Goal: Find contact information: Find specific fact

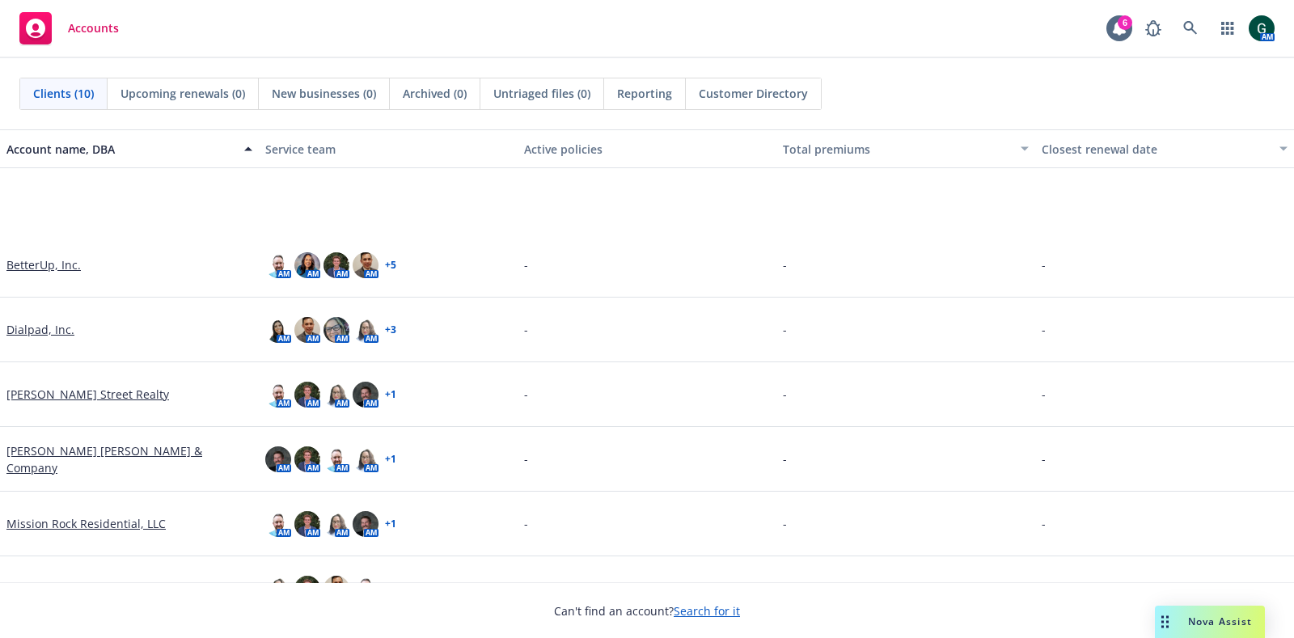
scroll to position [232, 0]
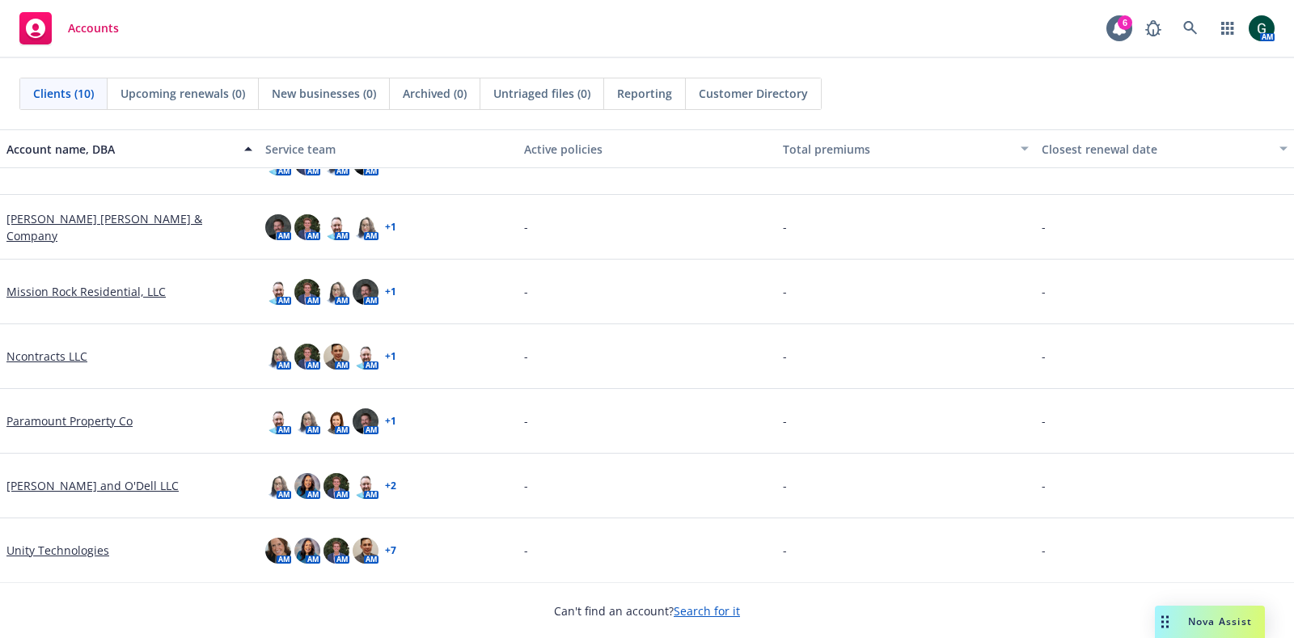
click at [49, 542] on link "Unity Technologies" at bounding box center [57, 550] width 103 height 17
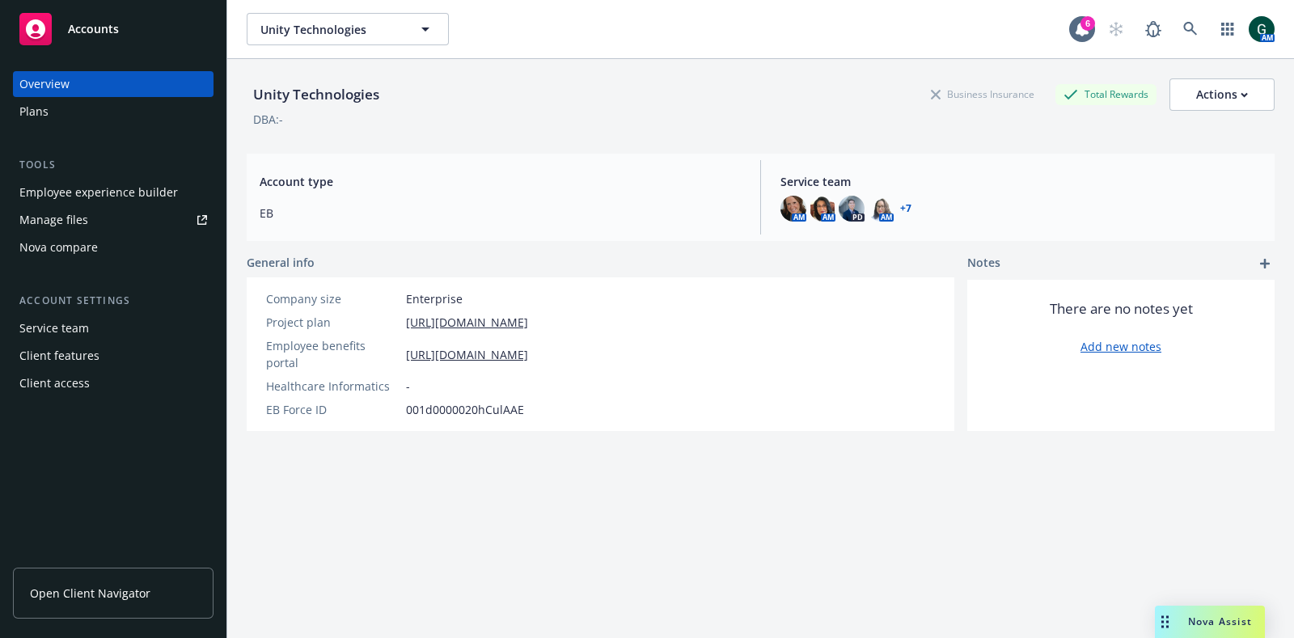
click at [105, 589] on span "Open Client Navigator" at bounding box center [90, 593] width 120 height 17
click at [137, 598] on span "Open Client Navigator" at bounding box center [90, 593] width 120 height 17
click at [1183, 30] on icon at bounding box center [1190, 29] width 15 height 15
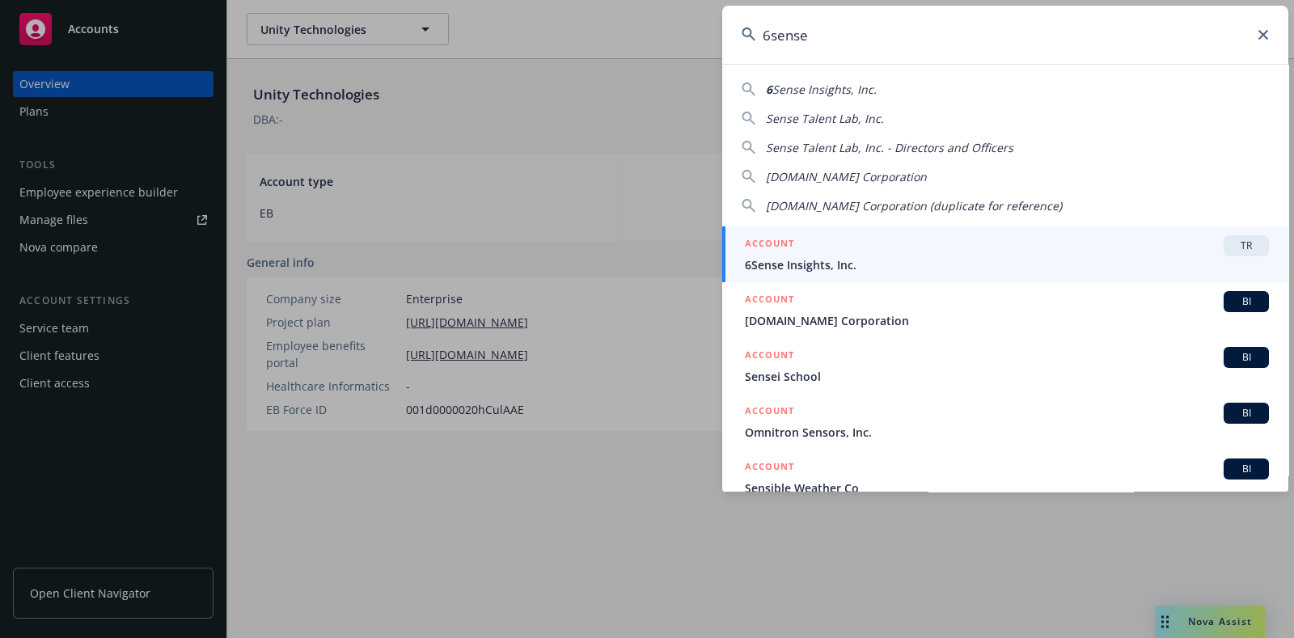
type input "6sense"
click at [1097, 262] on span "6Sense Insights, Inc." at bounding box center [1007, 264] width 524 height 17
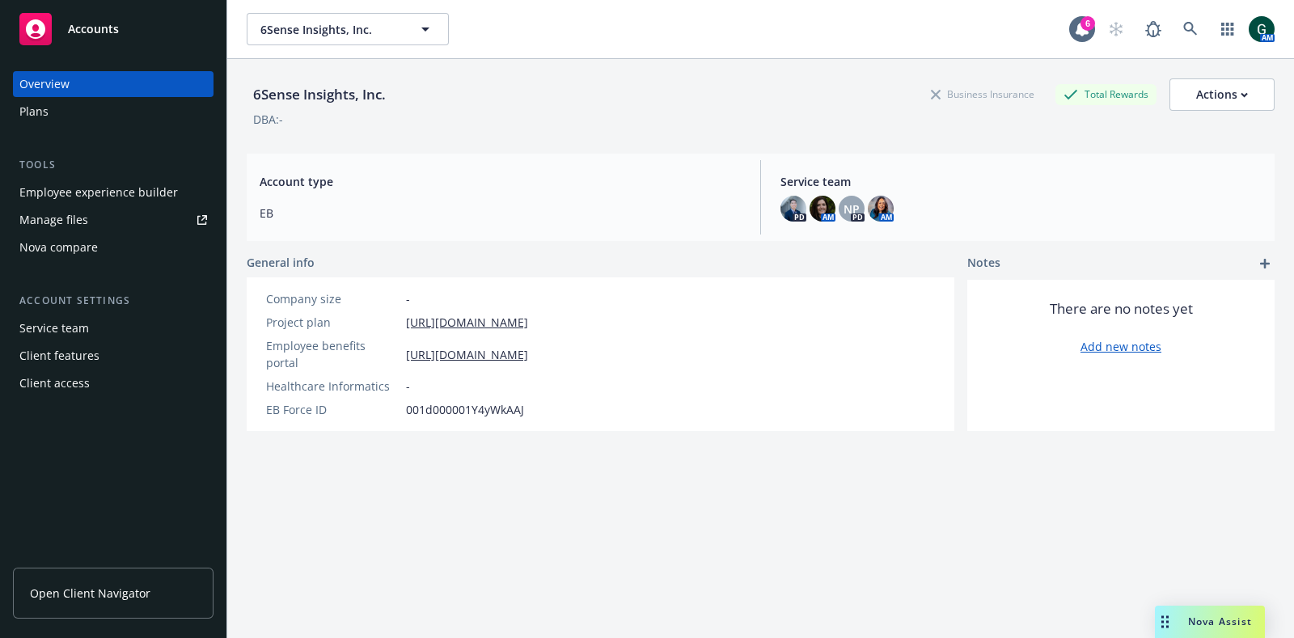
click at [74, 382] on div "Client access" at bounding box center [54, 383] width 70 height 26
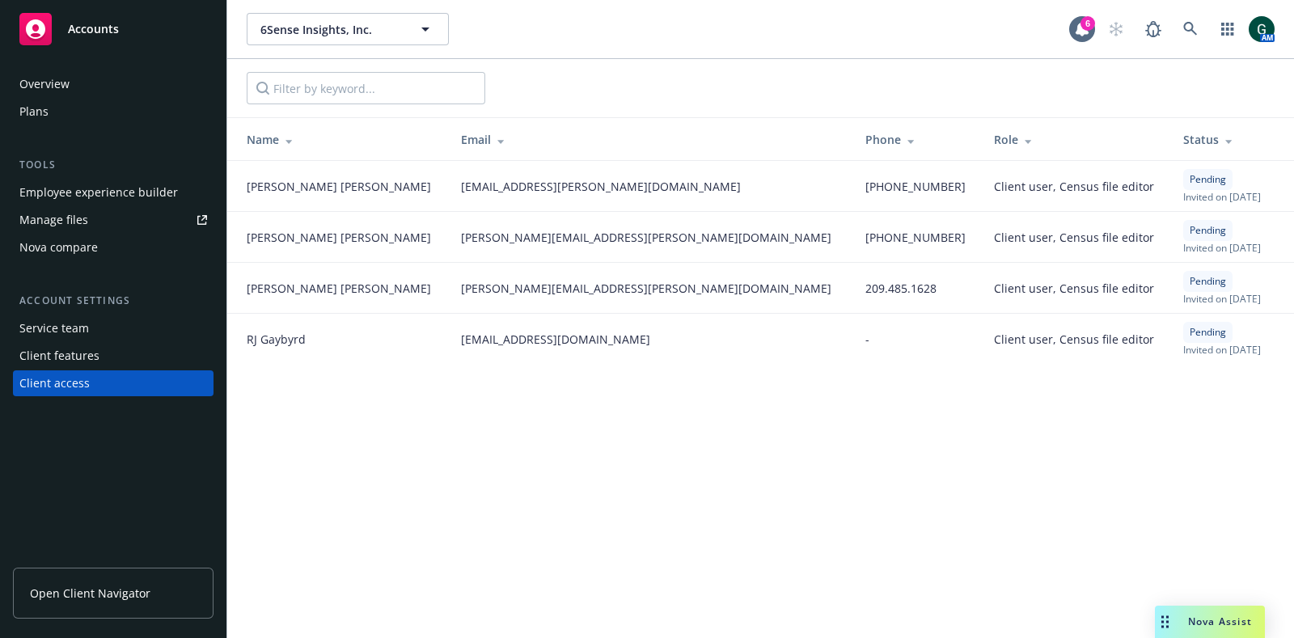
click at [121, 607] on link "Open Client Navigator" at bounding box center [113, 593] width 201 height 51
click at [98, 590] on span "Open Client Navigator" at bounding box center [90, 593] width 120 height 17
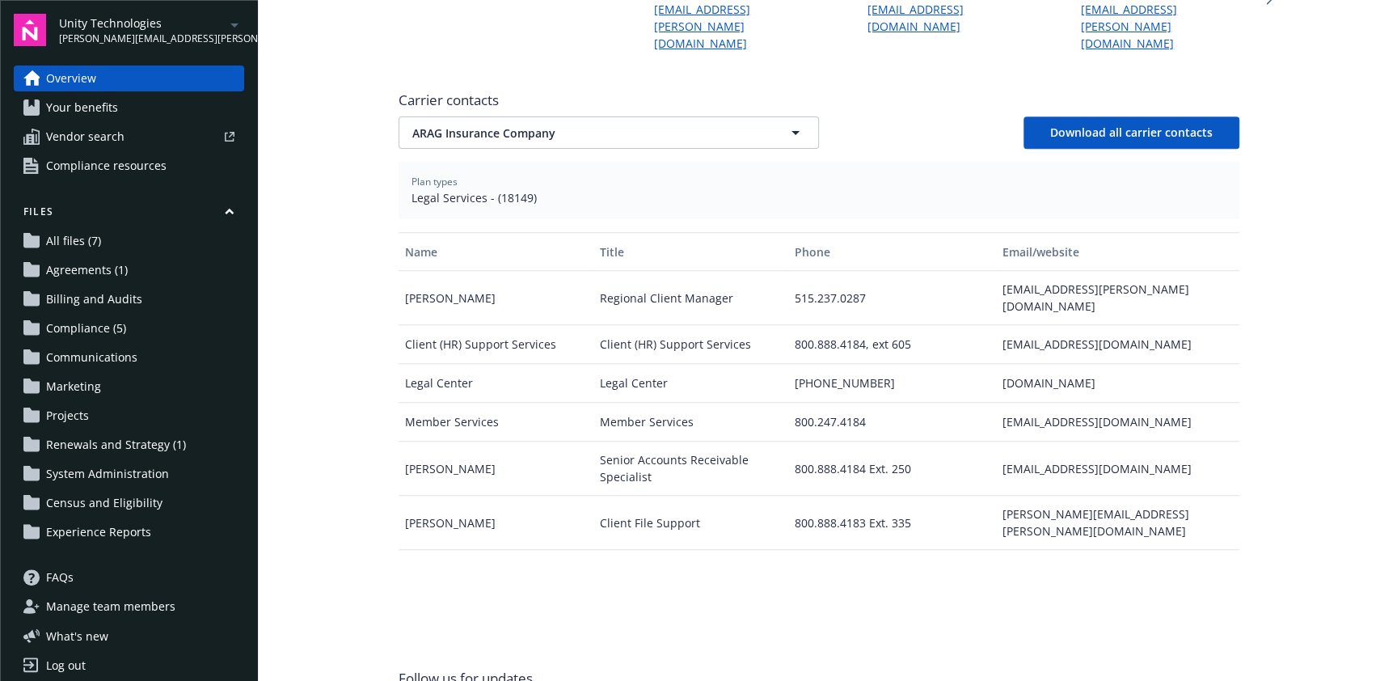
scroll to position [539, 0]
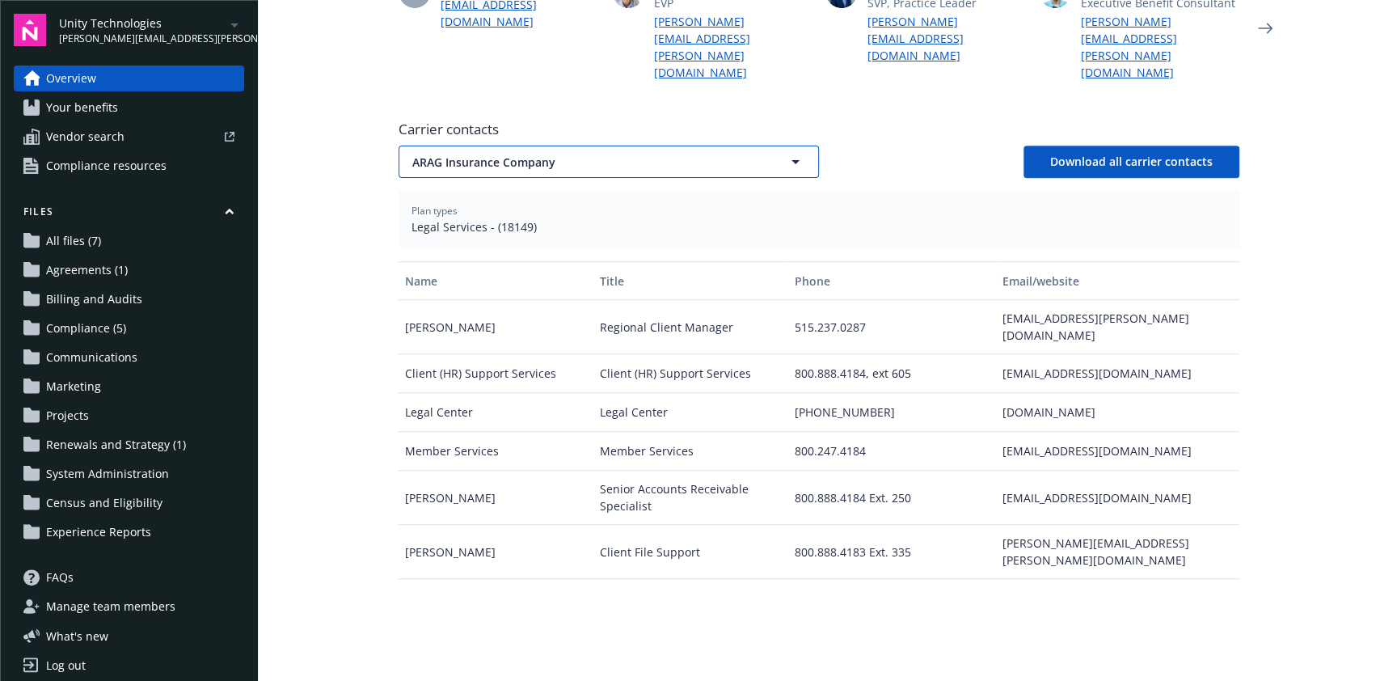
click at [805, 148] on button "ARAG Insurance Company" at bounding box center [609, 162] width 421 height 32
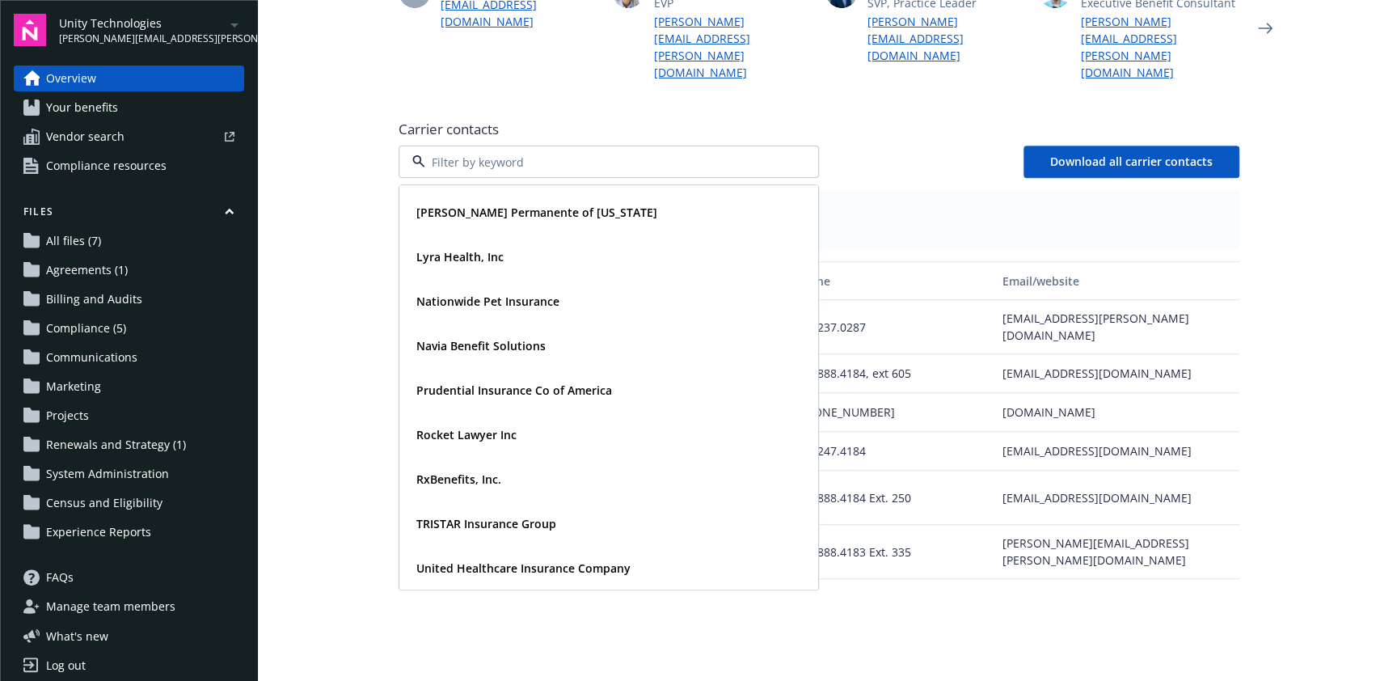
scroll to position [0, 0]
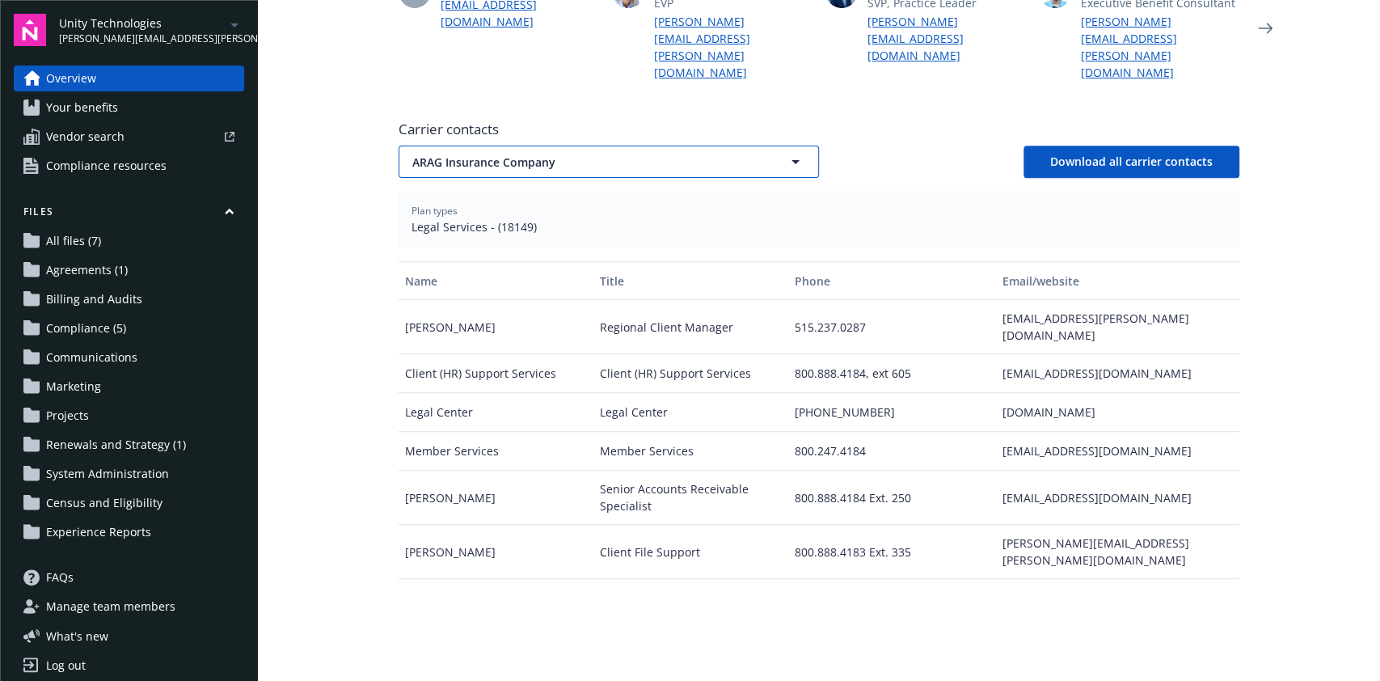
click at [792, 152] on icon "button" at bounding box center [795, 161] width 19 height 19
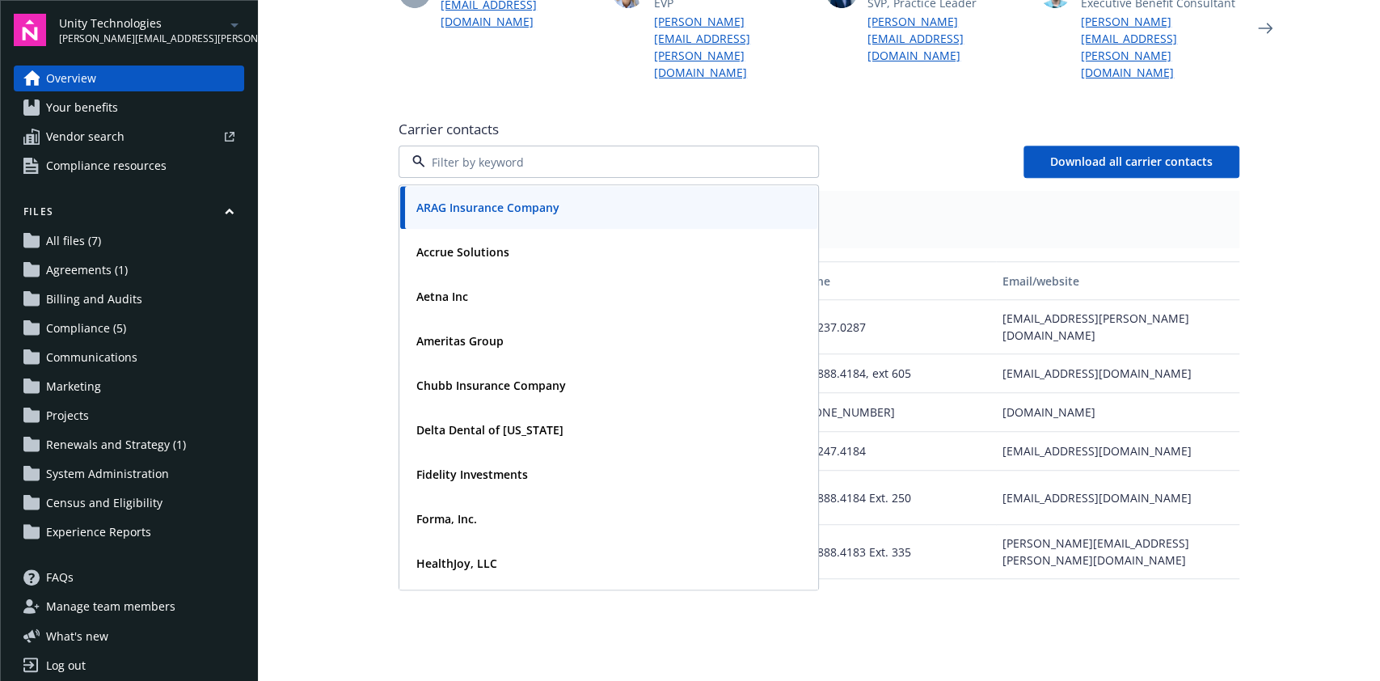
click at [900, 146] on div "ARAG Insurance Company Accrue Solutions Aetna Inc Ameritas Group Chubb Insuranc…" at bounding box center [819, 162] width 841 height 32
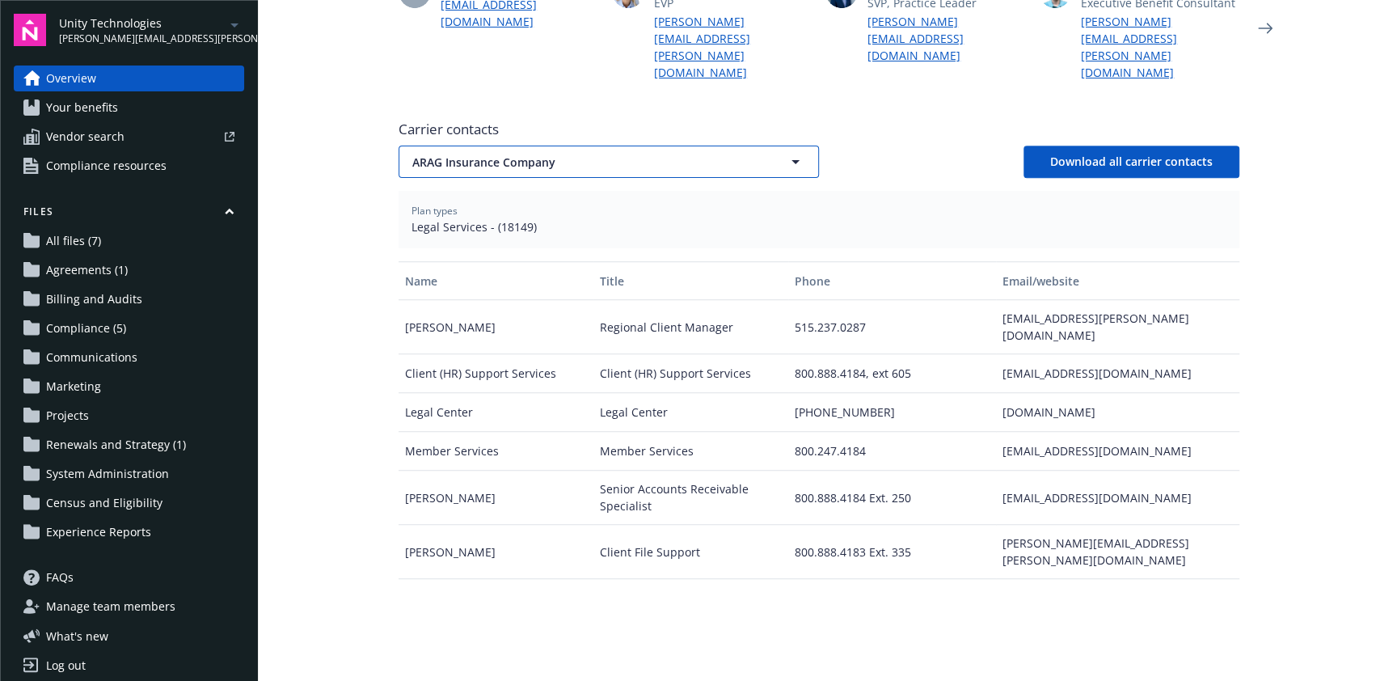
click at [767, 146] on button "ARAG Insurance Company" at bounding box center [609, 162] width 421 height 32
click at [619, 154] on span "ARAG Insurance Company" at bounding box center [580, 162] width 336 height 17
click at [763, 146] on button "ARAG Insurance Company" at bounding box center [609, 162] width 421 height 32
click at [712, 155] on button "ARAG Insurance Company" at bounding box center [609, 162] width 421 height 32
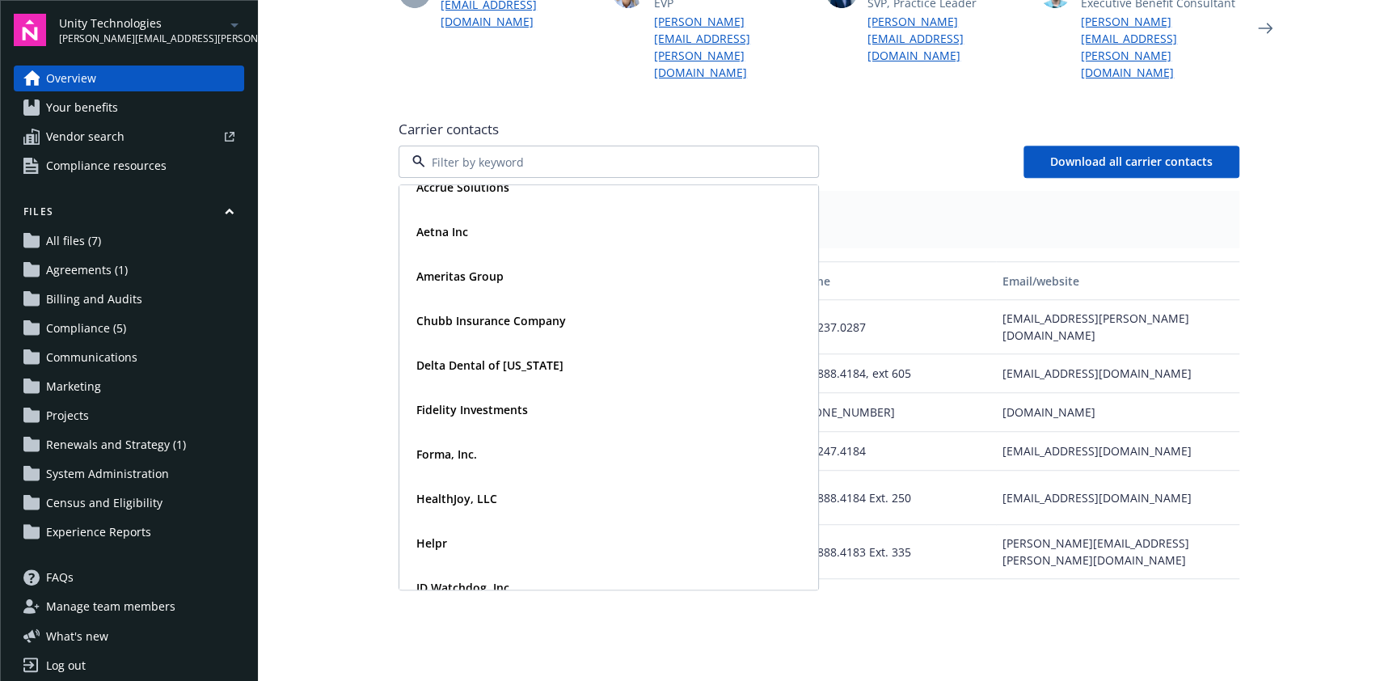
scroll to position [87, 0]
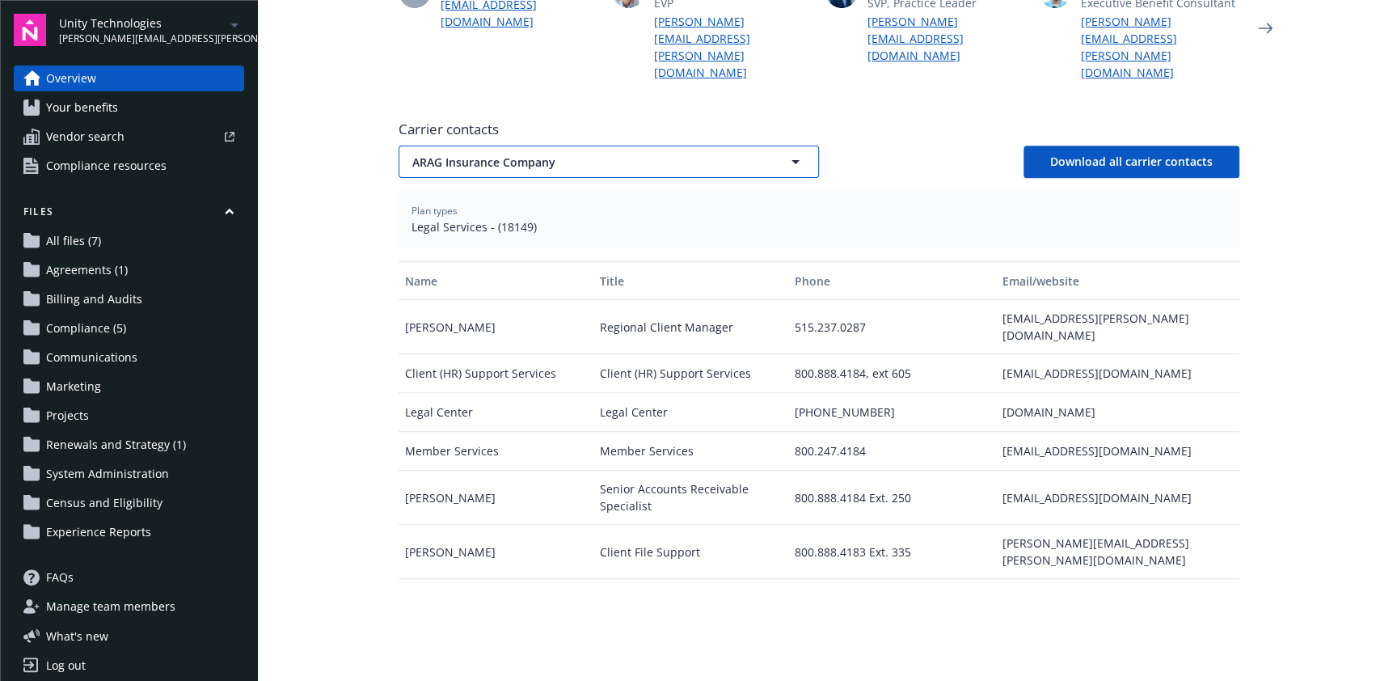
click at [767, 151] on button "ARAG Insurance Company" at bounding box center [609, 162] width 421 height 32
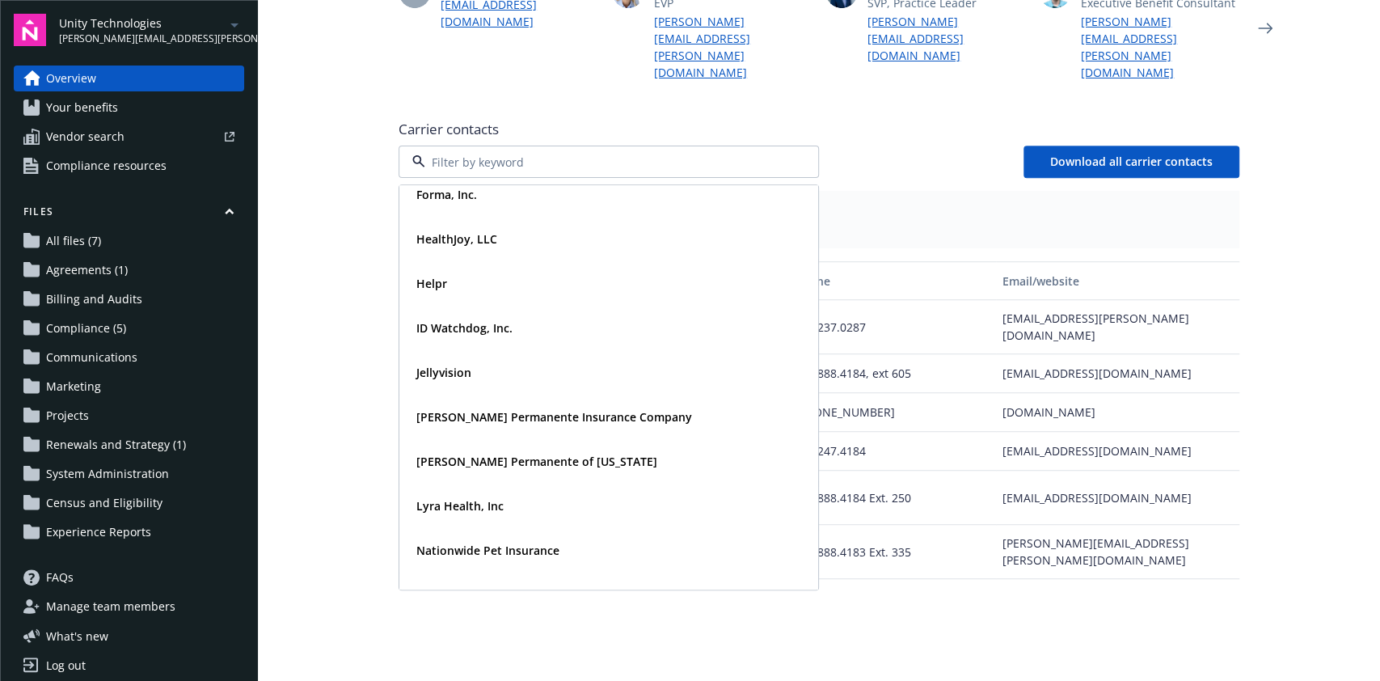
scroll to position [356, 0]
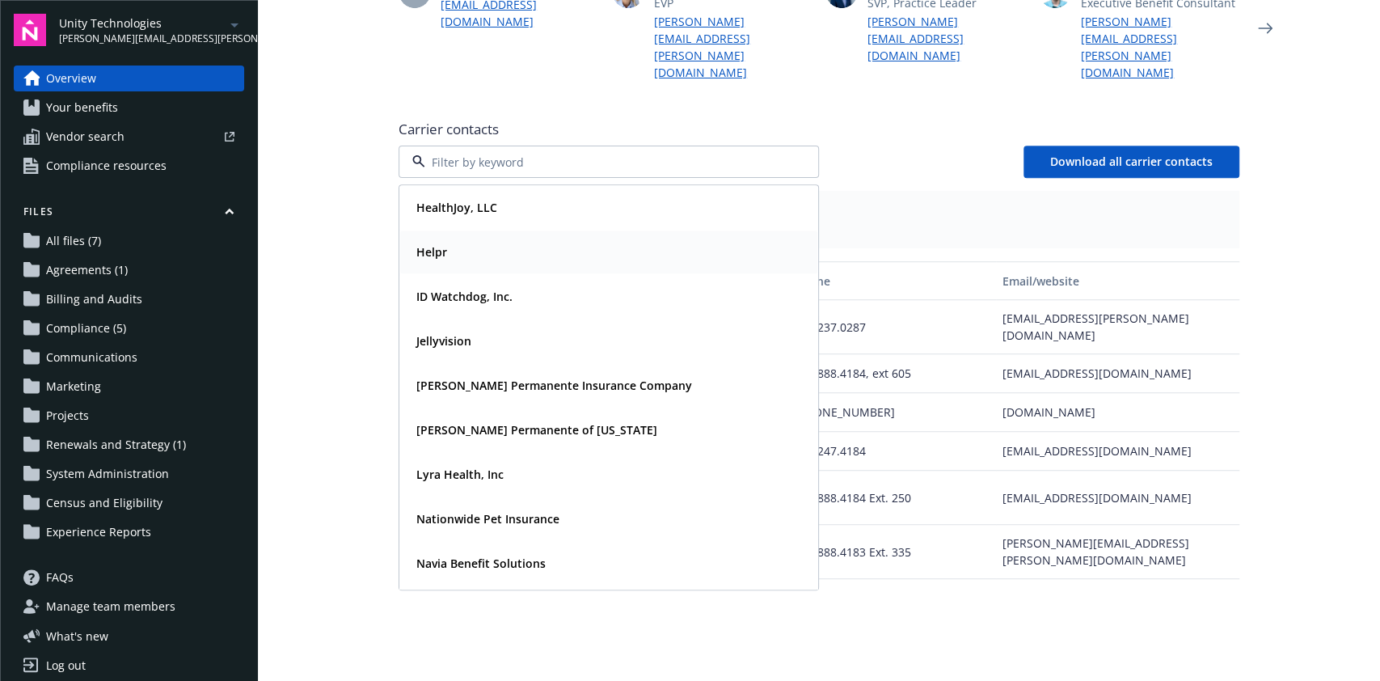
click at [510, 240] on div "Helpr" at bounding box center [609, 251] width 398 height 23
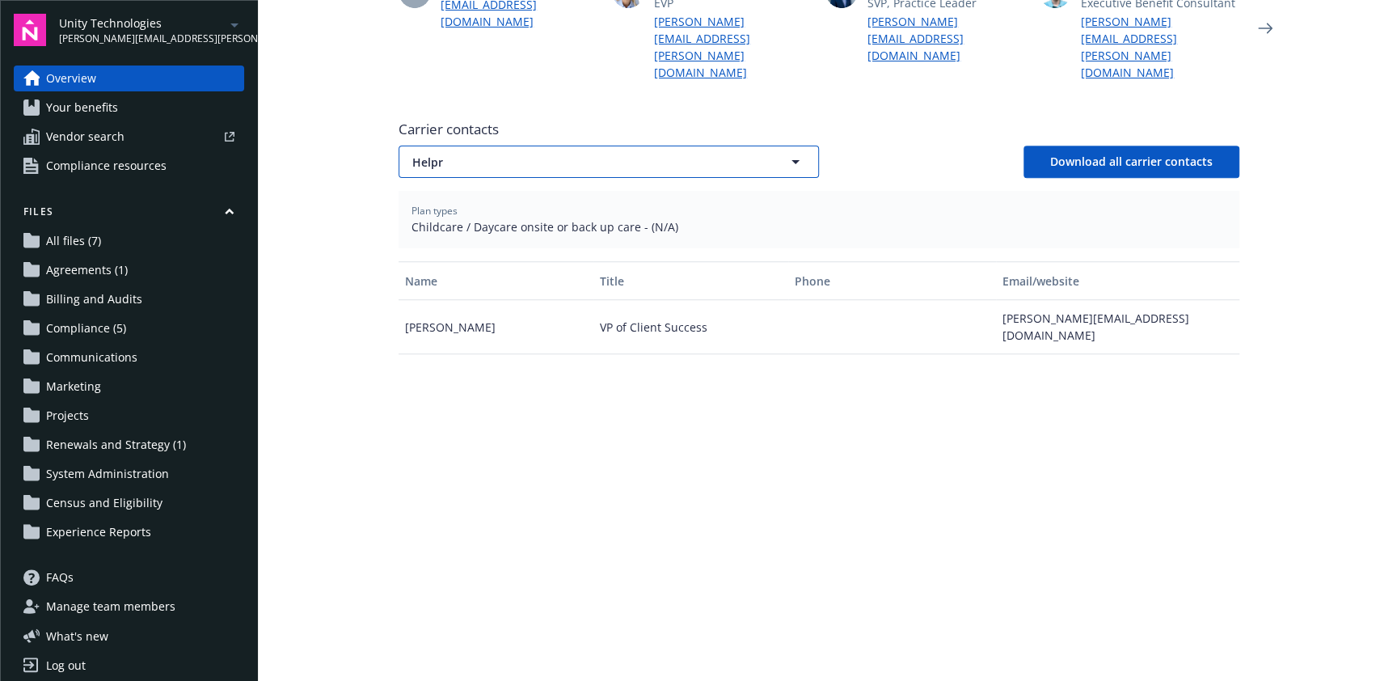
click at [729, 154] on span "Helpr" at bounding box center [580, 162] width 336 height 17
click at [610, 146] on button "Helpr" at bounding box center [609, 162] width 421 height 32
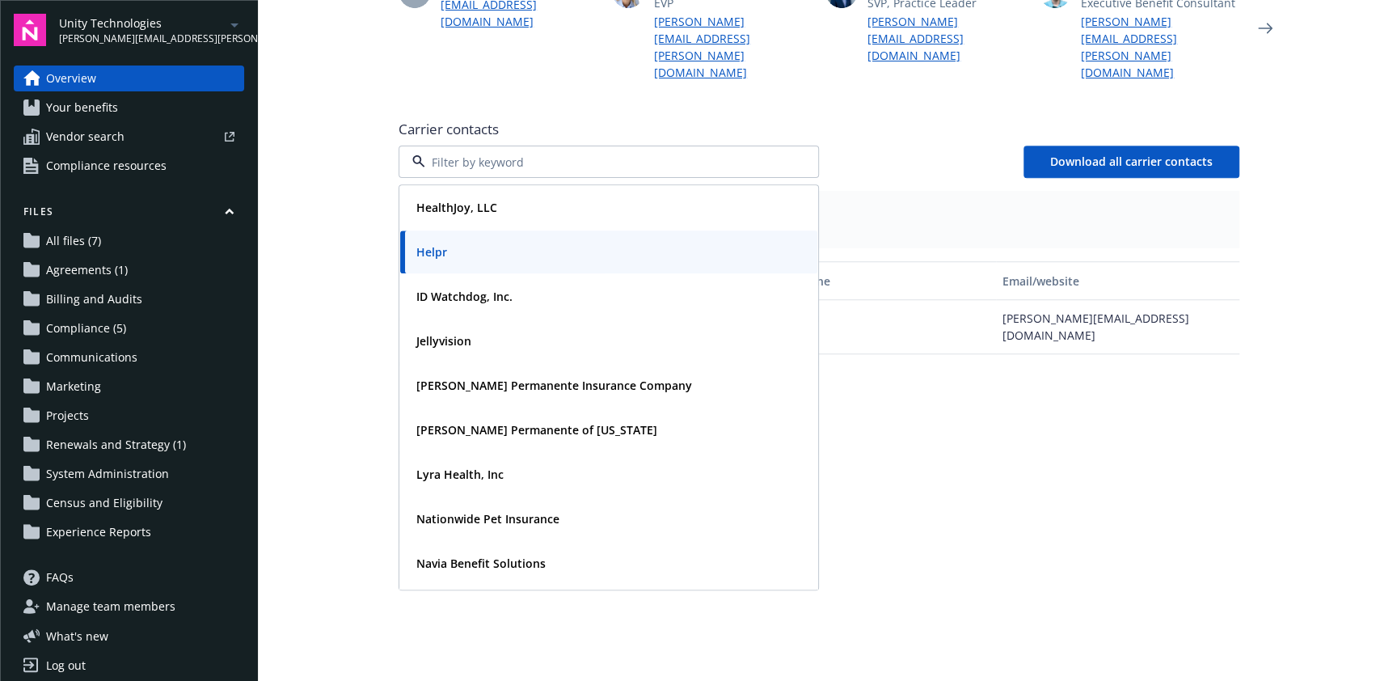
click at [1003, 514] on div "Name Title Phone Email/website Ariel Van Pelt VP of Client Success ariel@helloh…" at bounding box center [819, 463] width 841 height 404
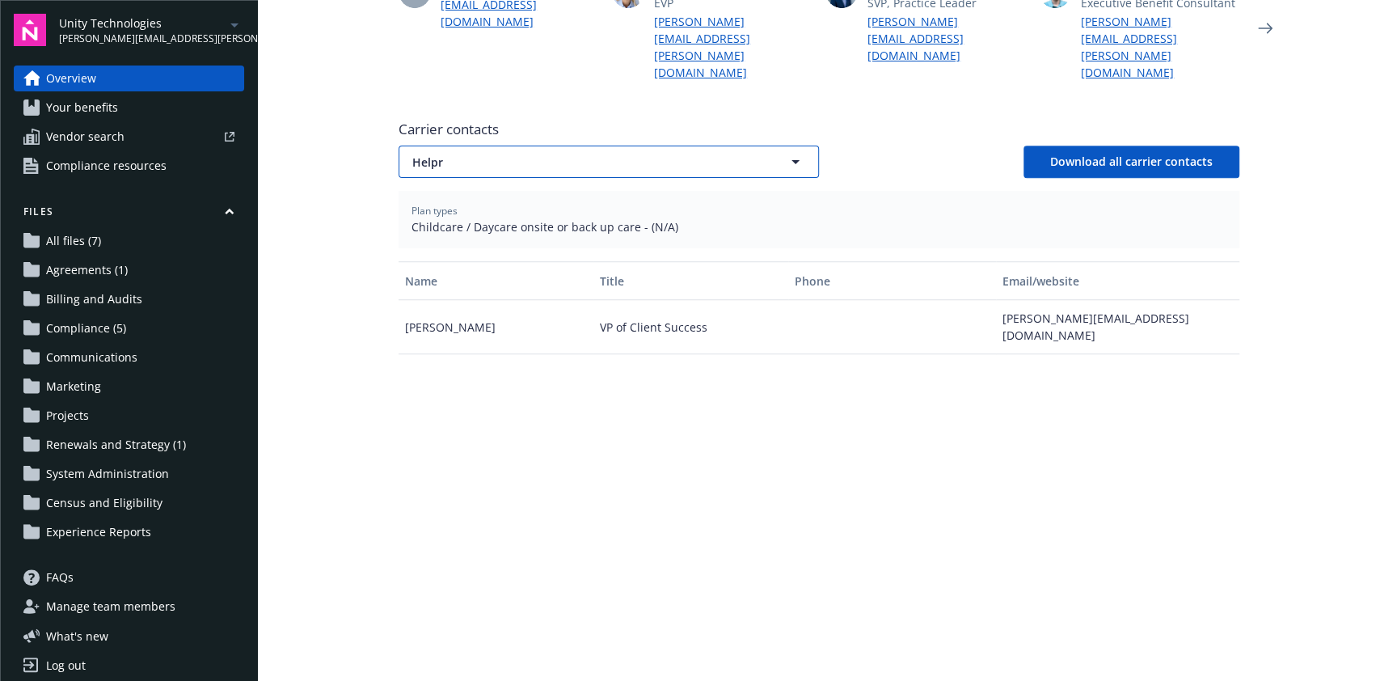
click at [763, 146] on button "Helpr" at bounding box center [609, 162] width 421 height 32
click at [674, 158] on button "Helpr" at bounding box center [609, 162] width 421 height 32
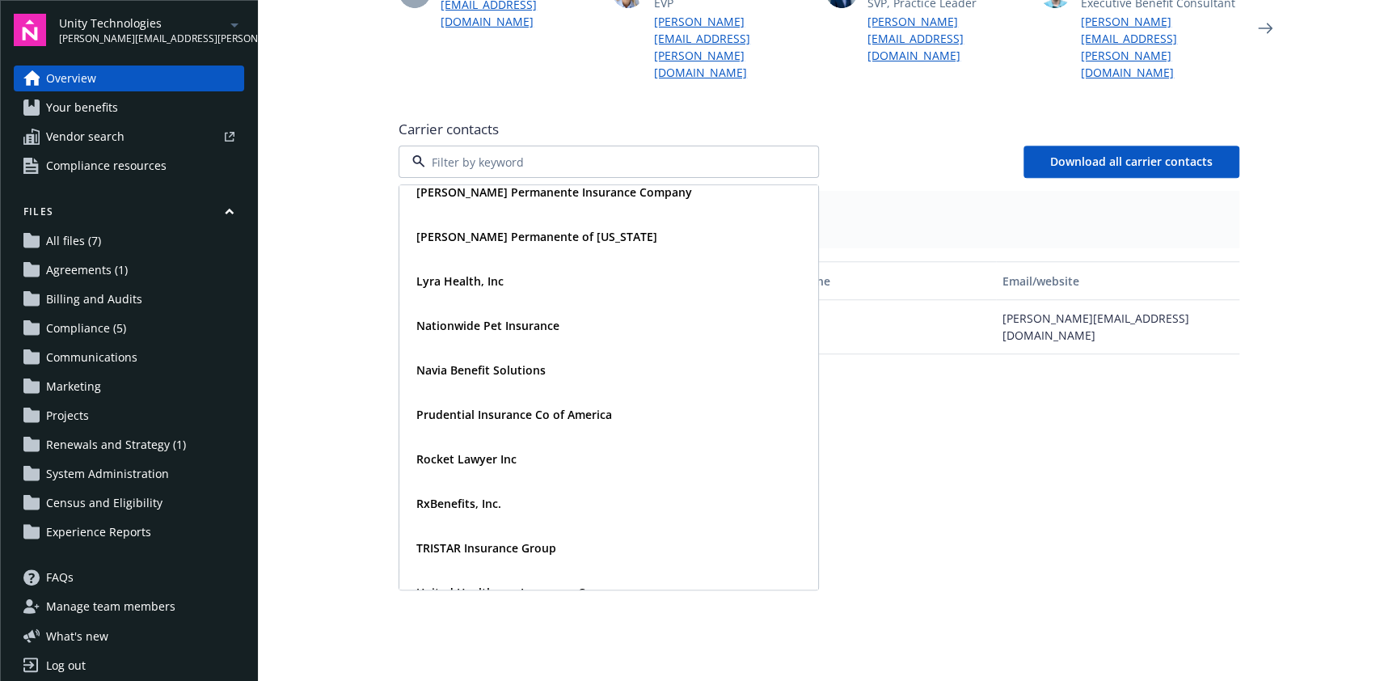
scroll to position [553, 0]
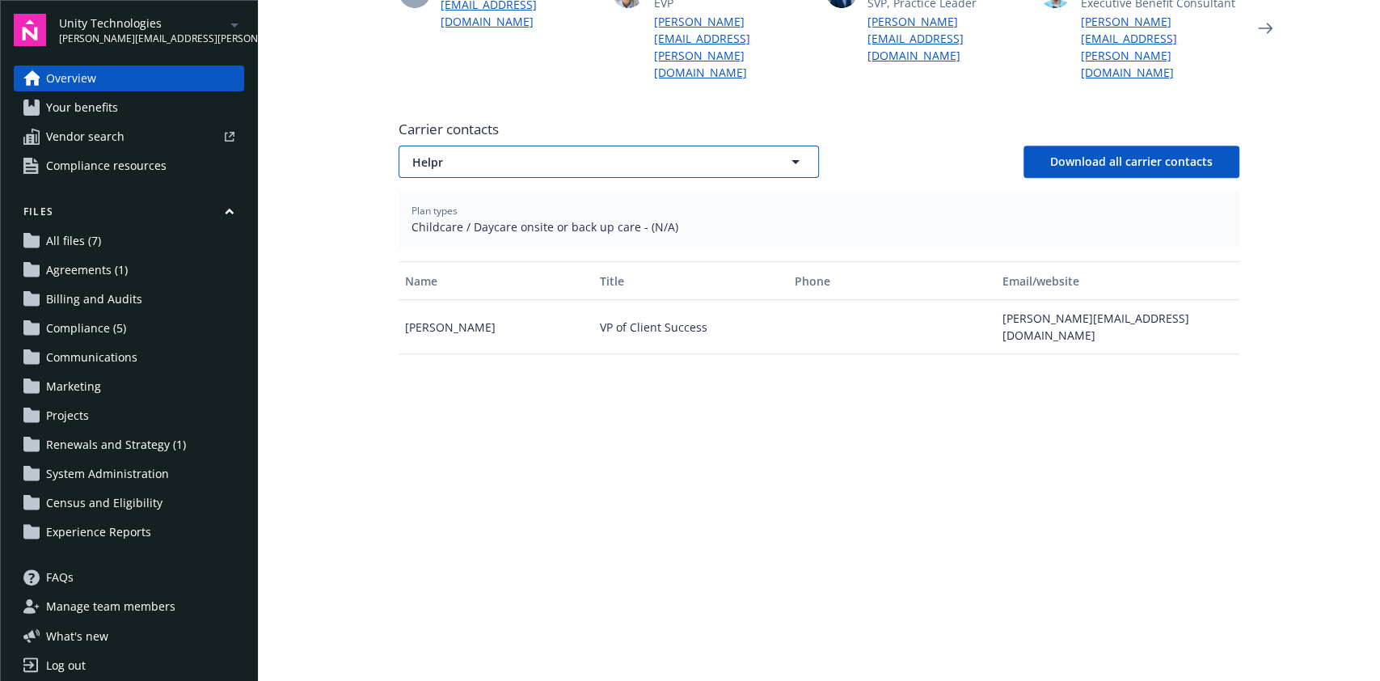
click at [726, 154] on span "Helpr" at bounding box center [580, 162] width 336 height 17
click at [786, 152] on icon "button" at bounding box center [795, 161] width 19 height 19
click at [712, 154] on span "Helpr" at bounding box center [580, 162] width 336 height 17
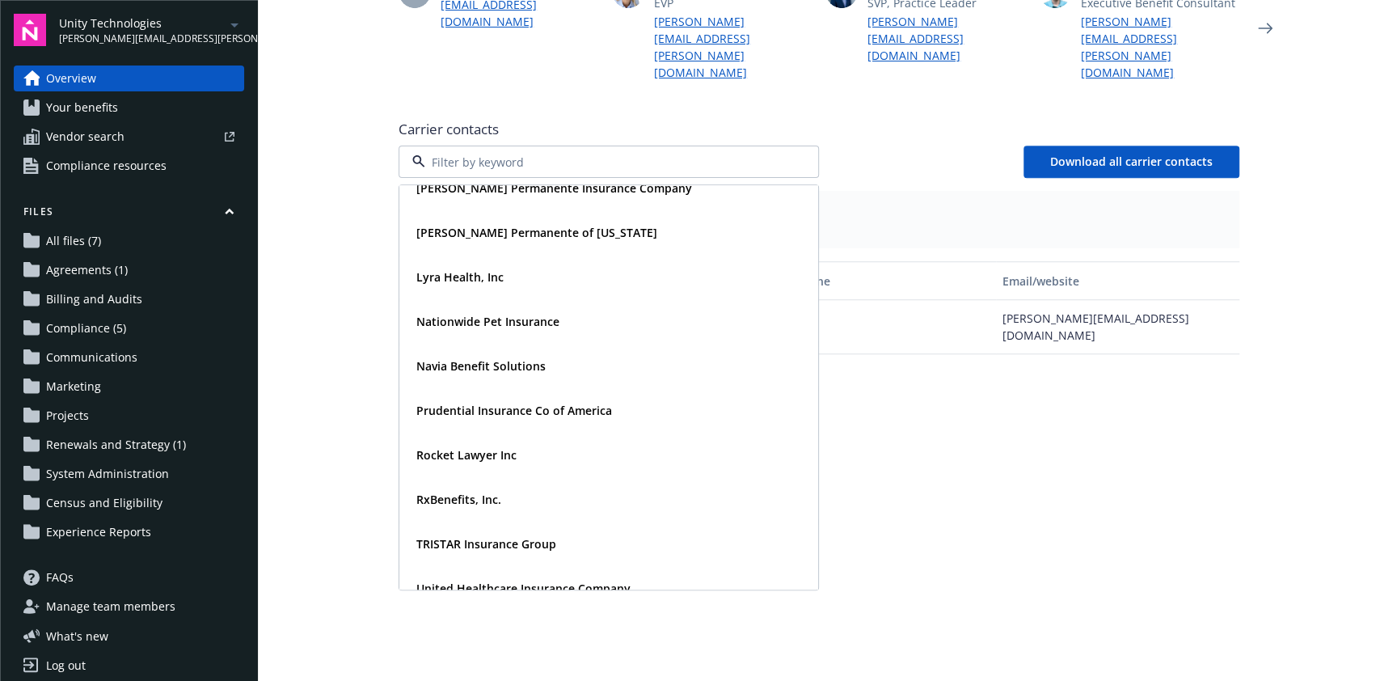
scroll to position [573, 0]
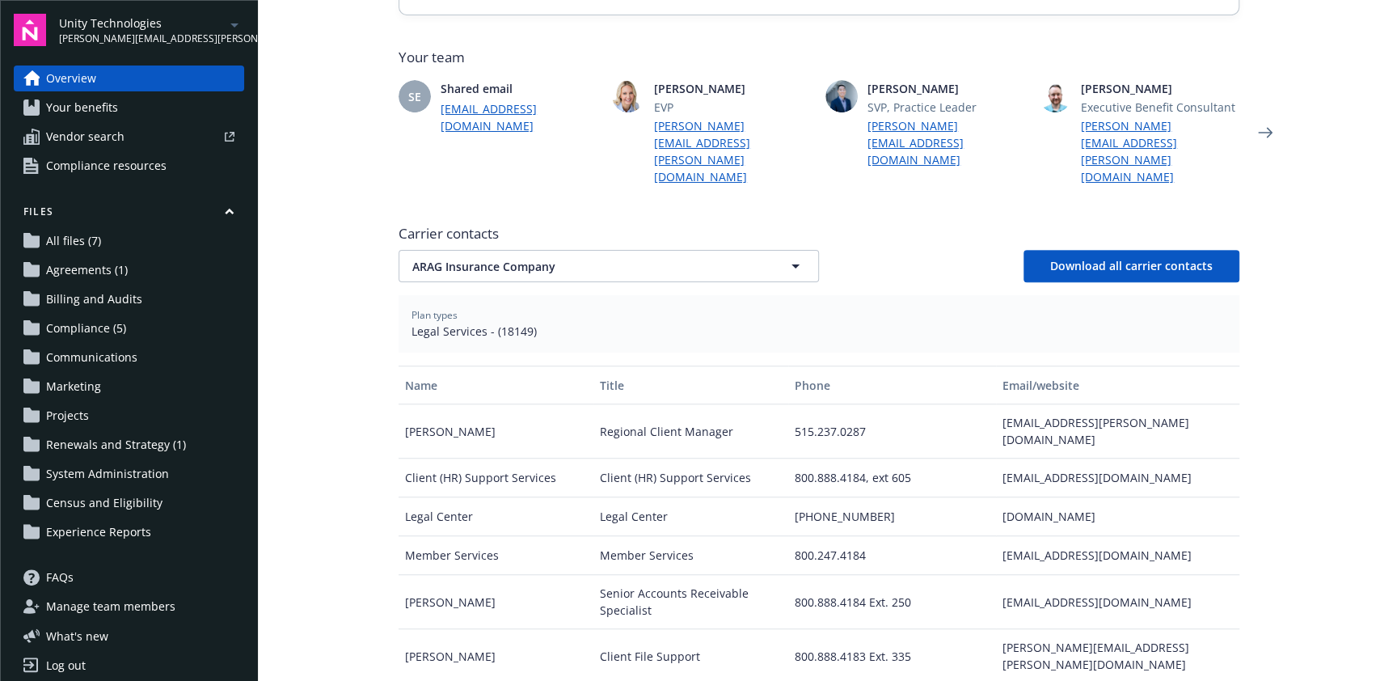
scroll to position [647, 0]
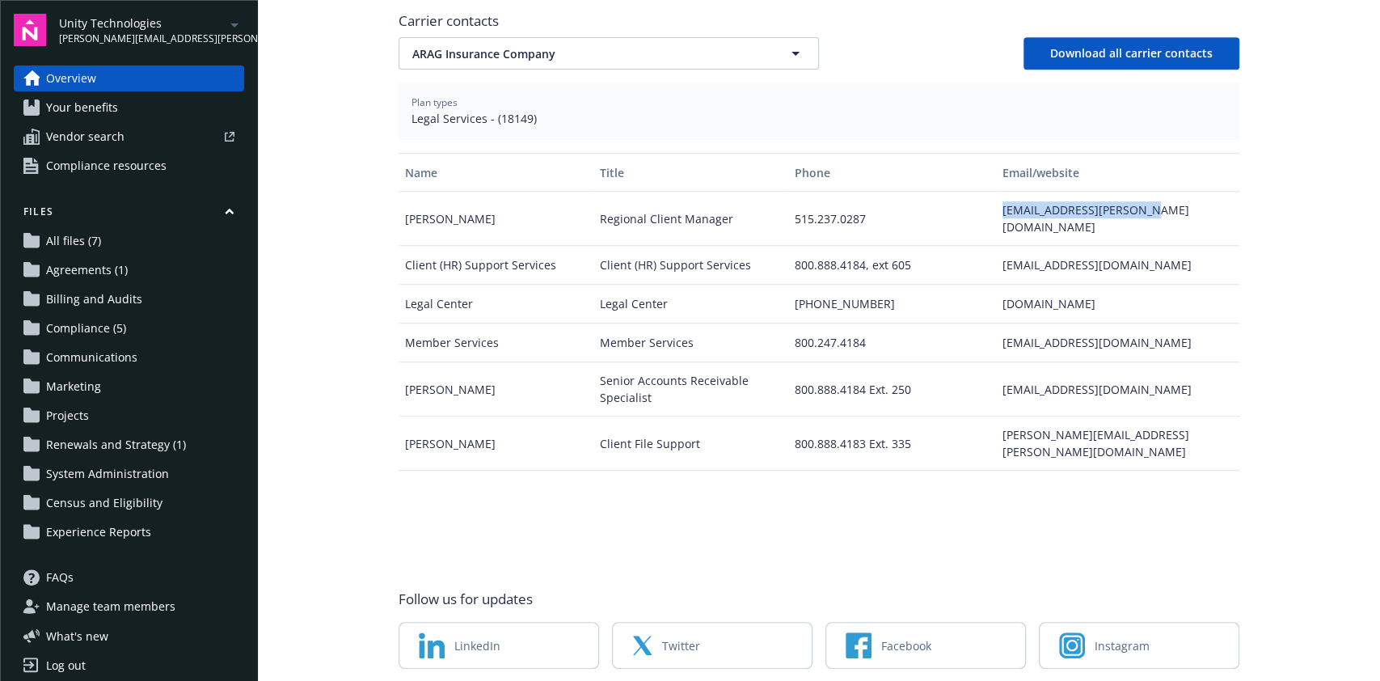
drag, startPoint x: 1139, startPoint y: 194, endPoint x: 979, endPoint y: 196, distance: 160.1
click at [979, 196] on div "Bri Jessee Regional Client Manager 515.237.0287 bri.jessee@araglegal.com" at bounding box center [819, 219] width 841 height 54
copy div "bri.jessee@araglegal.com"
click at [640, 45] on span "ARAG Insurance Company" at bounding box center [580, 53] width 336 height 17
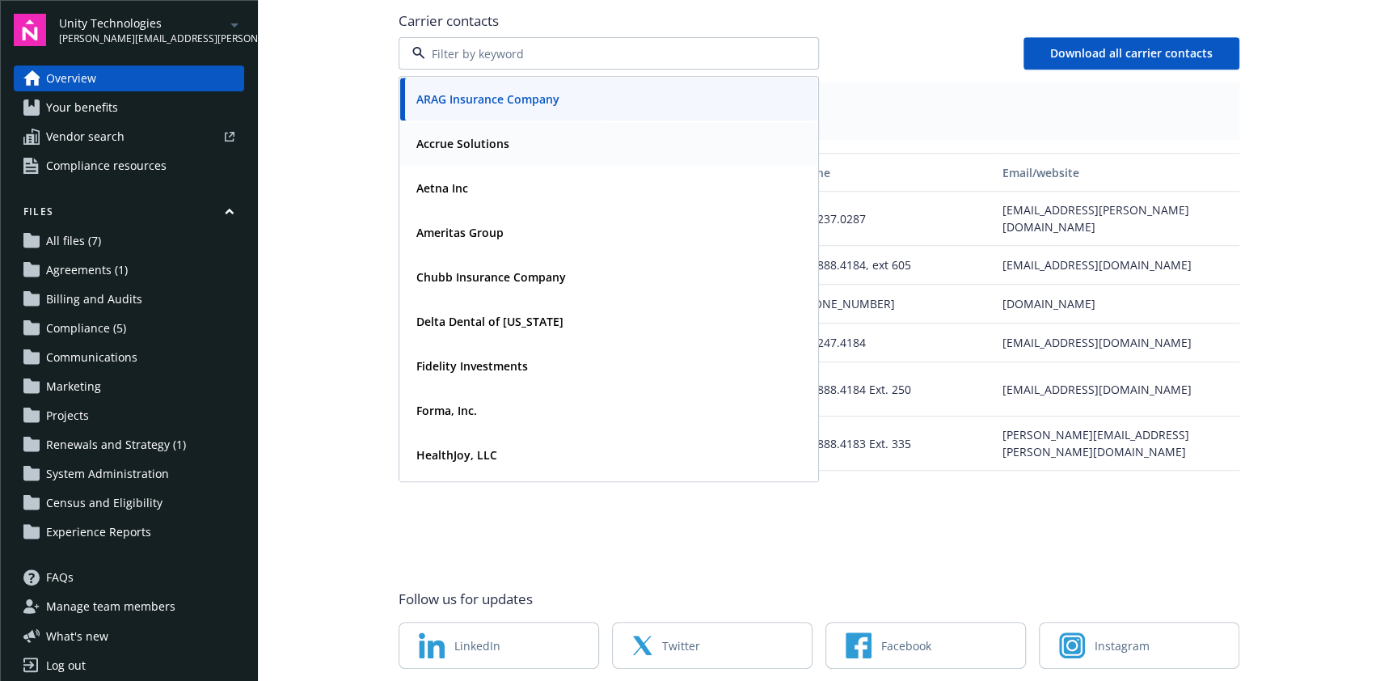
click at [530, 132] on div "Accrue Solutions" at bounding box center [609, 143] width 398 height 23
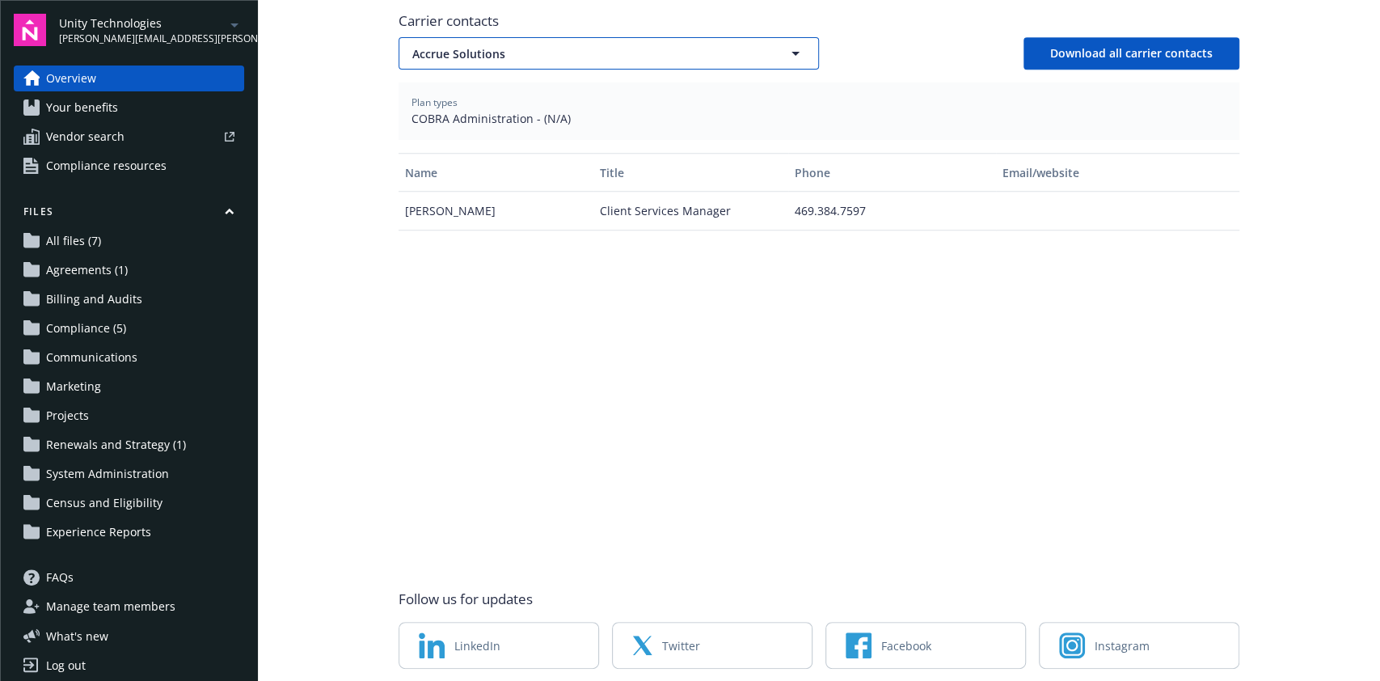
click at [660, 45] on span "Accrue Solutions" at bounding box center [580, 53] width 336 height 17
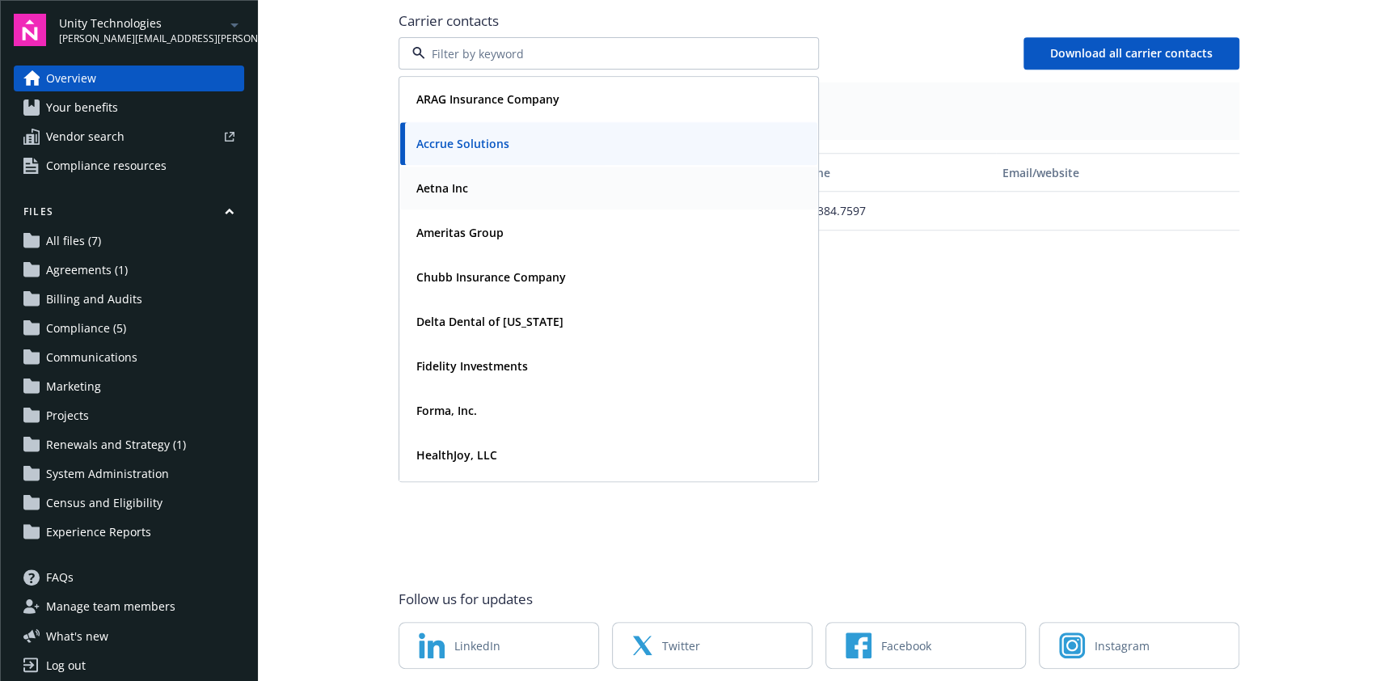
click at [488, 176] on div "Aetna Inc" at bounding box center [609, 187] width 398 height 23
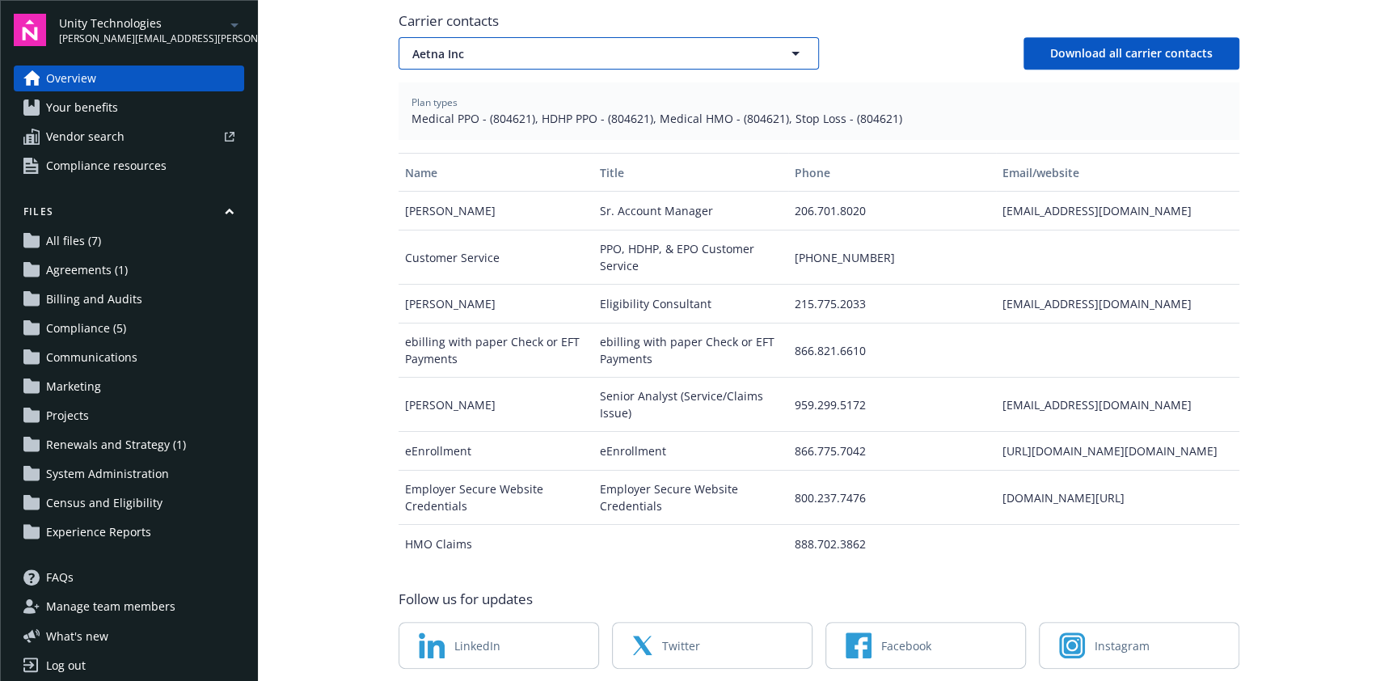
click at [702, 45] on span "Aetna Inc" at bounding box center [580, 53] width 336 height 17
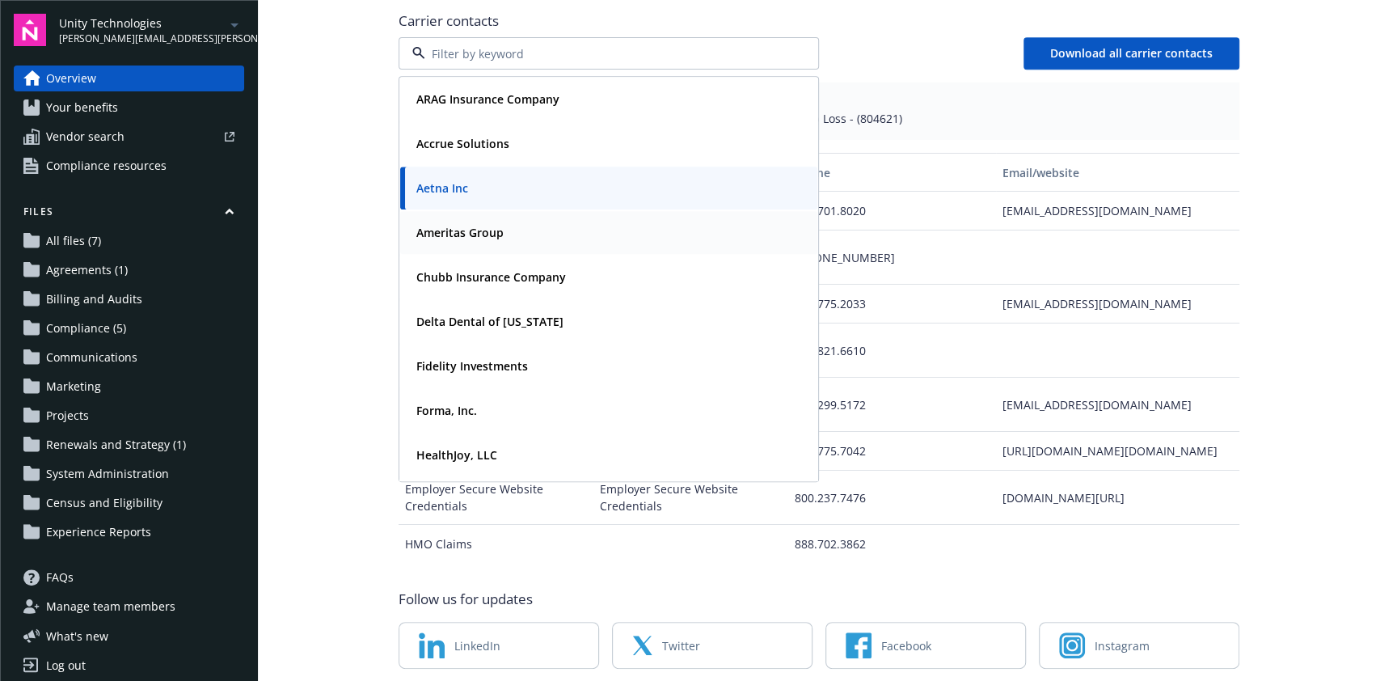
click at [484, 225] on strong "Ameritas Group" at bounding box center [459, 232] width 87 height 15
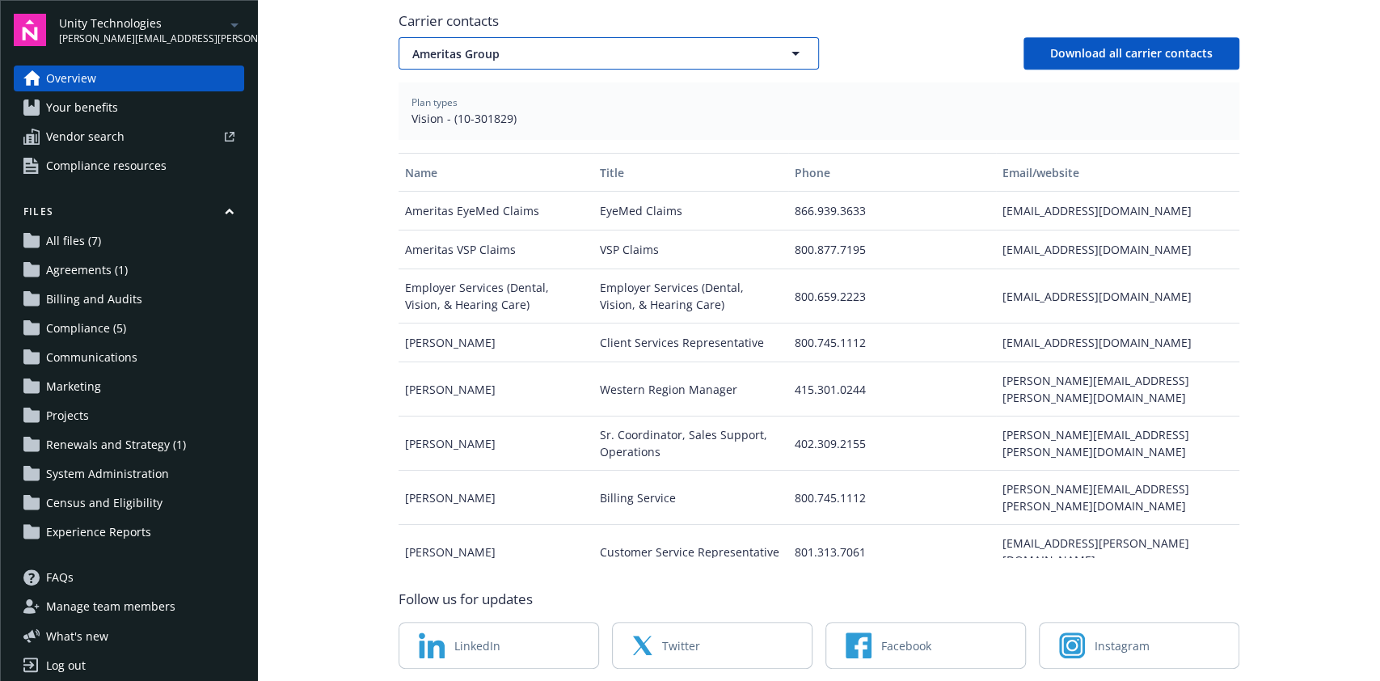
click at [661, 45] on span "Ameritas Group" at bounding box center [580, 53] width 336 height 17
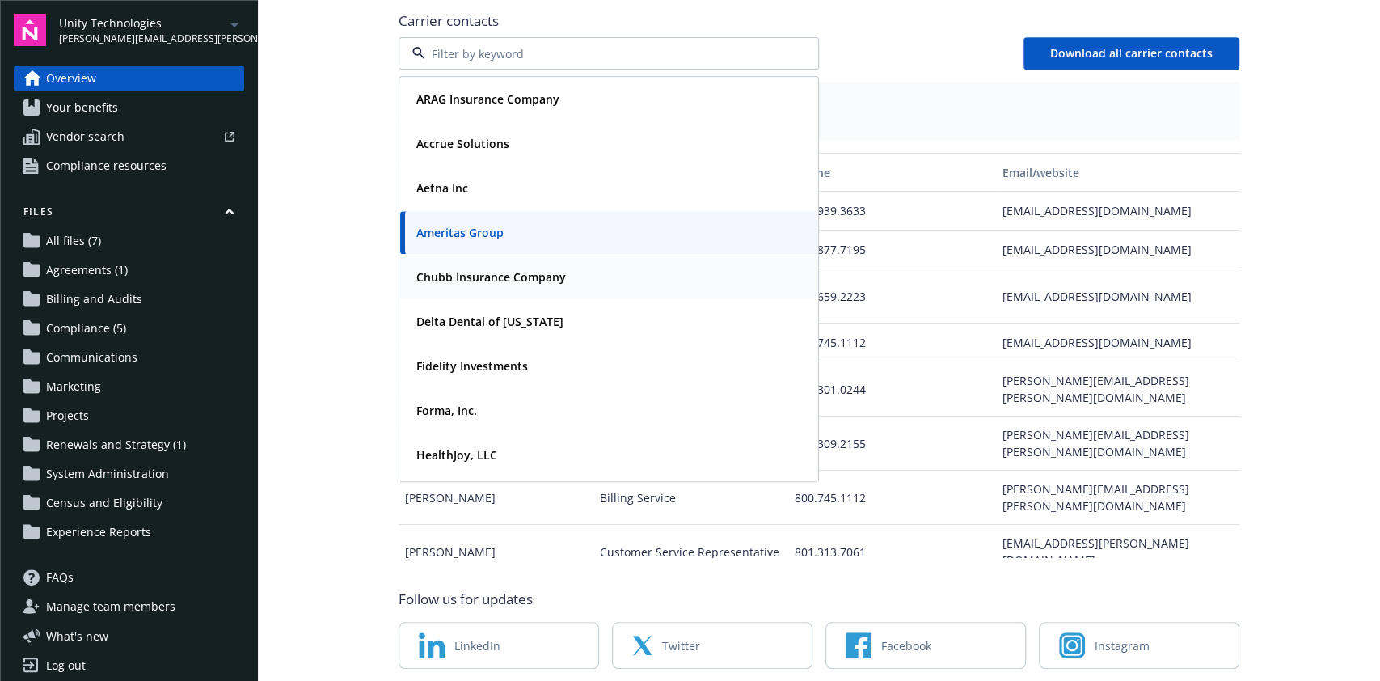
click at [593, 265] on div "Chubb Insurance Company" at bounding box center [609, 276] width 398 height 23
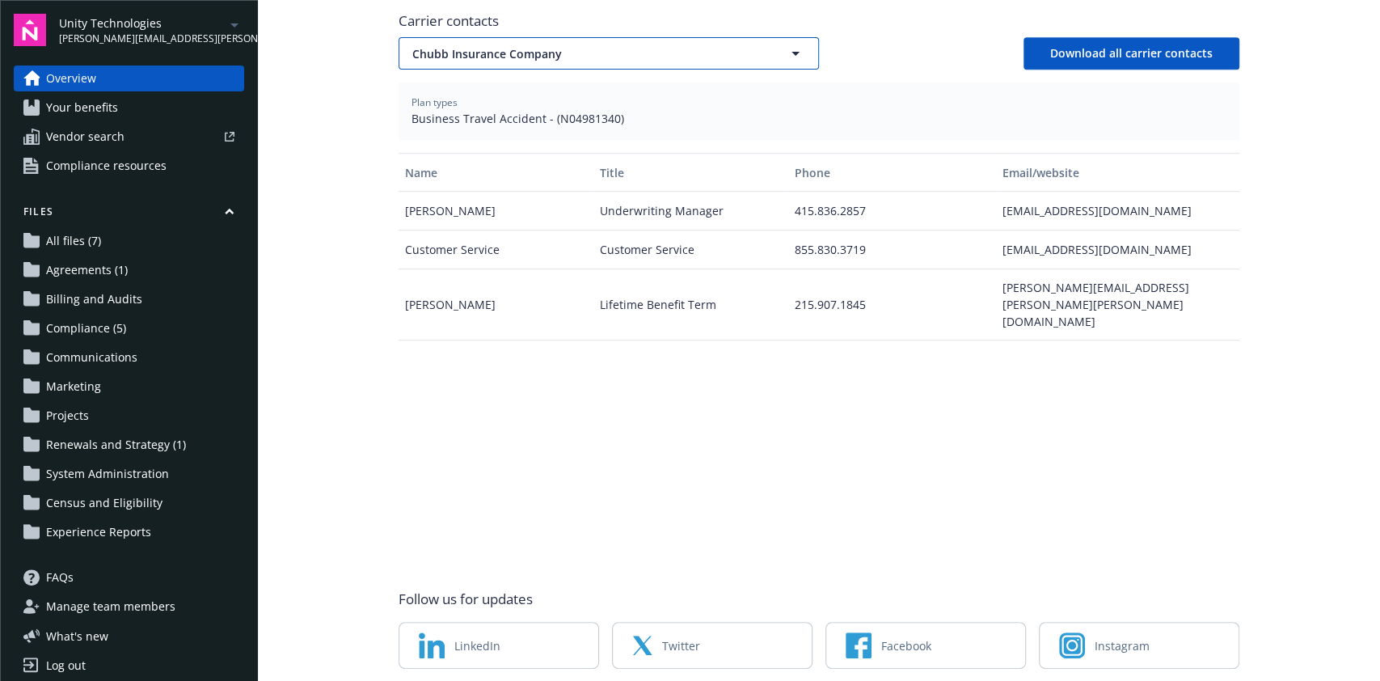
click at [786, 44] on icon "button" at bounding box center [795, 53] width 19 height 19
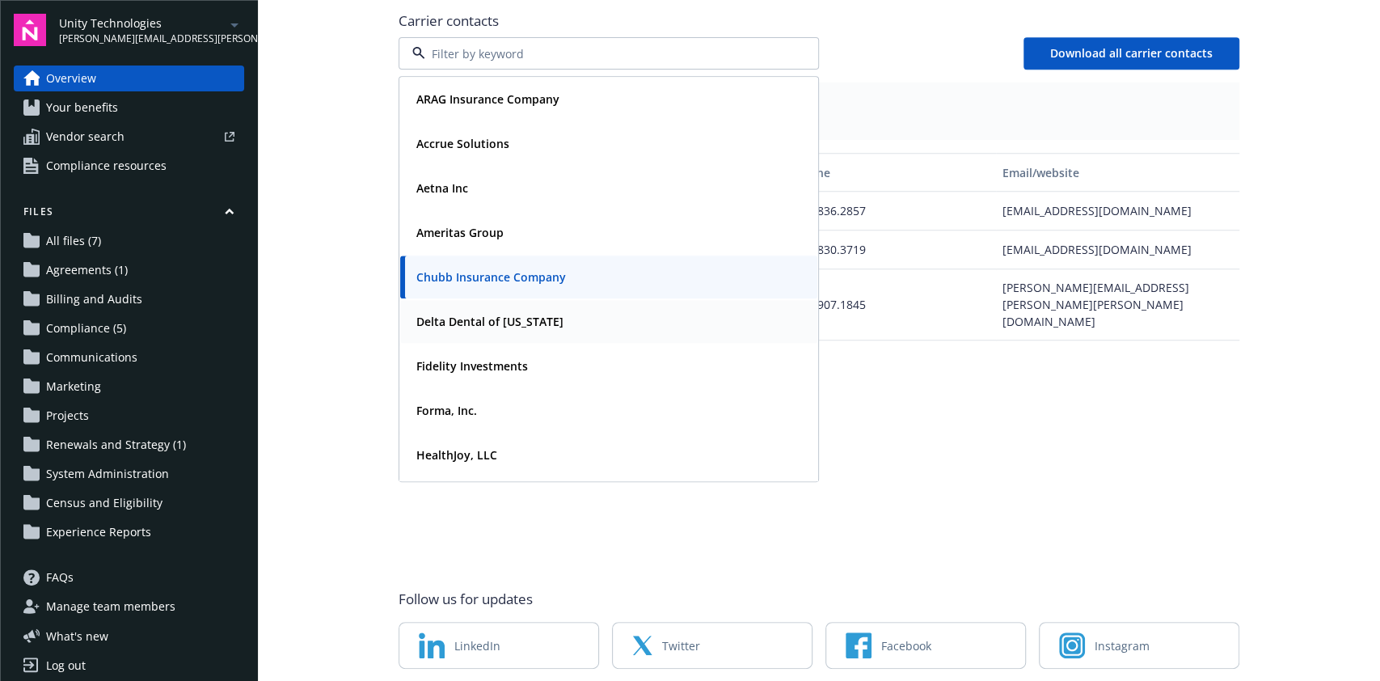
click at [487, 314] on strong "Delta Dental of California" at bounding box center [489, 321] width 147 height 15
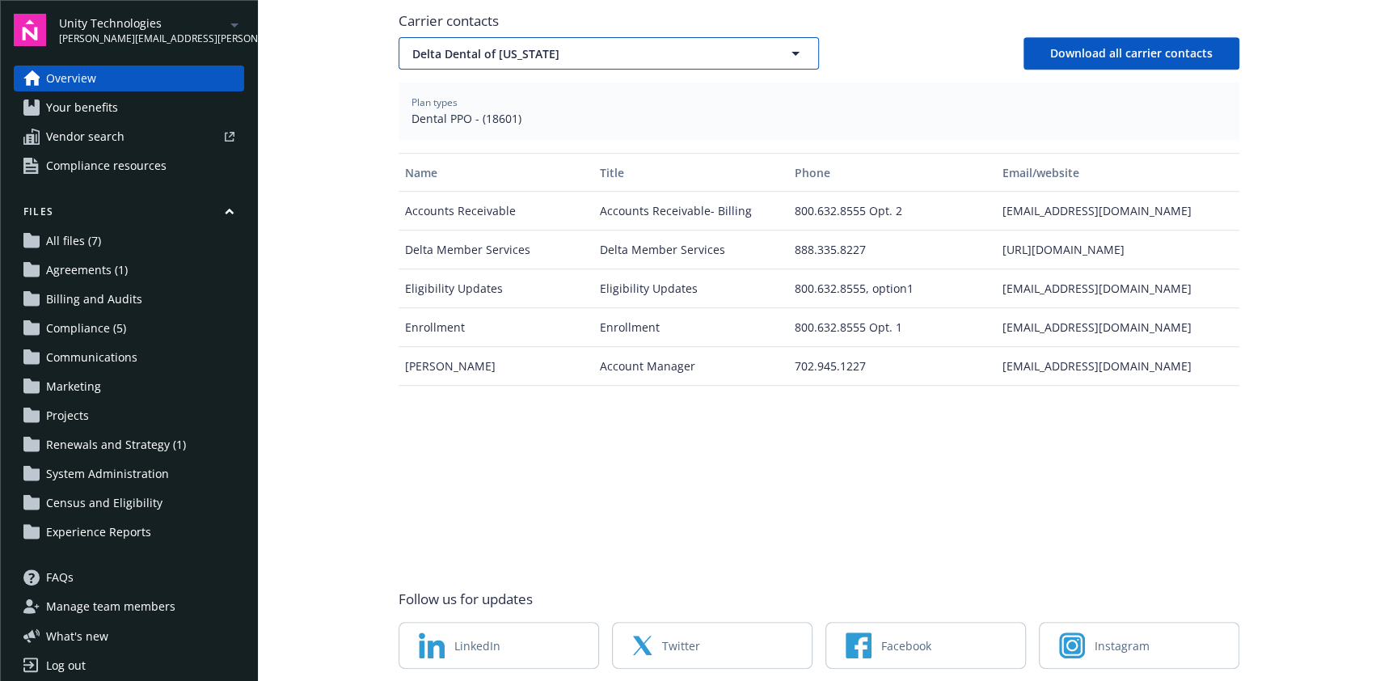
click at [770, 42] on button "Delta Dental of California" at bounding box center [609, 53] width 421 height 32
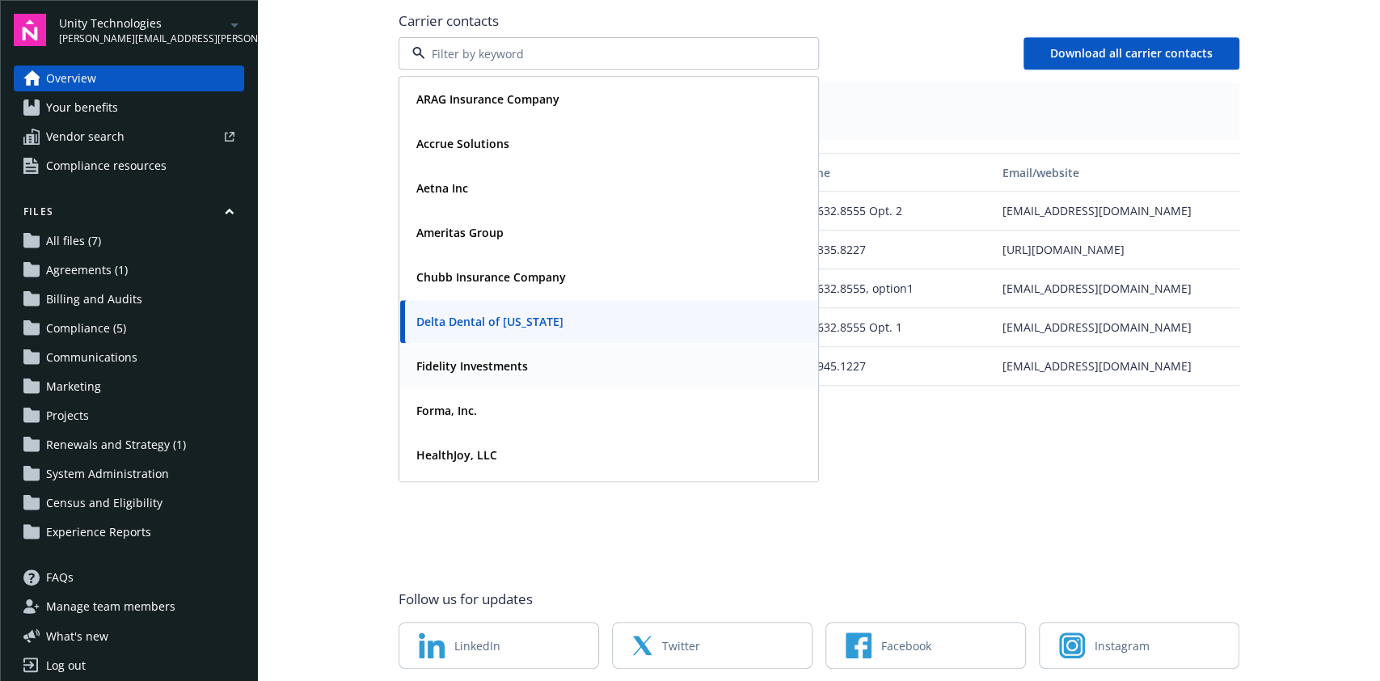
click at [519, 360] on div "Fidelity Investments" at bounding box center [608, 365] width 417 height 43
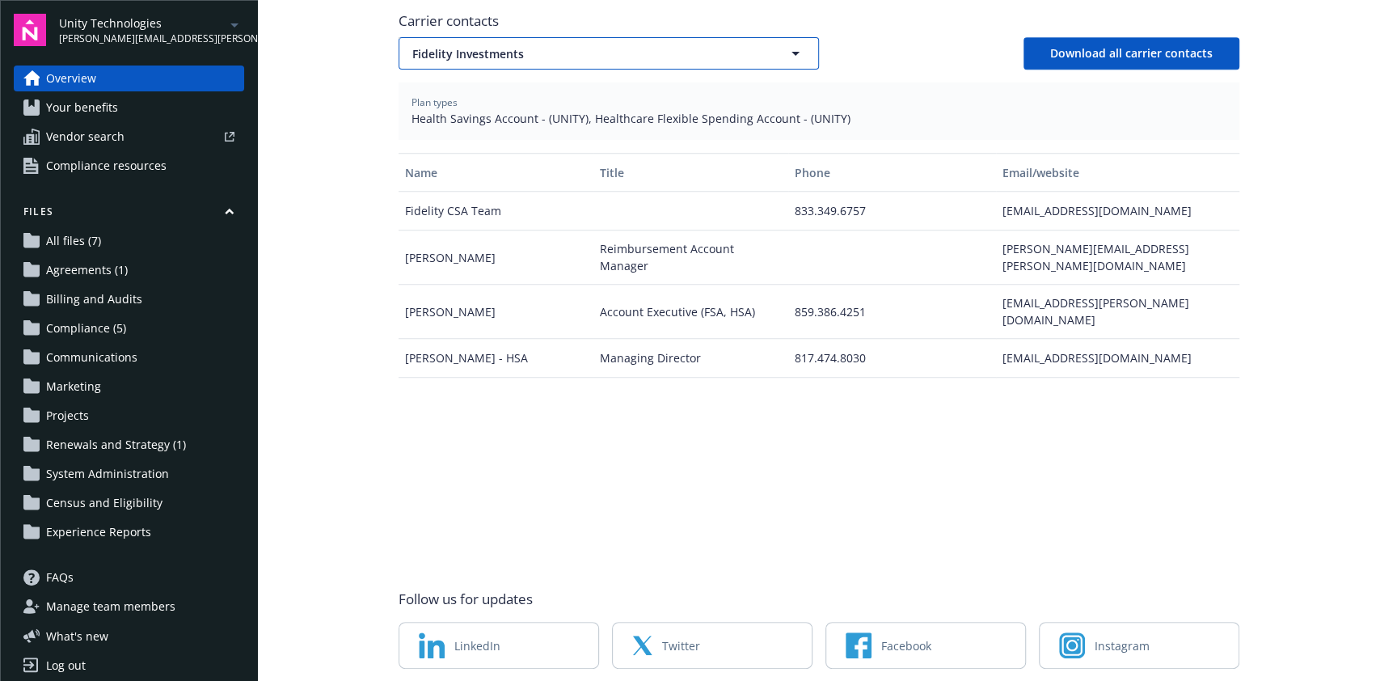
click at [776, 37] on button "Fidelity Investments" at bounding box center [609, 53] width 421 height 32
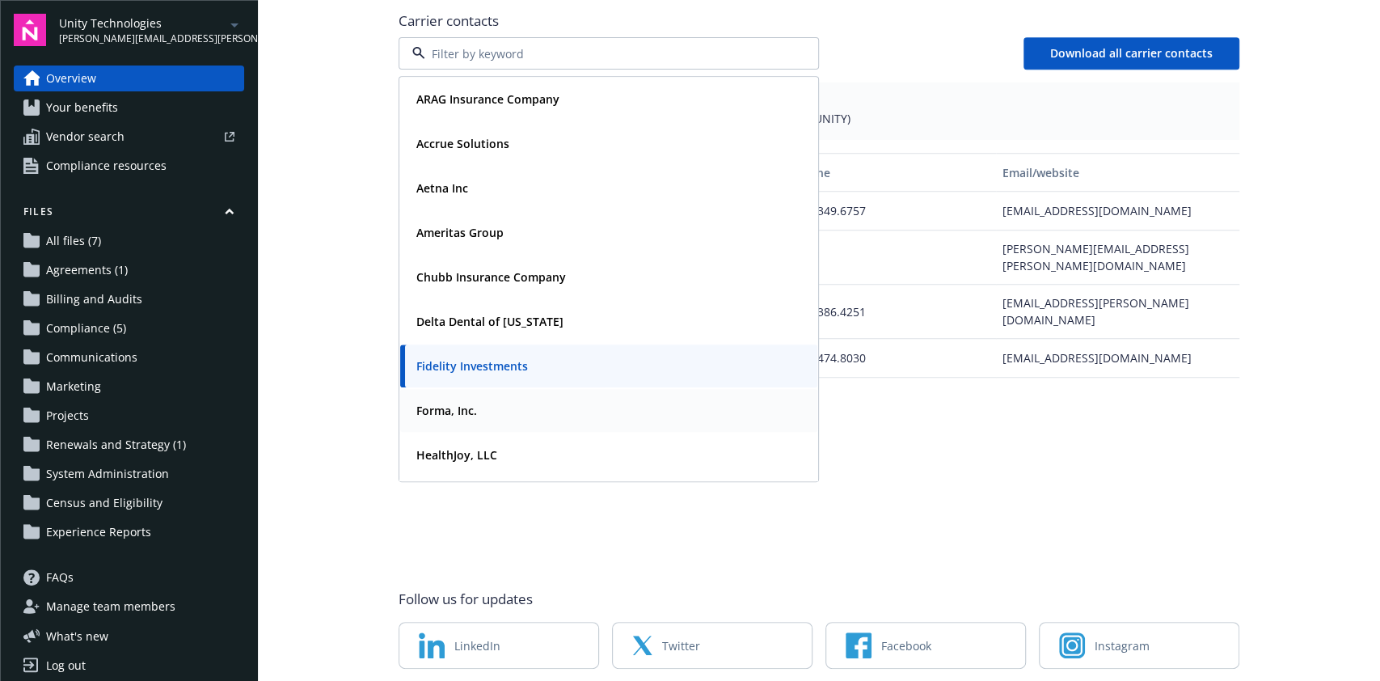
click at [516, 399] on div "Forma, Inc." at bounding box center [609, 410] width 398 height 23
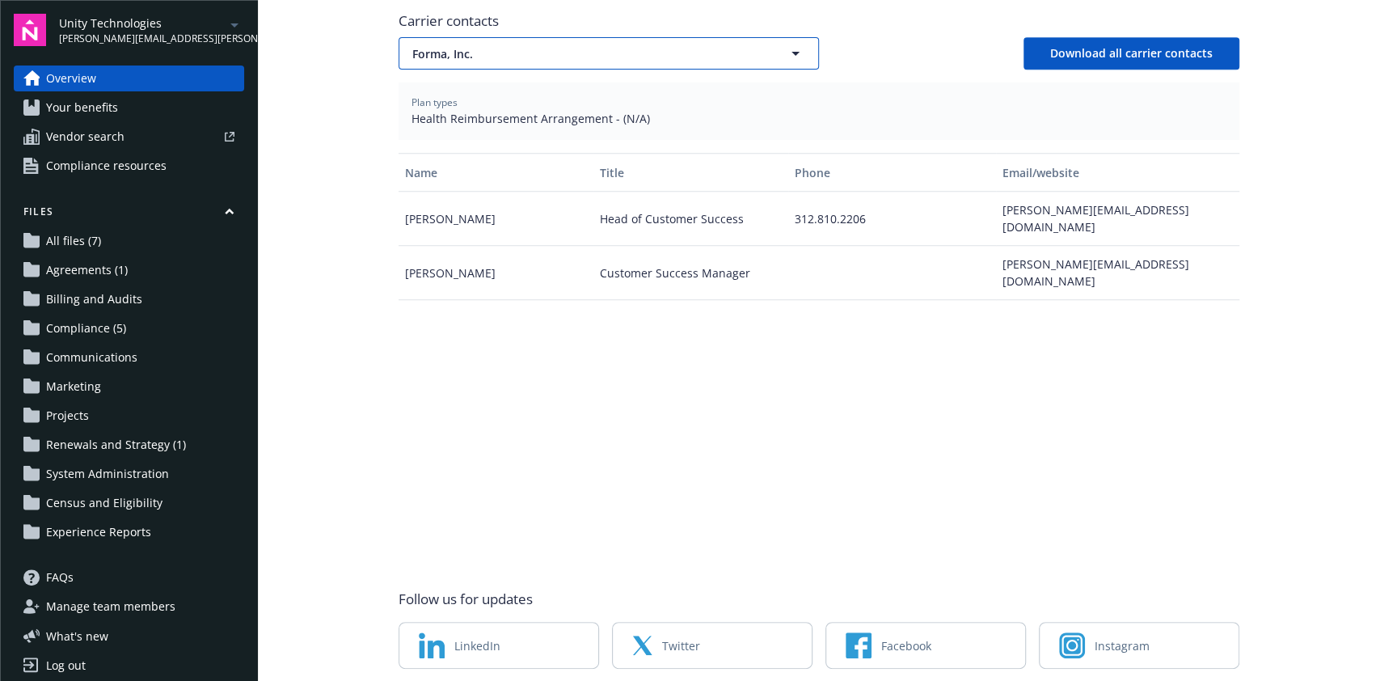
click at [674, 37] on button "Forma, Inc." at bounding box center [609, 53] width 421 height 32
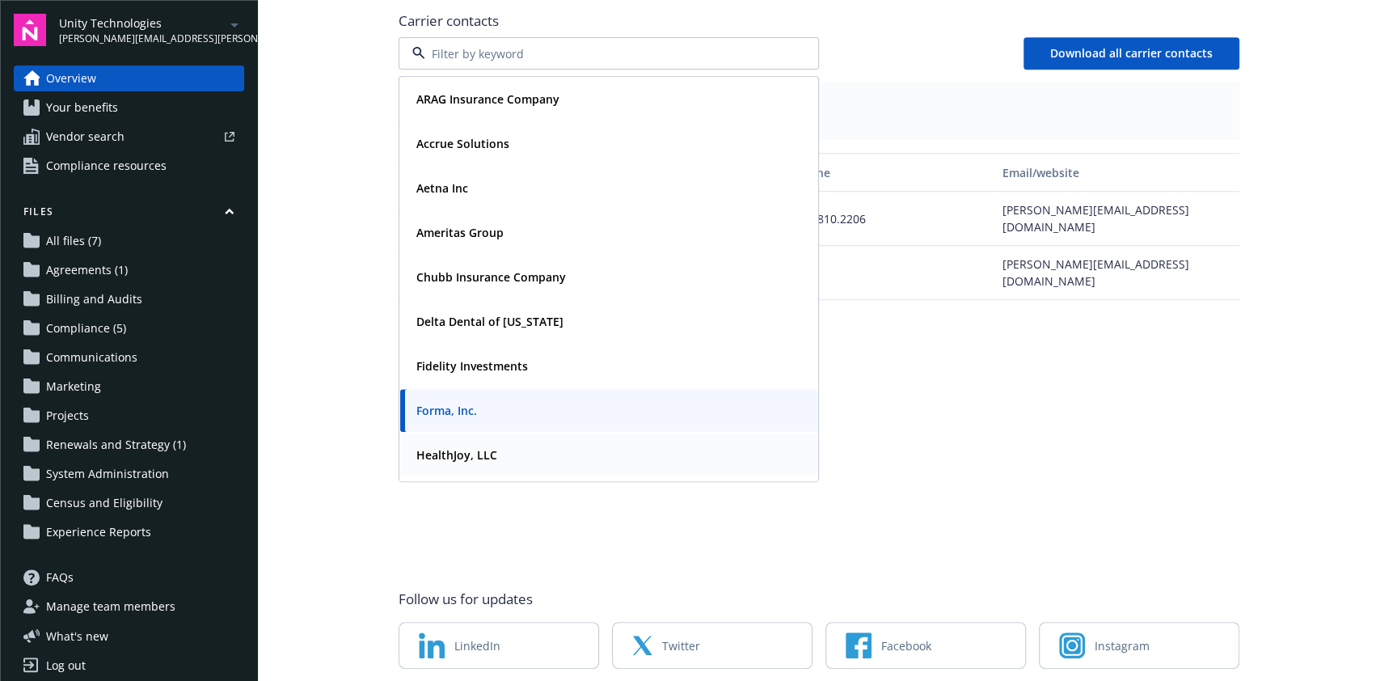
click at [501, 443] on div "HealthJoy, LLC" at bounding box center [609, 454] width 398 height 23
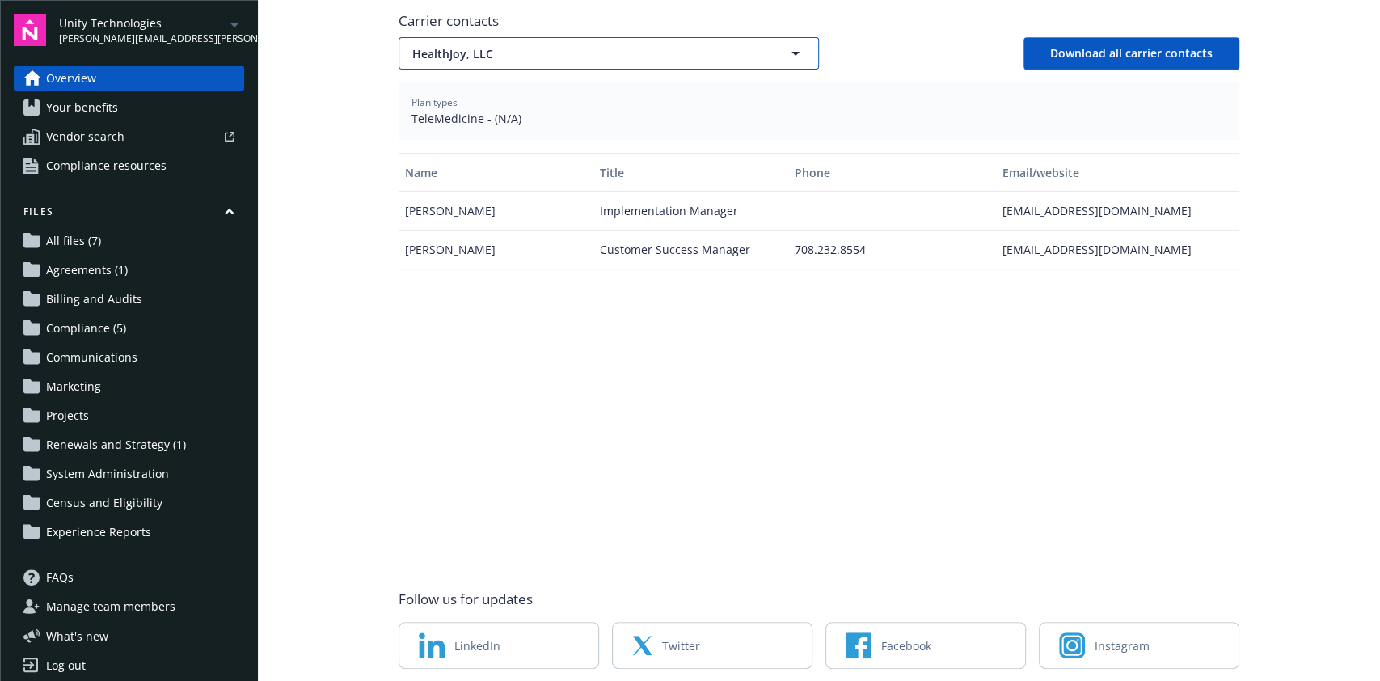
click at [656, 45] on span "HealthJoy, LLC" at bounding box center [580, 53] width 336 height 17
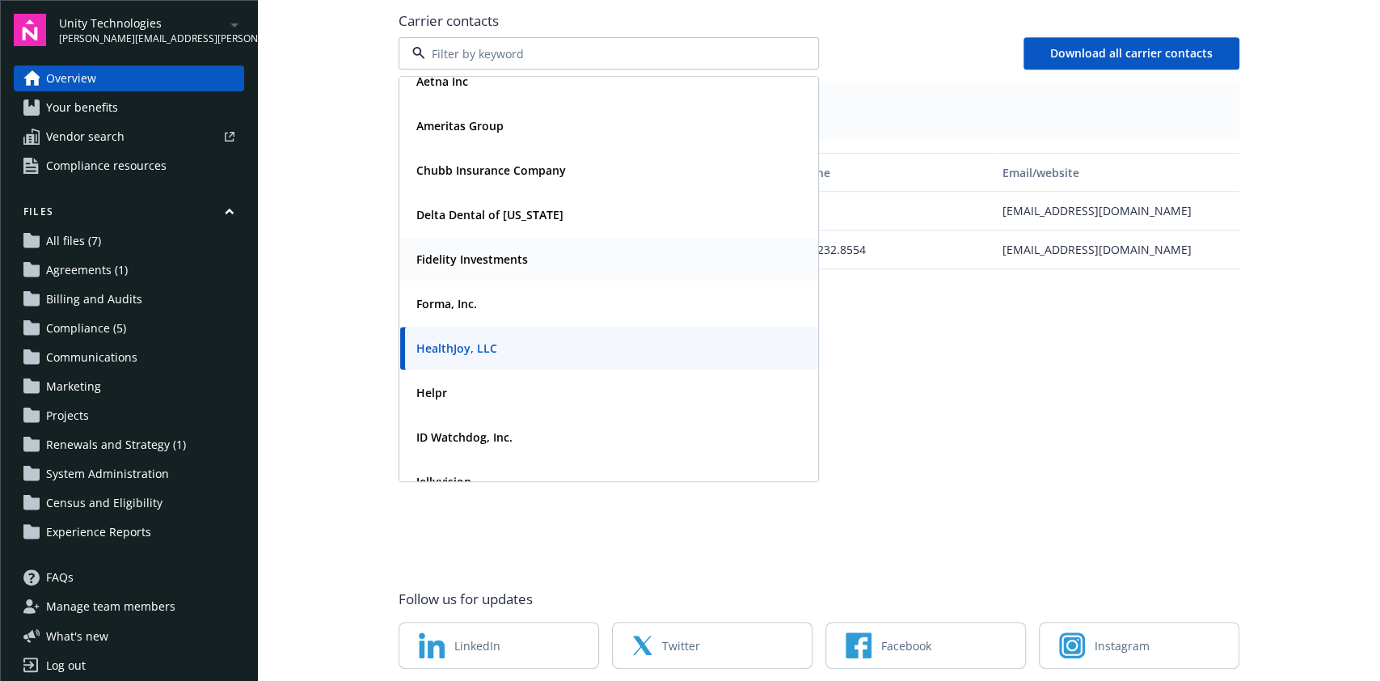
scroll to position [215, 0]
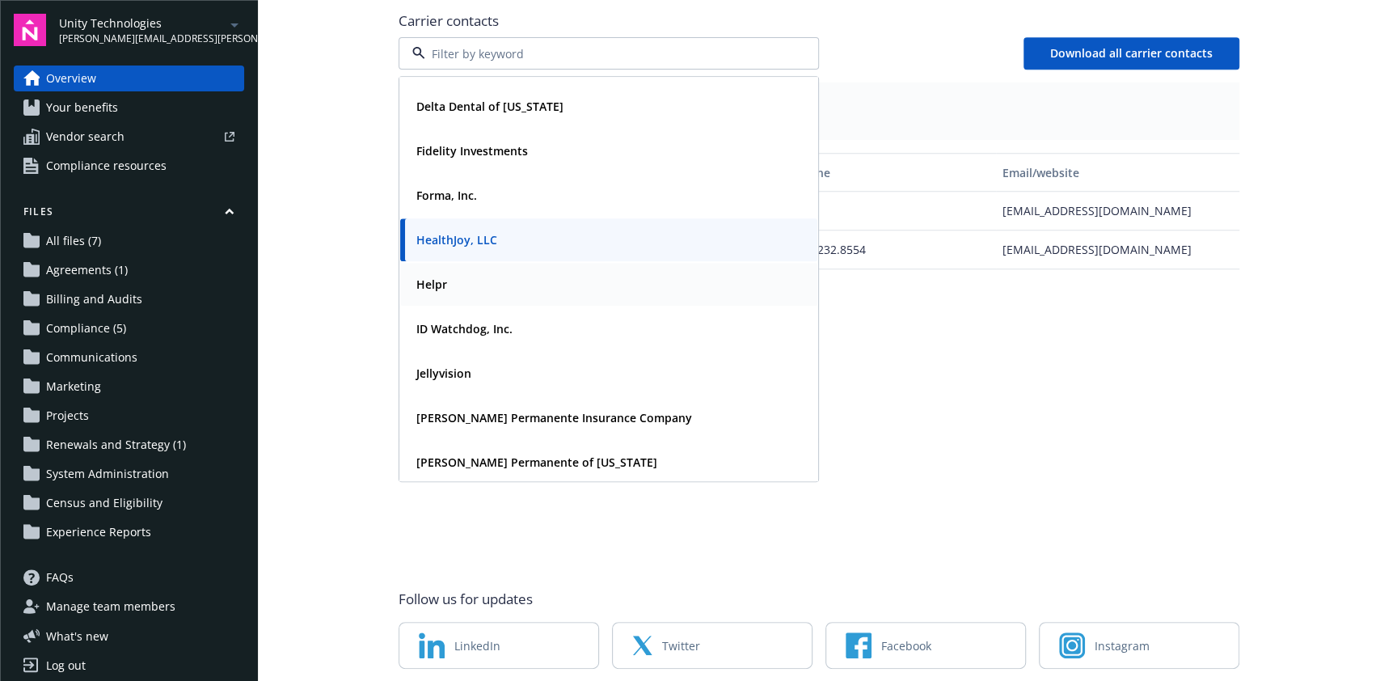
click at [489, 273] on div "Helpr" at bounding box center [609, 284] width 398 height 23
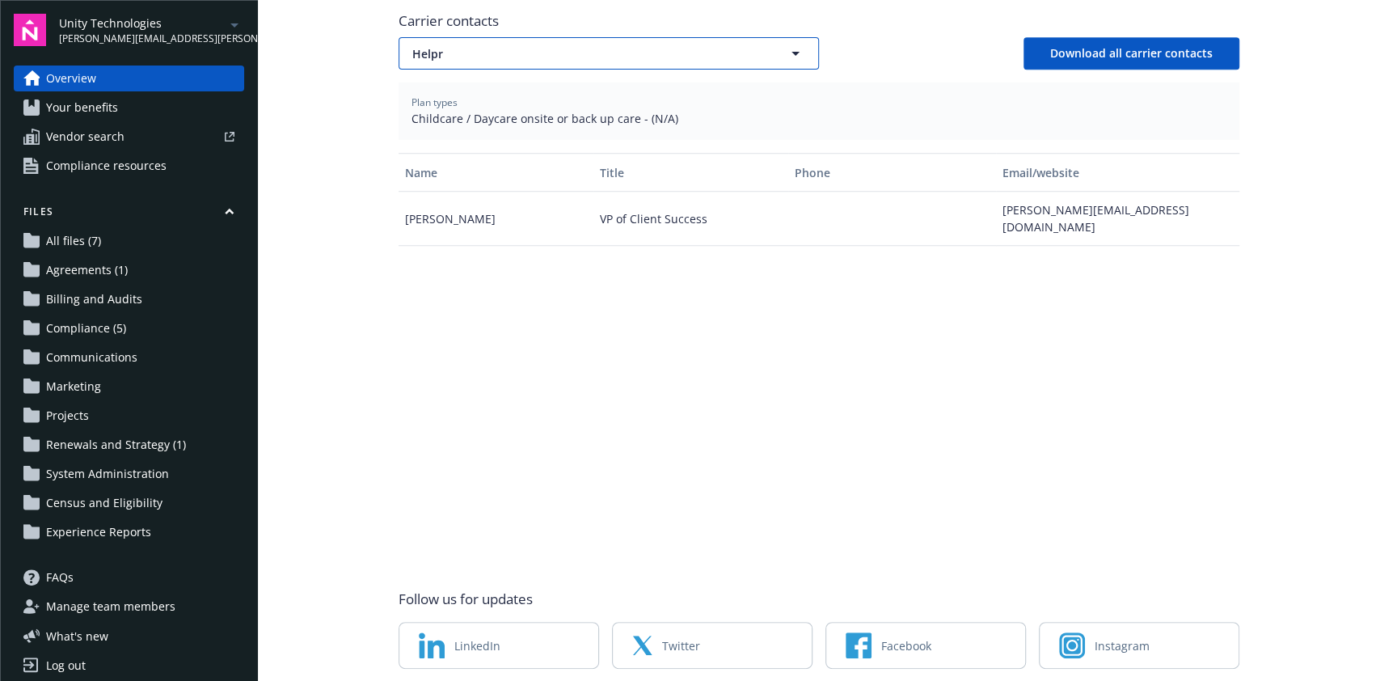
click at [729, 45] on span "Helpr" at bounding box center [580, 53] width 336 height 17
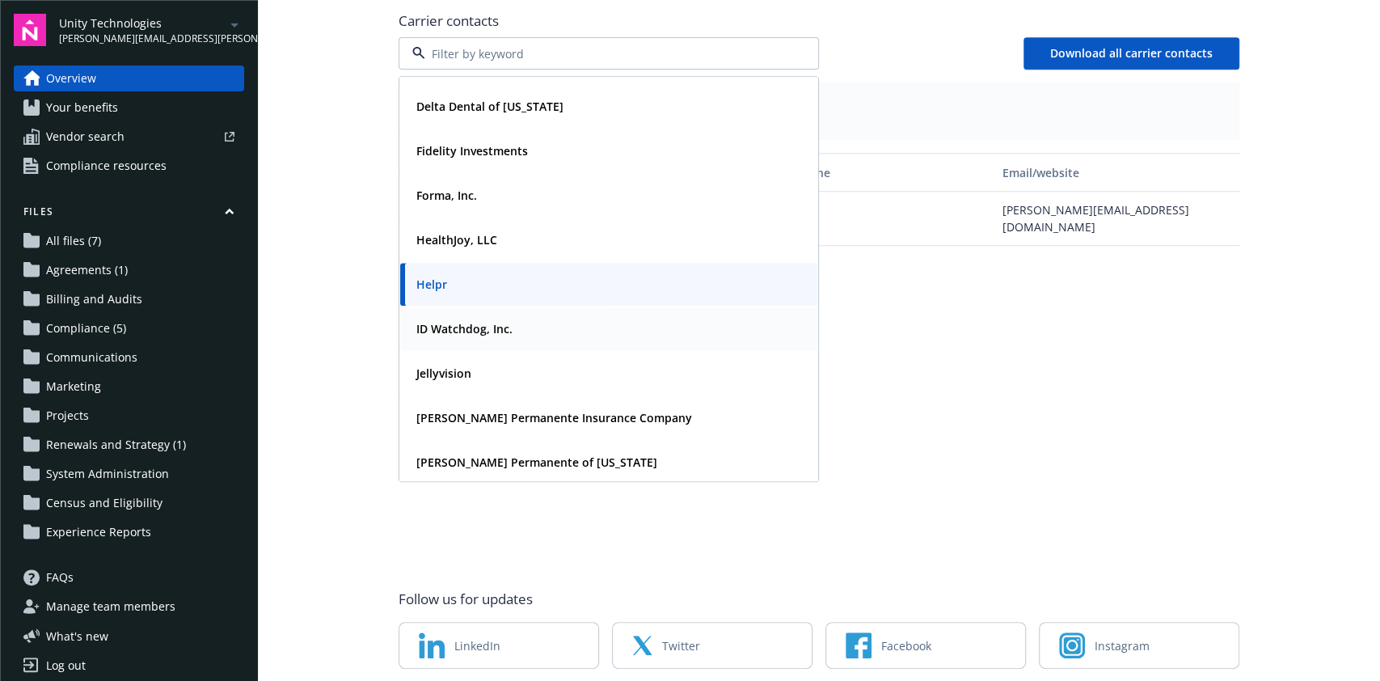
click at [506, 317] on div "ID Watchdog, Inc." at bounding box center [609, 328] width 398 height 23
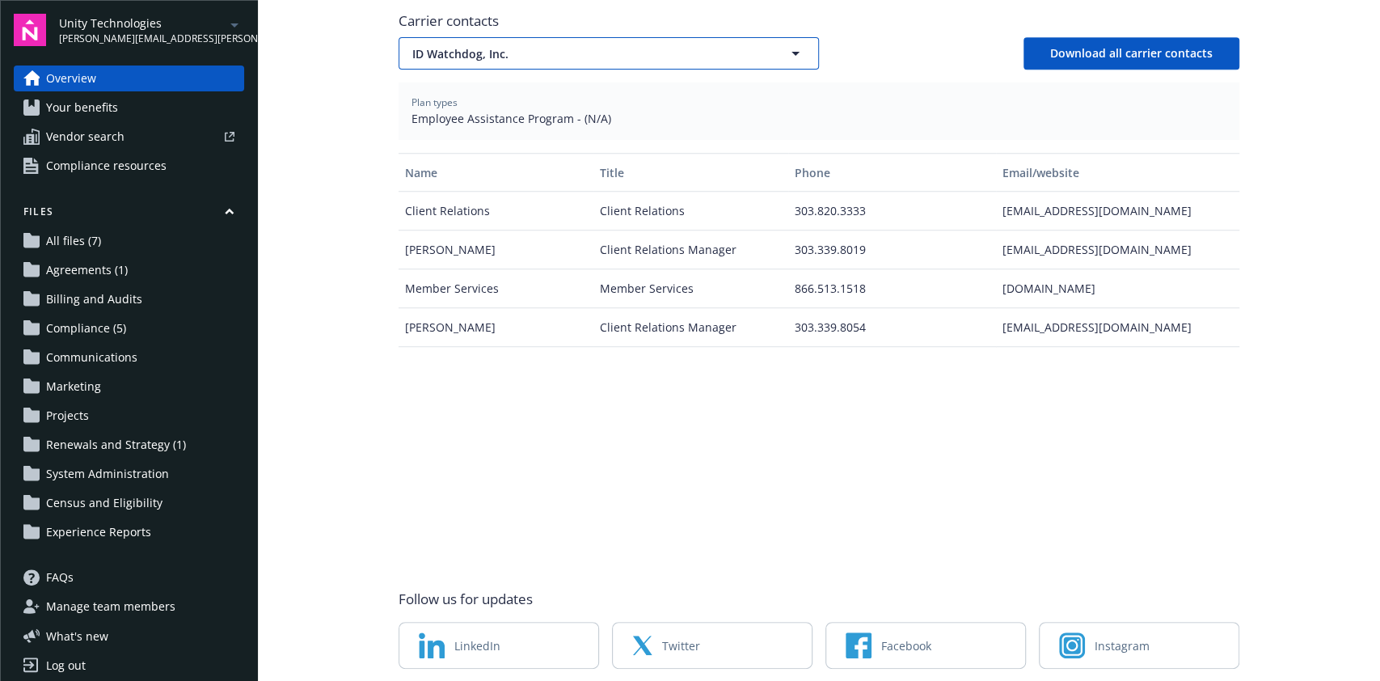
click at [712, 45] on span "ID Watchdog, Inc." at bounding box center [580, 53] width 336 height 17
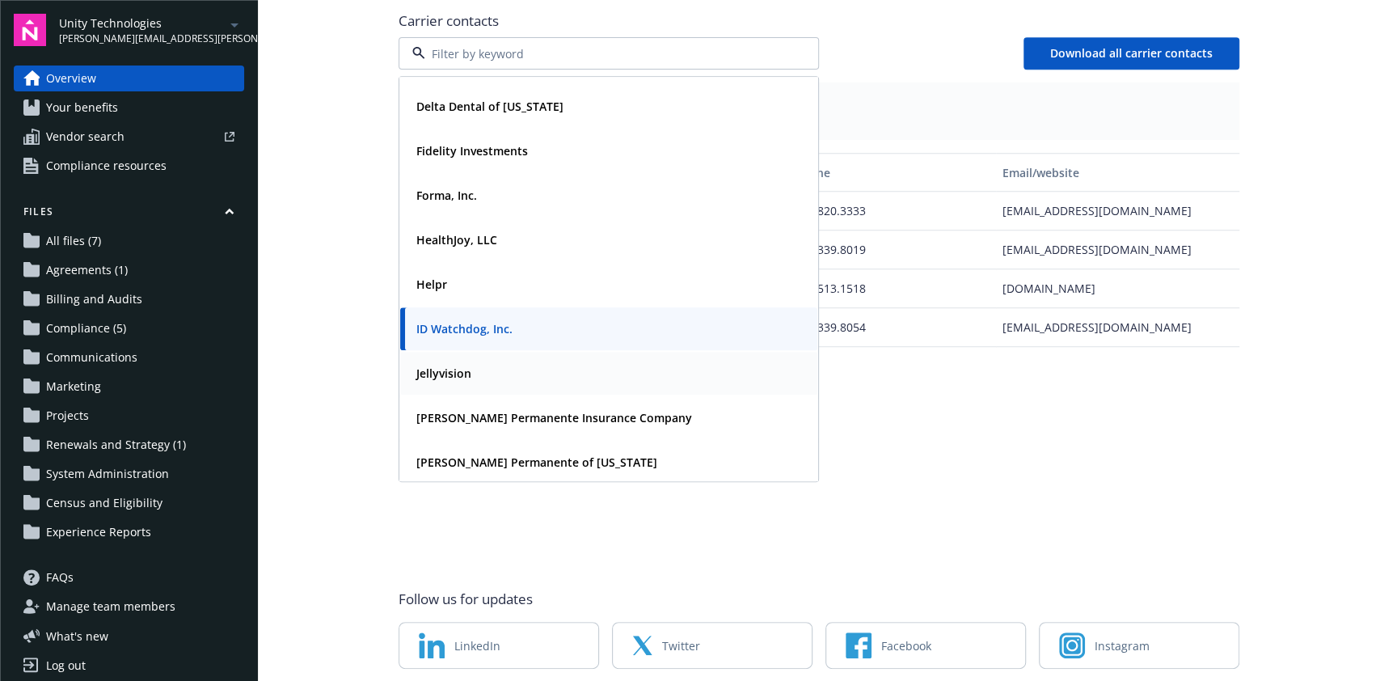
click at [526, 361] on div "Jellyvision" at bounding box center [609, 372] width 398 height 23
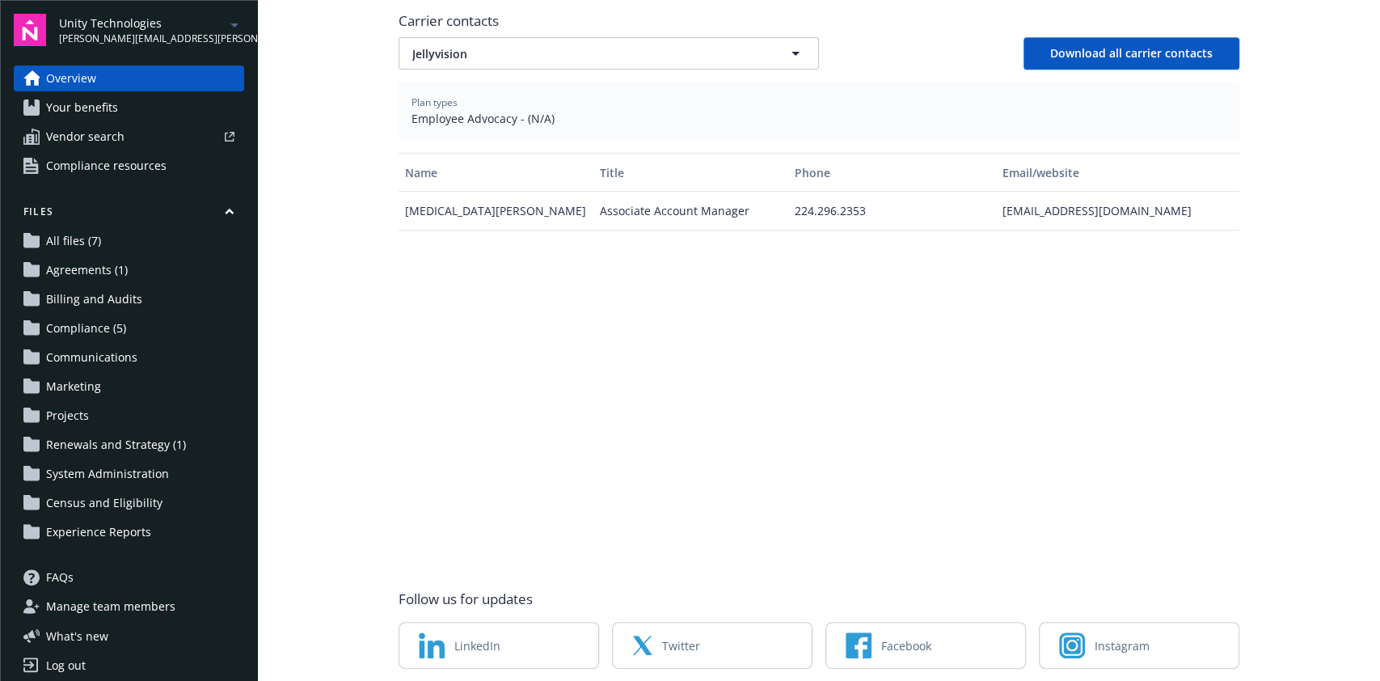
click at [524, 53] on div "Carrier contacts Jellyvision Download all carrier contacts Plan types Employee …" at bounding box center [819, 281] width 841 height 552
click at [535, 45] on span "Jellyvision" at bounding box center [580, 53] width 336 height 17
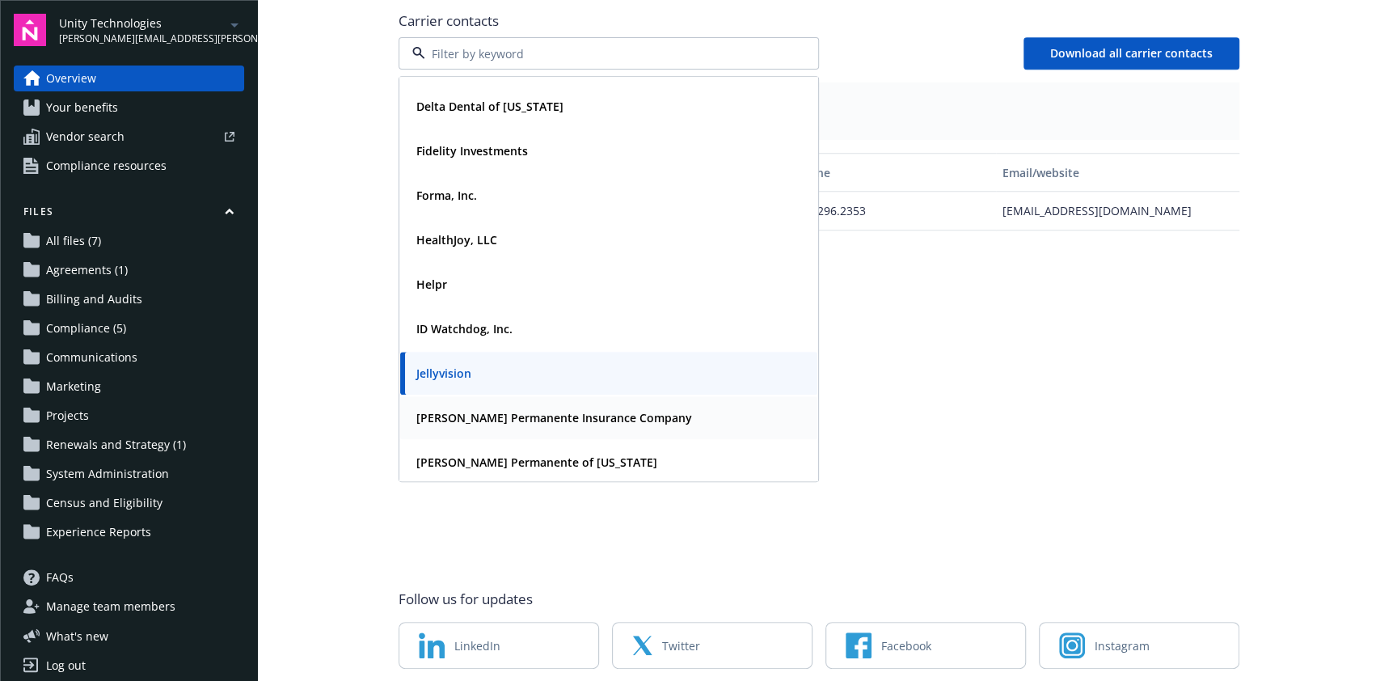
click at [573, 406] on div "Kaiser Permanente Insurance Company" at bounding box center [552, 417] width 285 height 23
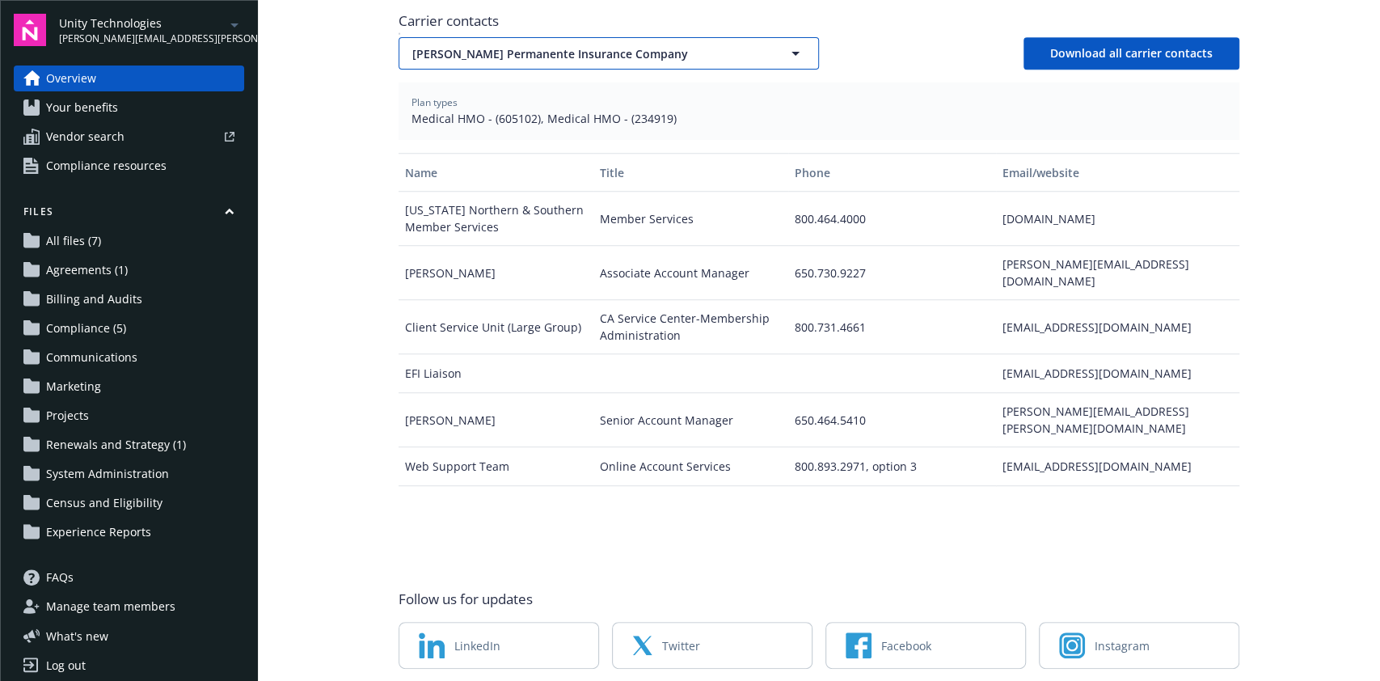
click at [657, 45] on span "Kaiser Permanente Insurance Company" at bounding box center [580, 53] width 336 height 17
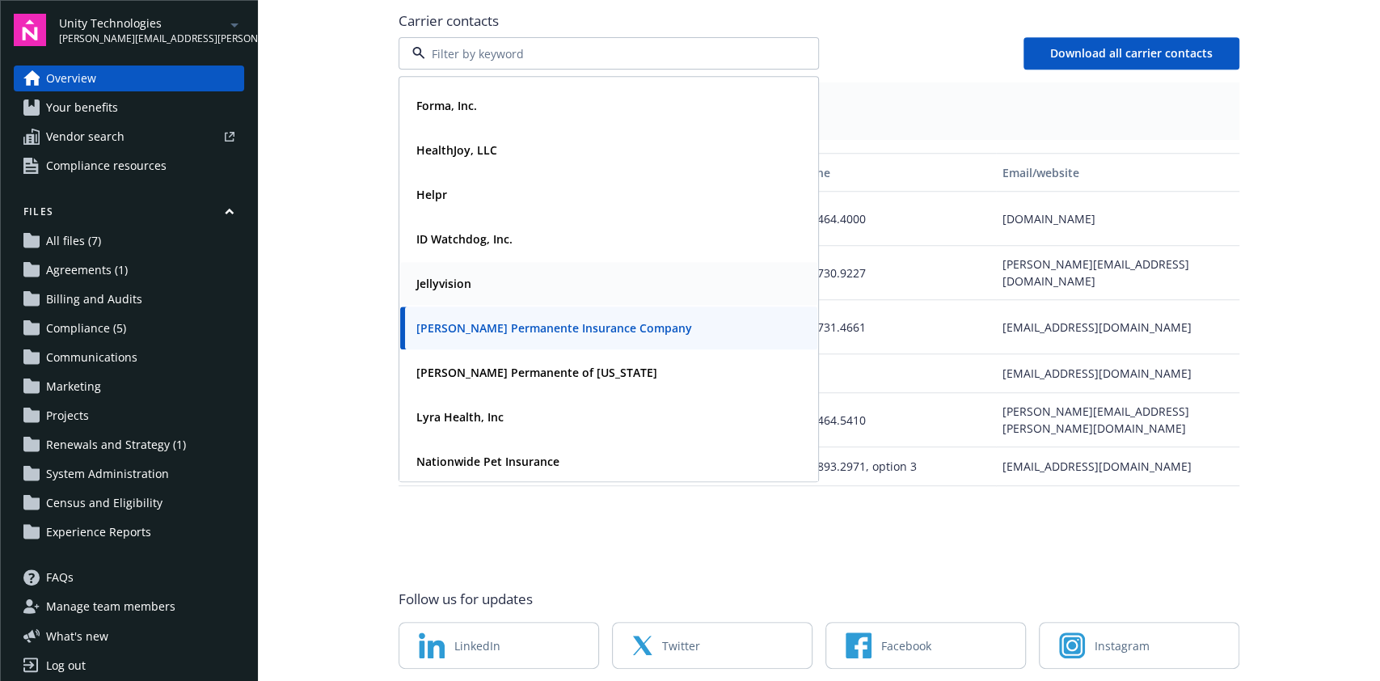
scroll to position [431, 0]
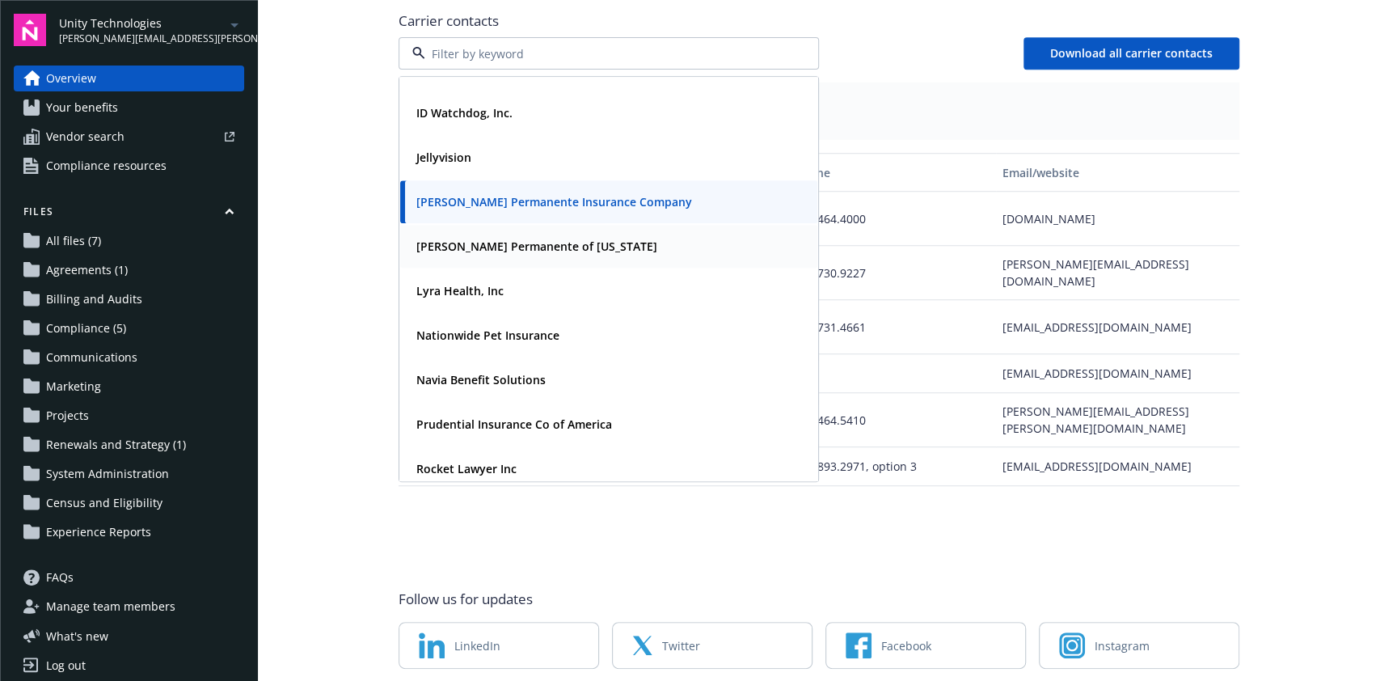
click at [606, 235] on div "Kaiser Permanente of Washington" at bounding box center [609, 246] width 398 height 23
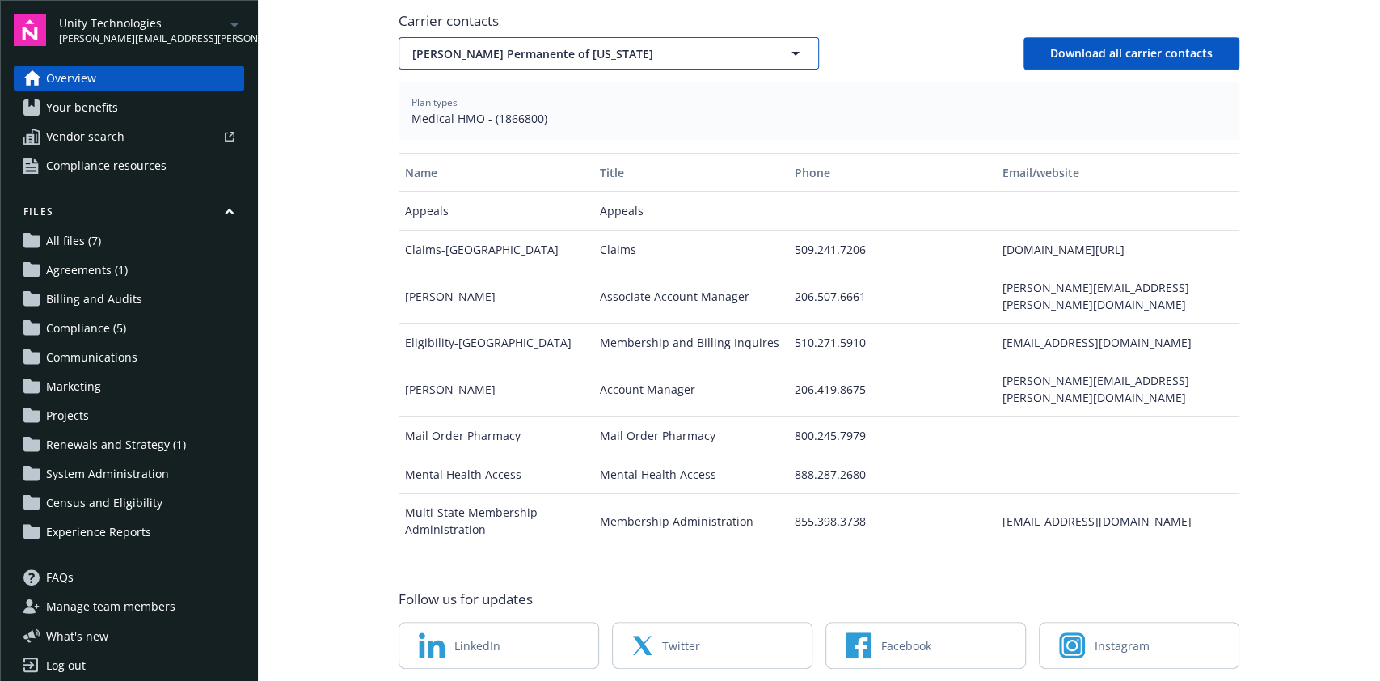
click at [674, 45] on span "Kaiser Permanente of Washington" at bounding box center [580, 53] width 336 height 17
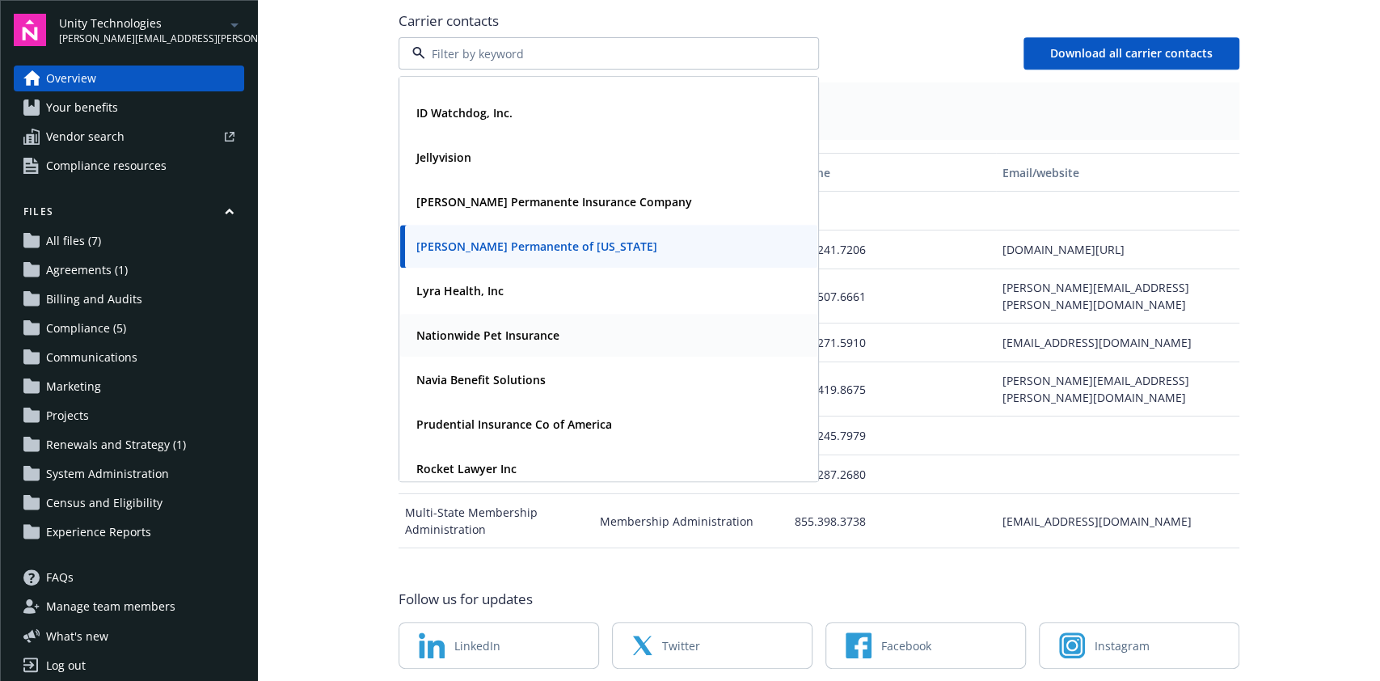
click at [556, 282] on div "Lyra Health, Inc" at bounding box center [609, 290] width 398 height 23
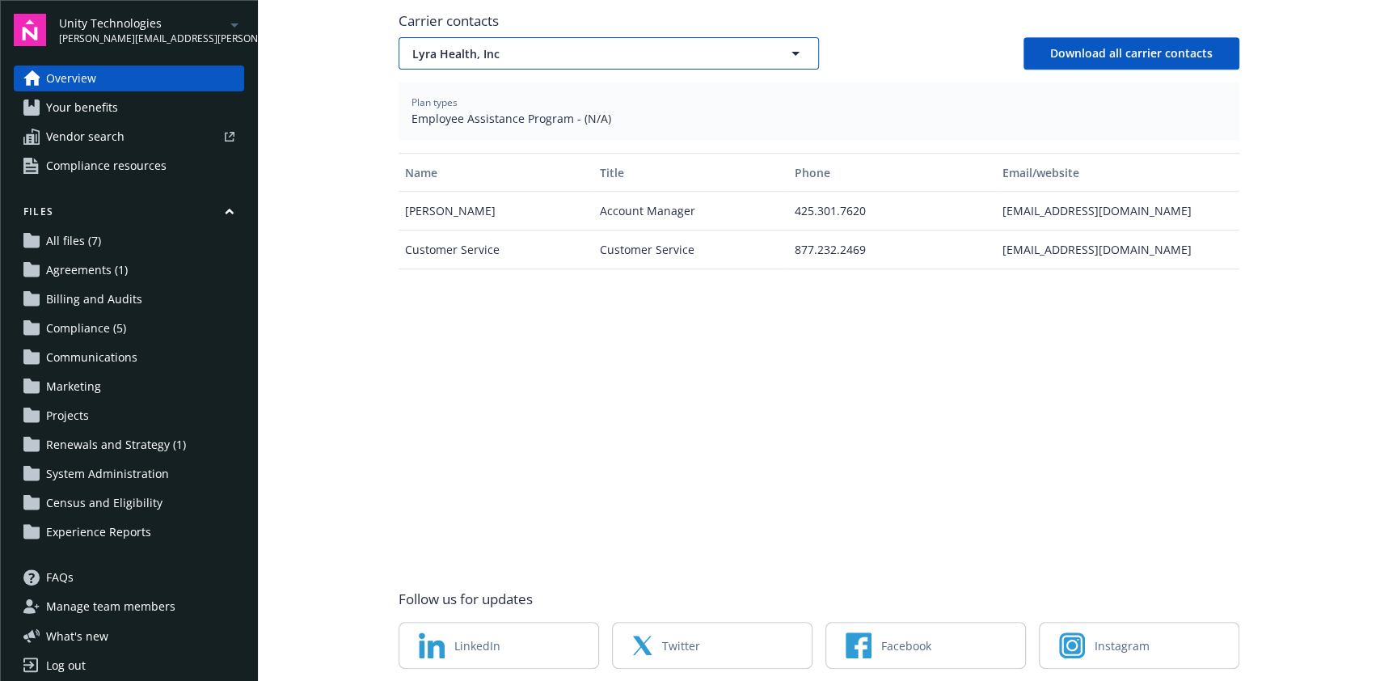
click at [683, 45] on span "Lyra Health, Inc" at bounding box center [580, 53] width 336 height 17
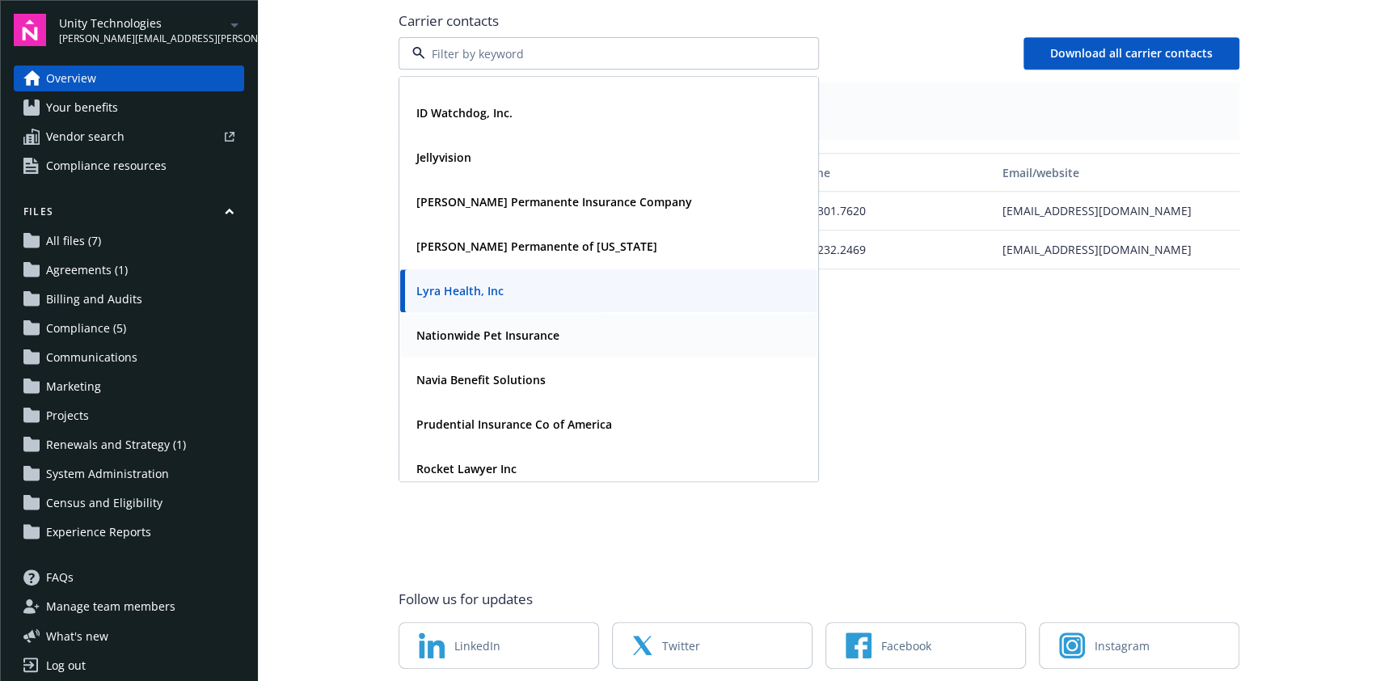
click at [589, 323] on div "Nationwide Pet Insurance" at bounding box center [609, 334] width 398 height 23
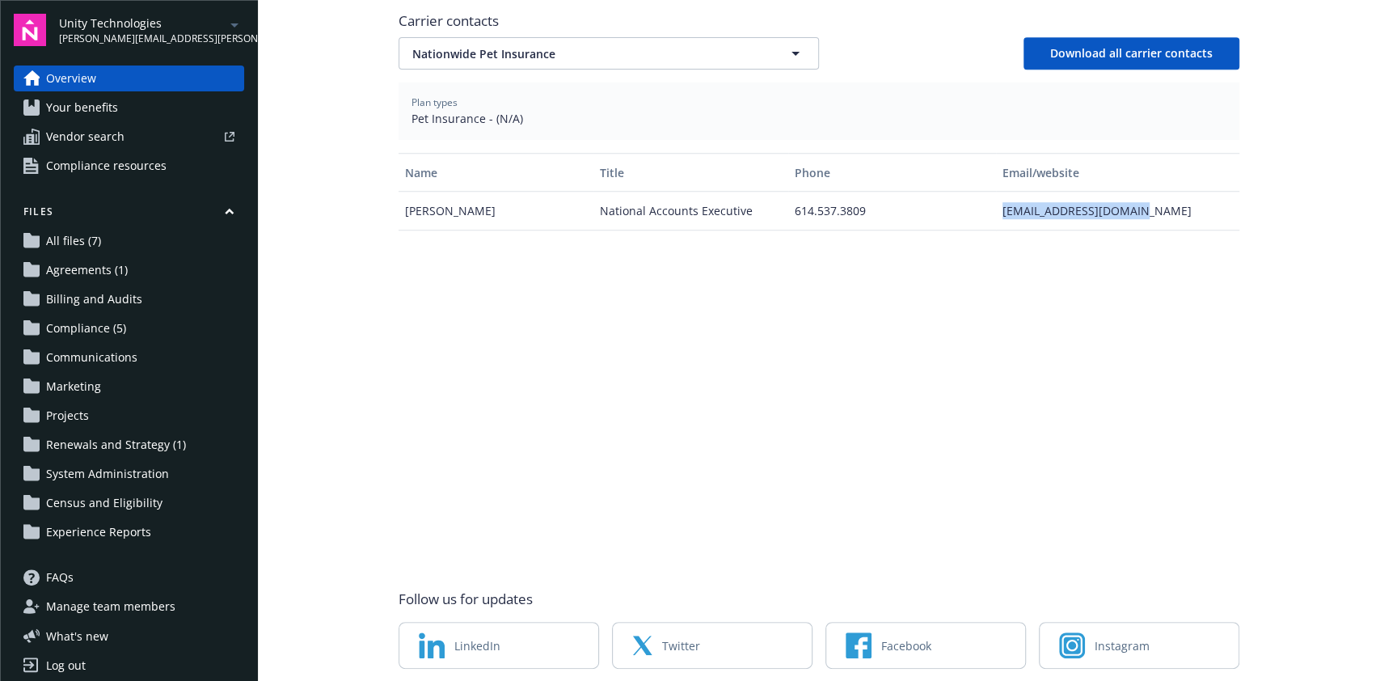
drag, startPoint x: 1145, startPoint y: 193, endPoint x: 976, endPoint y: 193, distance: 169.0
click at [976, 193] on div "Matthew Neuens National Accounts Executive 614.537.3809 neuenm3@nationwide.com" at bounding box center [819, 211] width 841 height 39
copy div "neuenm3@nationwide.com"
click at [706, 45] on span "Nationwide Pet Insurance" at bounding box center [580, 53] width 336 height 17
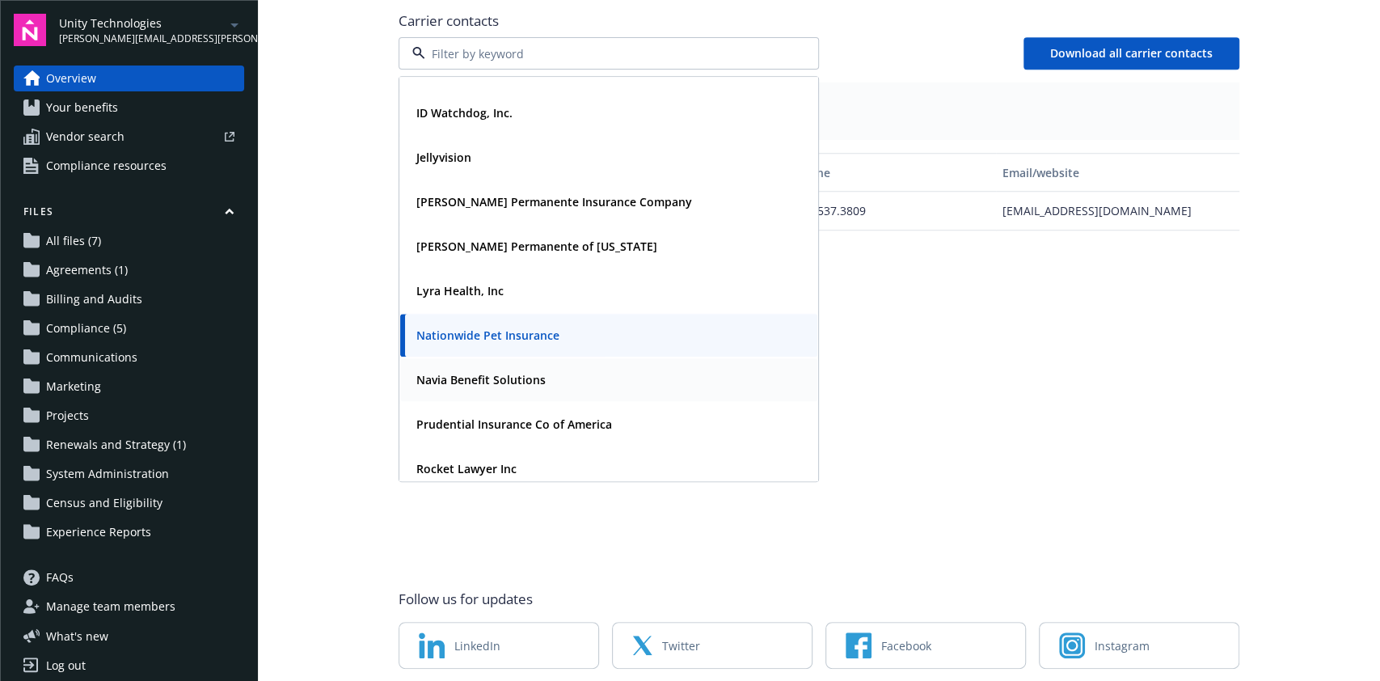
click at [537, 368] on div "Navia Benefit Solutions" at bounding box center [479, 379] width 139 height 23
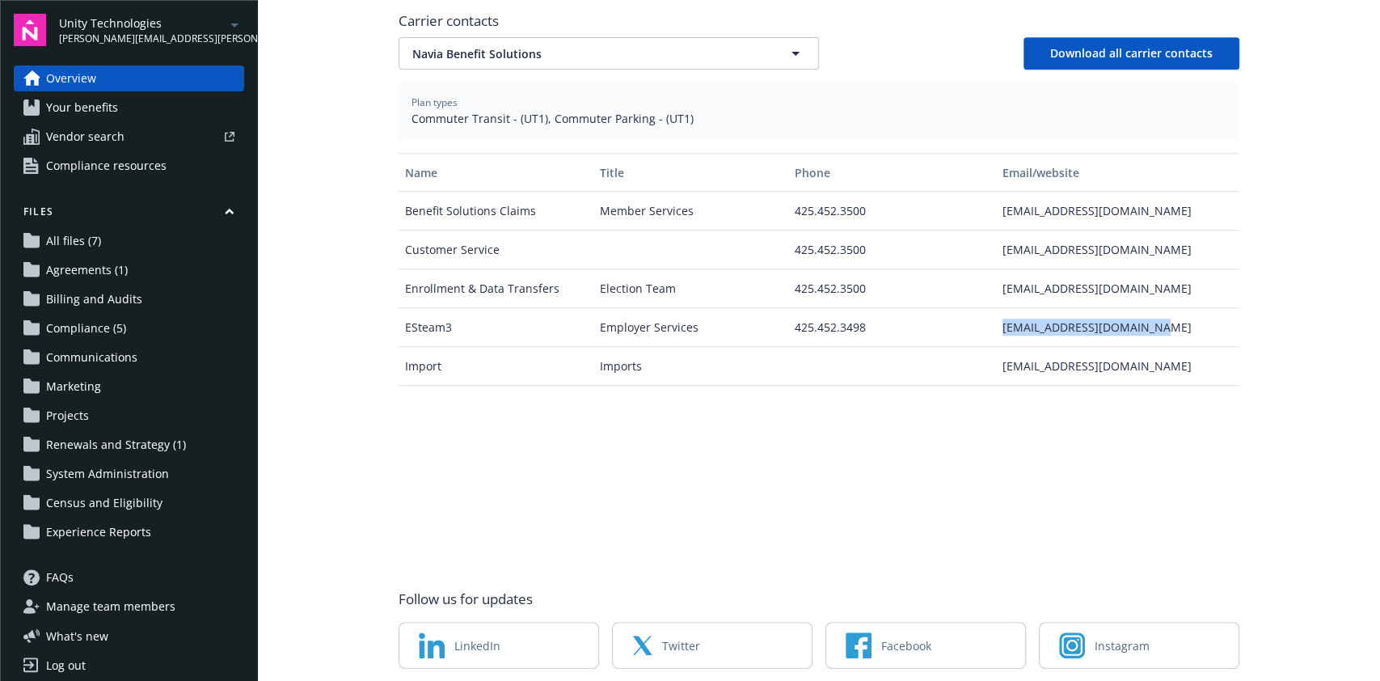
drag, startPoint x: 1152, startPoint y: 306, endPoint x: 983, endPoint y: 307, distance: 169.0
click at [983, 308] on div "ESteam3 Employer Services 425.452.3498 esteam3@naviabenefits.com" at bounding box center [819, 327] width 841 height 39
copy div "esteam3@naviabenefits.com"
click at [791, 44] on icon "button" at bounding box center [795, 53] width 19 height 19
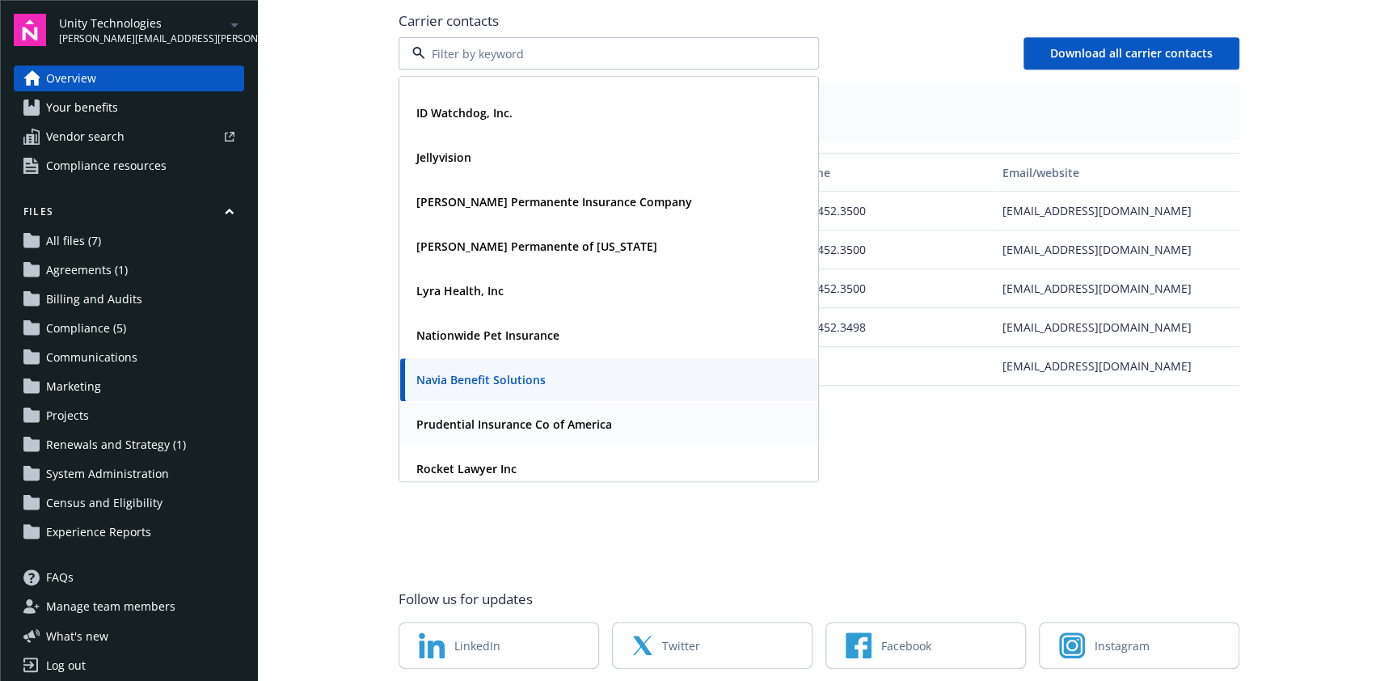
click at [670, 412] on div "Prudential Insurance Co of America" at bounding box center [609, 423] width 398 height 23
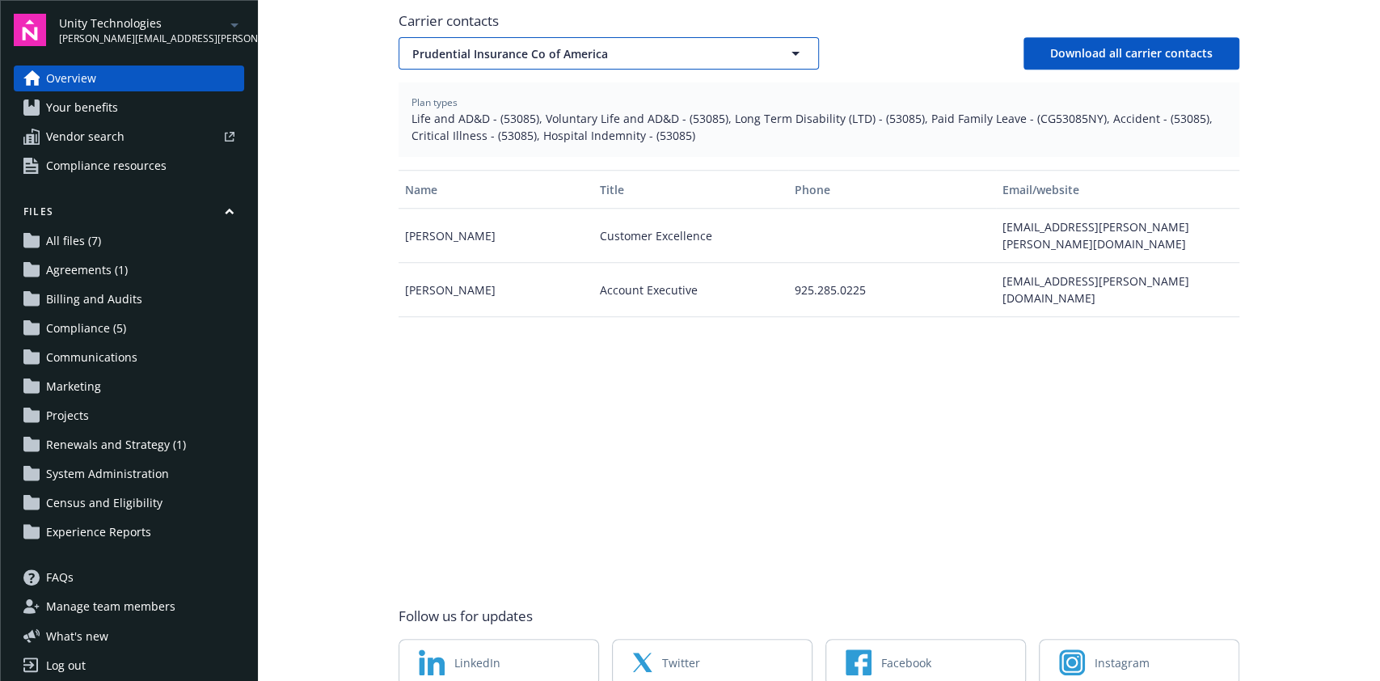
click at [757, 37] on button "Prudential Insurance Co of America" at bounding box center [609, 53] width 421 height 32
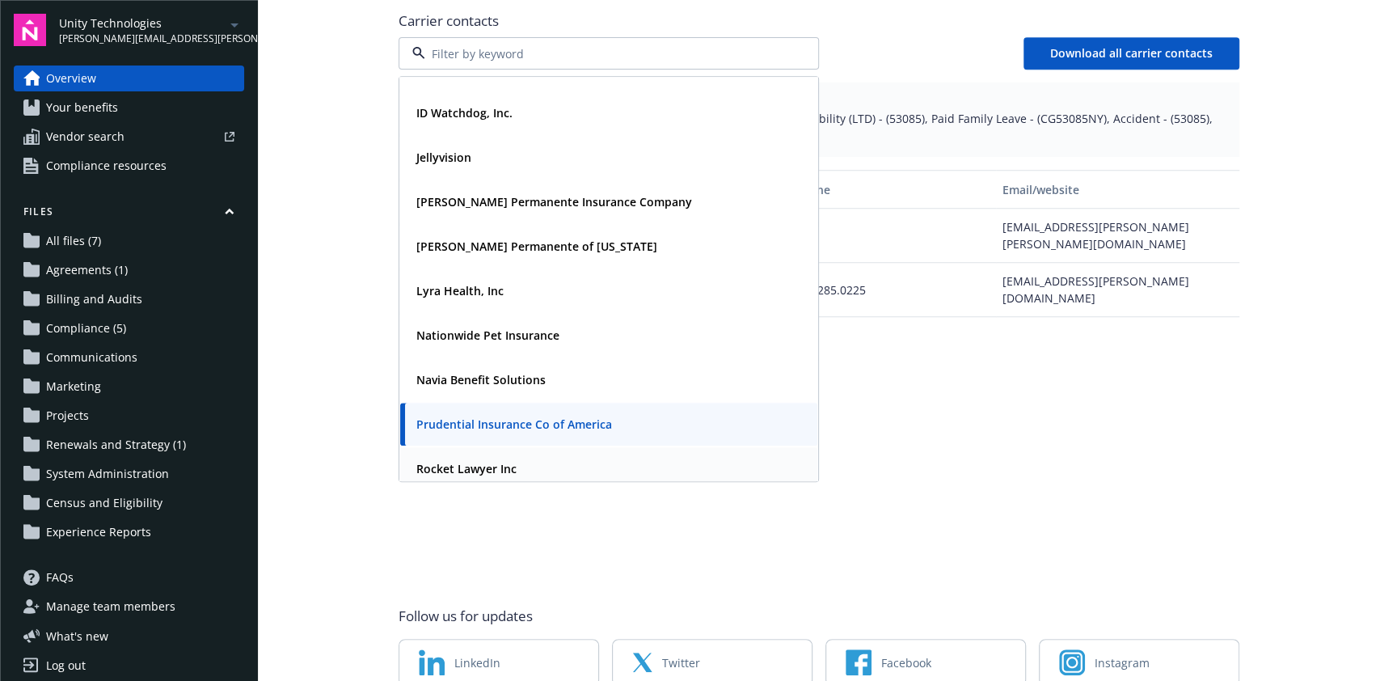
click at [567, 447] on div "Rocket Lawyer Inc" at bounding box center [608, 468] width 417 height 43
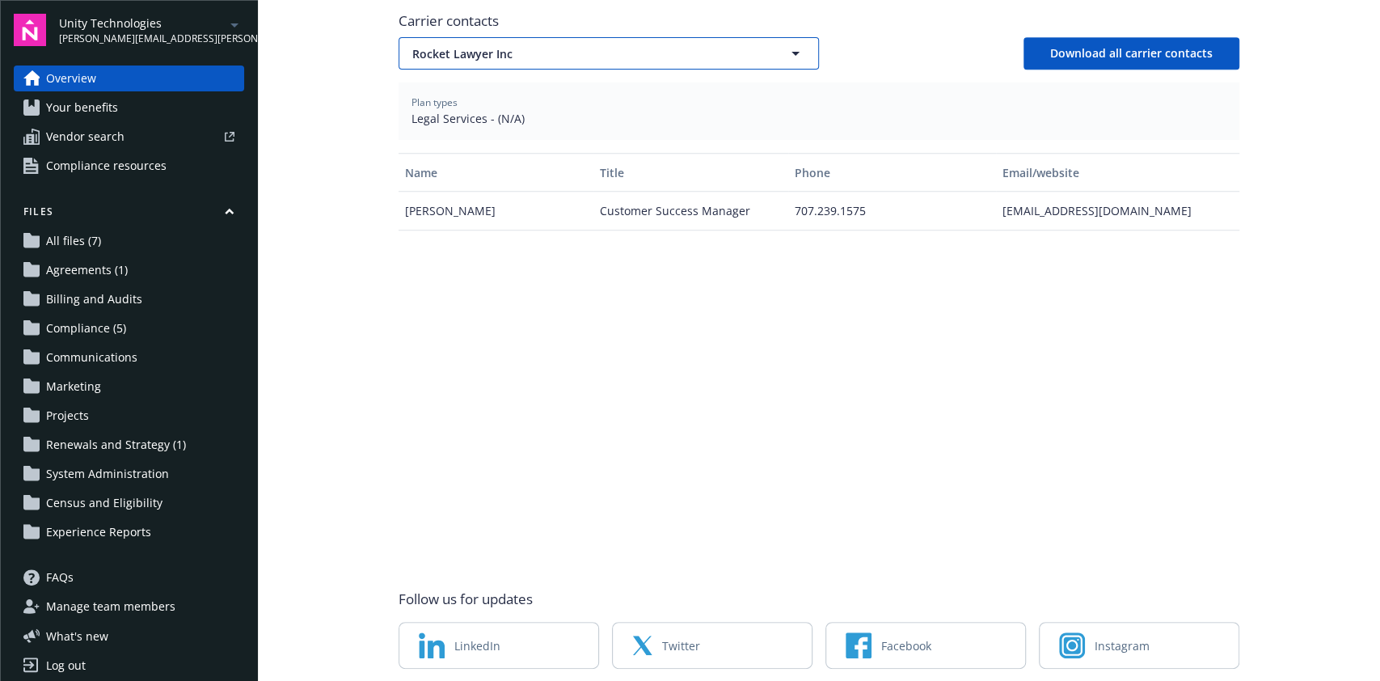
click at [748, 42] on button "Rocket Lawyer Inc" at bounding box center [609, 53] width 421 height 32
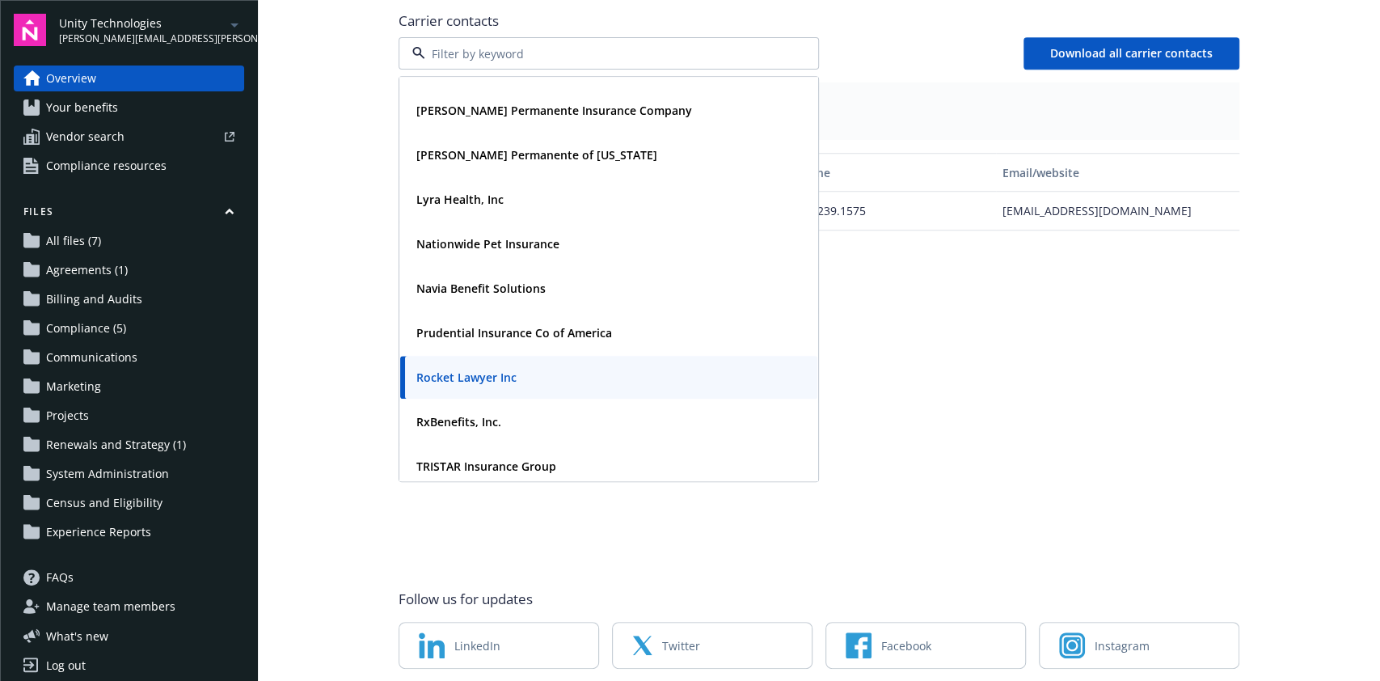
scroll to position [573, 0]
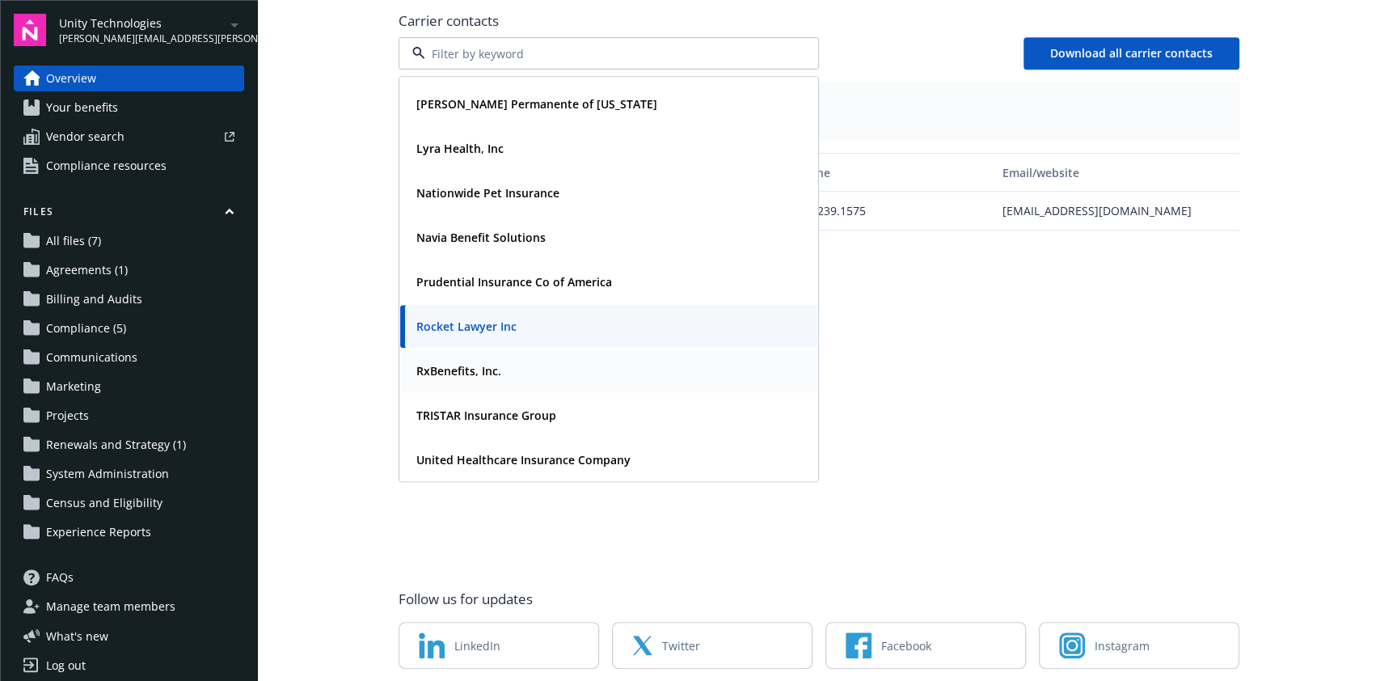
click at [543, 349] on div "RxBenefits, Inc." at bounding box center [608, 370] width 417 height 43
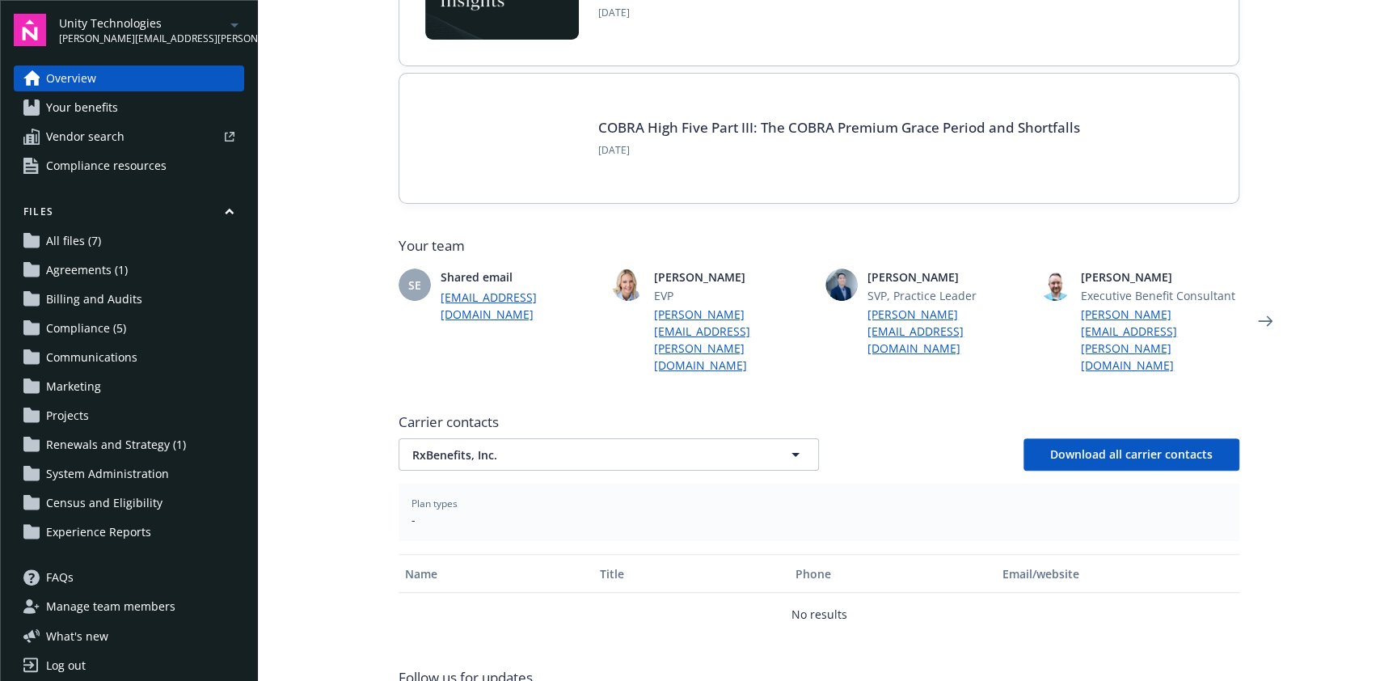
scroll to position [366, 0]
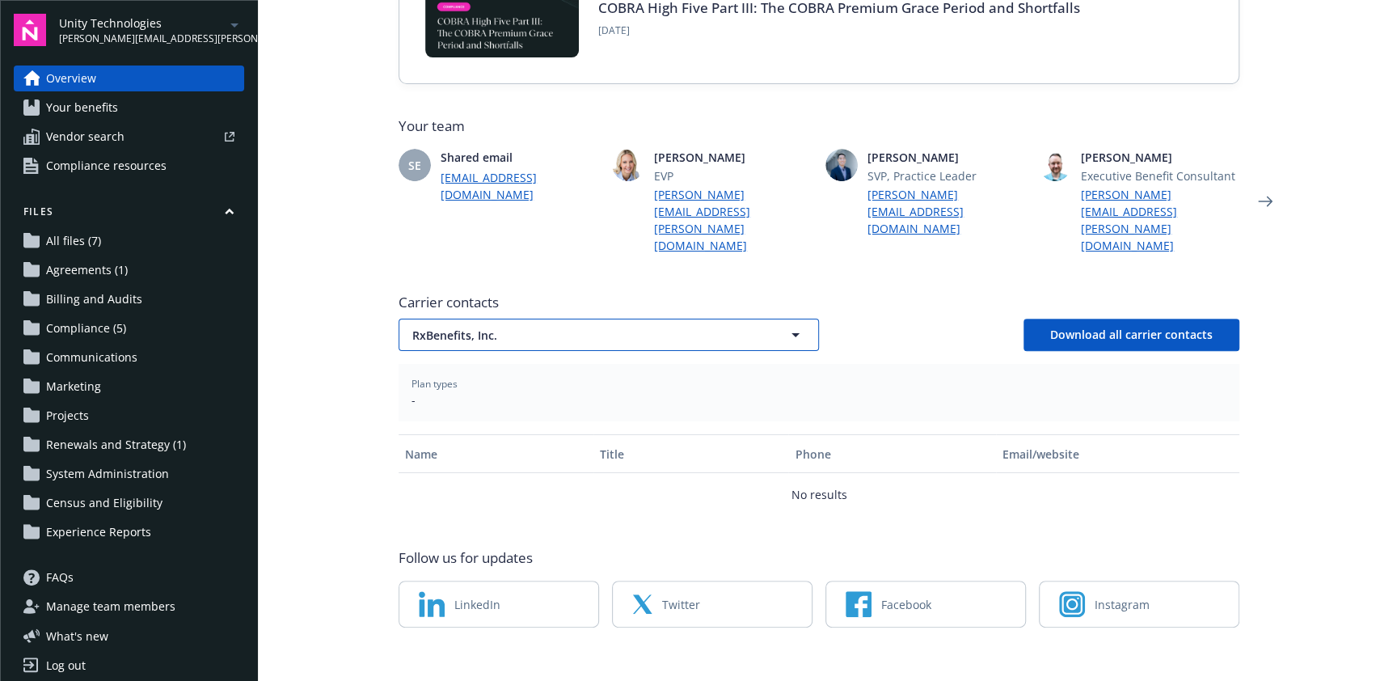
click at [767, 324] on button "RxBenefits, Inc." at bounding box center [609, 335] width 421 height 32
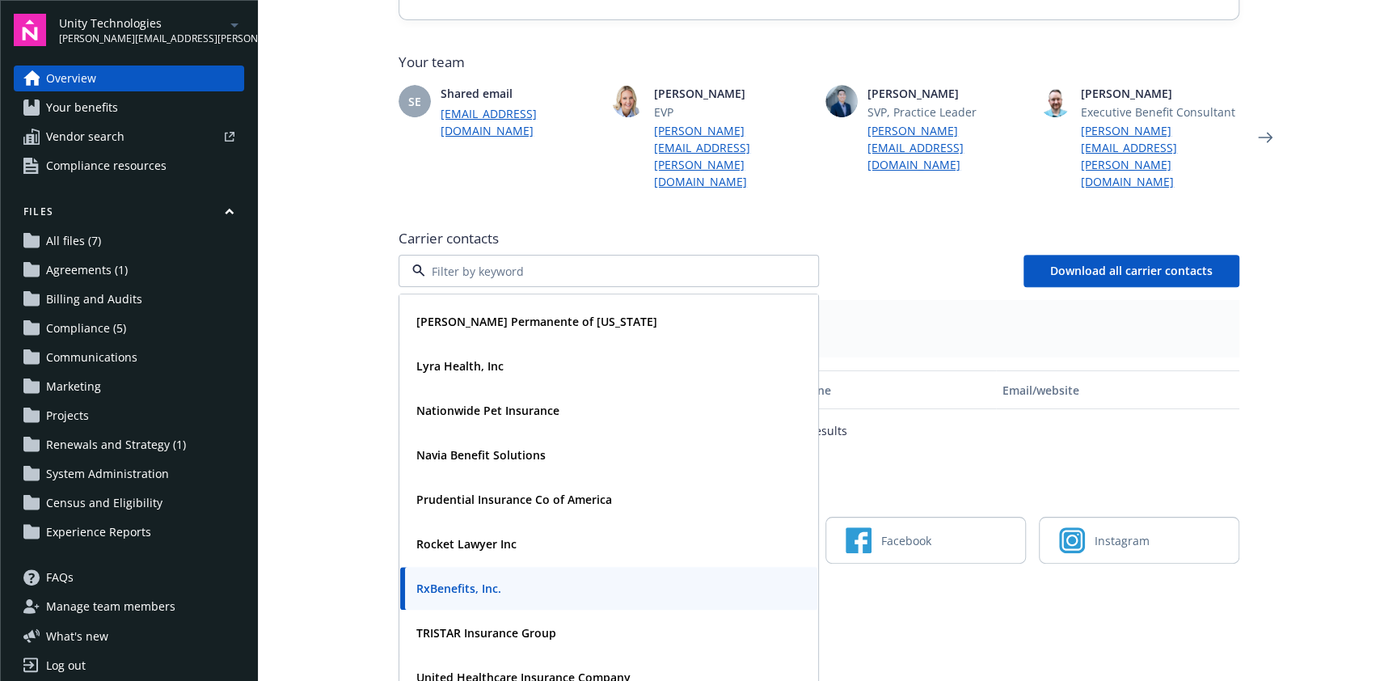
scroll to position [430, 0]
click at [629, 620] on div "TRISTAR Insurance Group" at bounding box center [609, 631] width 398 height 23
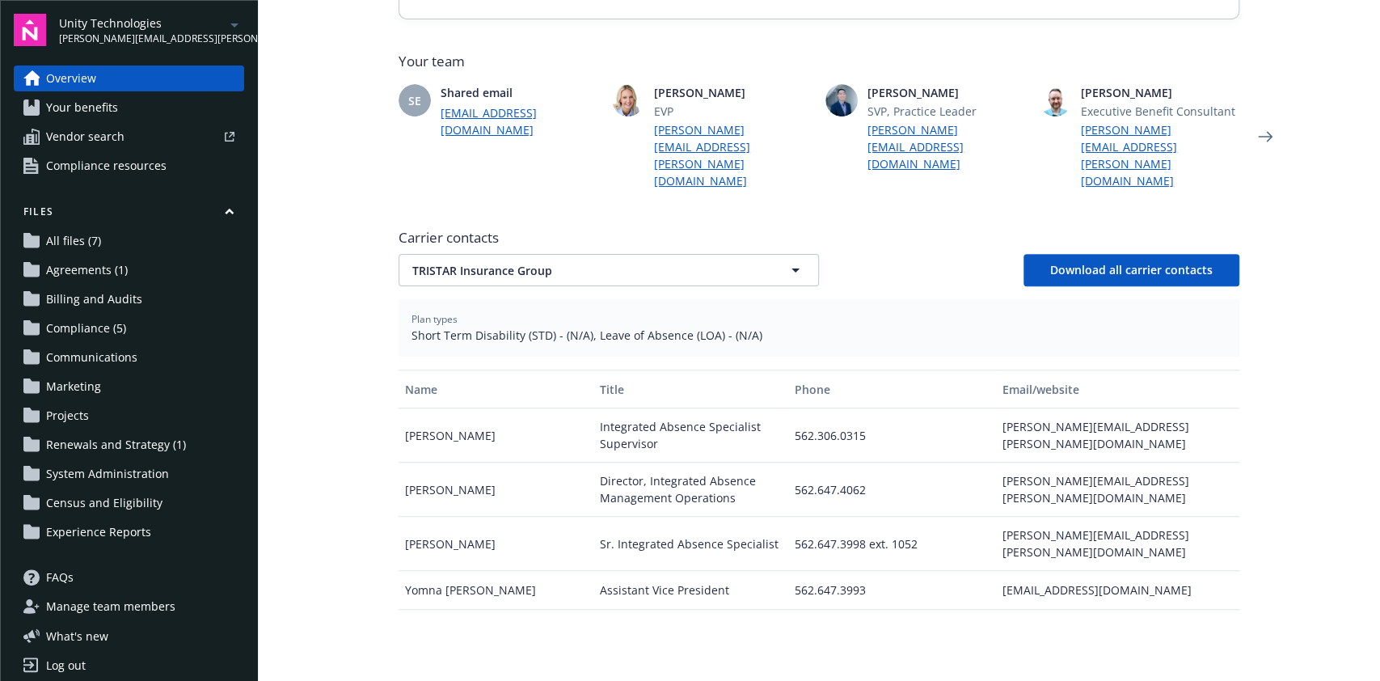
click at [750, 228] on span "Carrier contacts" at bounding box center [819, 237] width 841 height 19
click at [742, 254] on button "TRISTAR Insurance Group" at bounding box center [609, 270] width 421 height 32
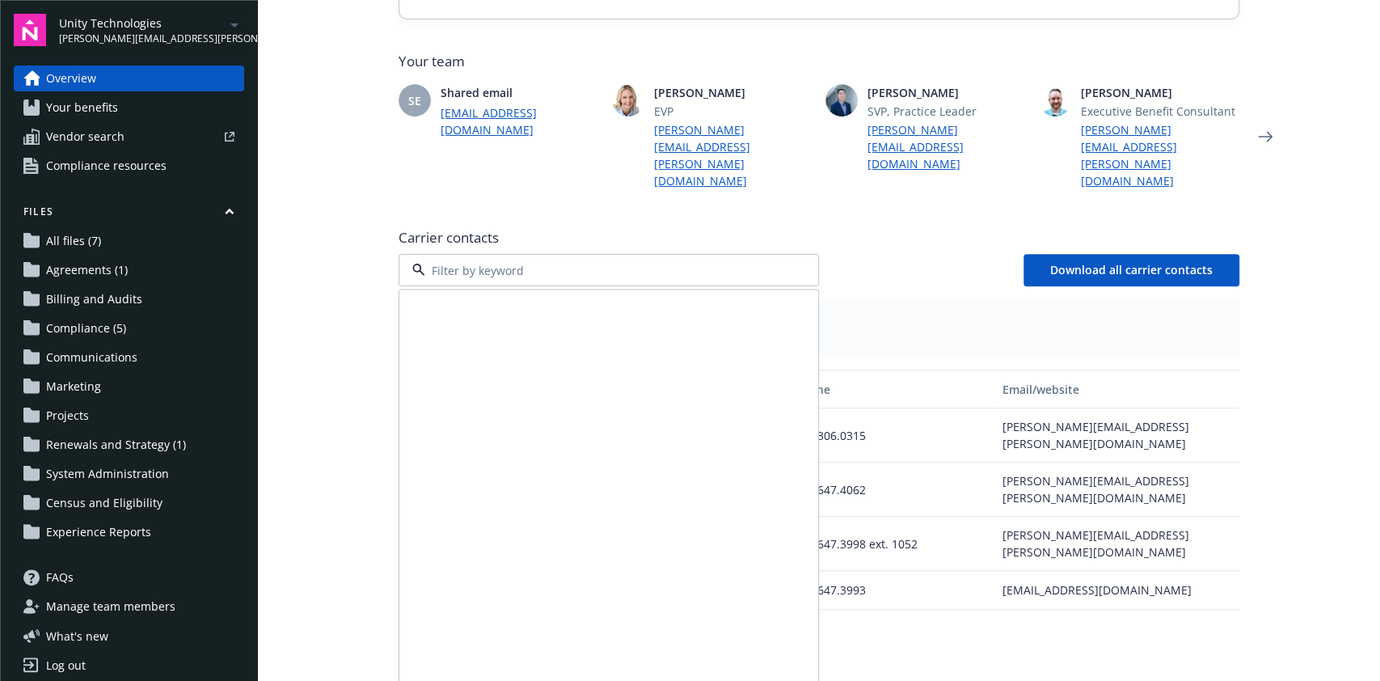
scroll to position [573, 0]
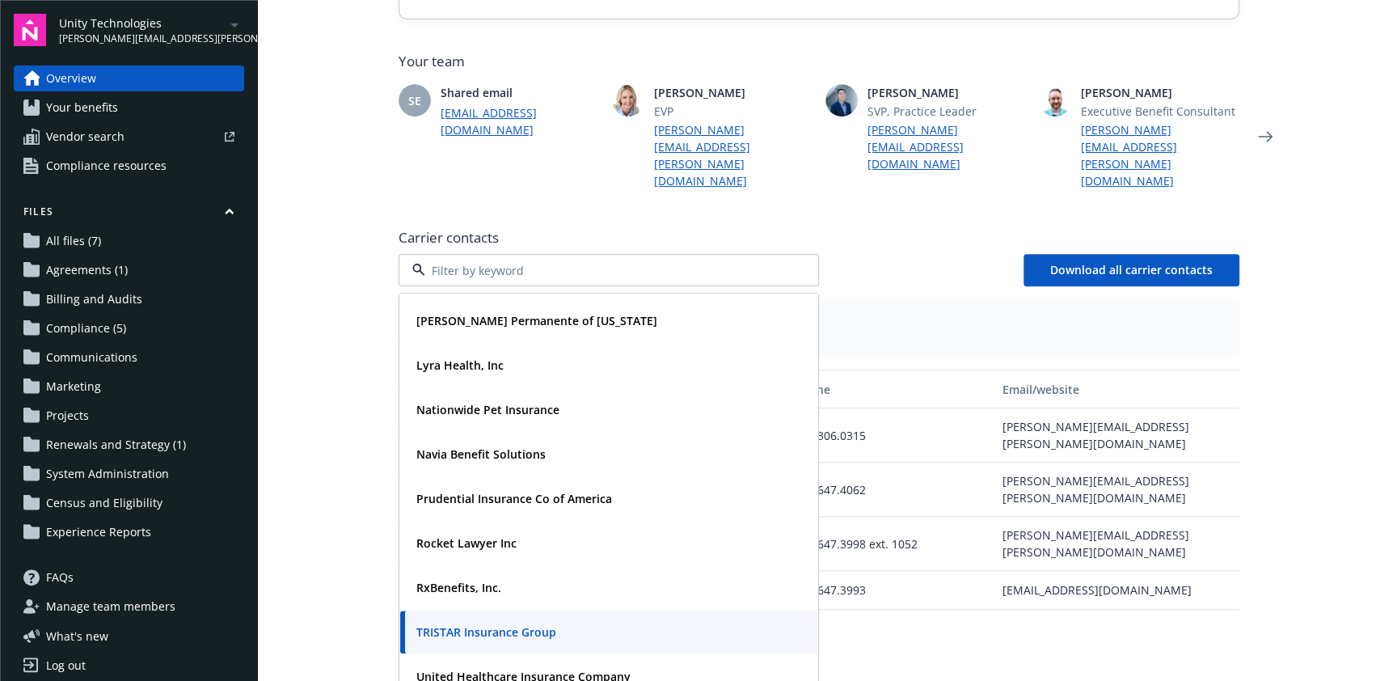
click at [1296, 421] on main "Welcome to Navigator Employee benefits portal Project plan Newfront news View a…" at bounding box center [819, 340] width 1122 height 681
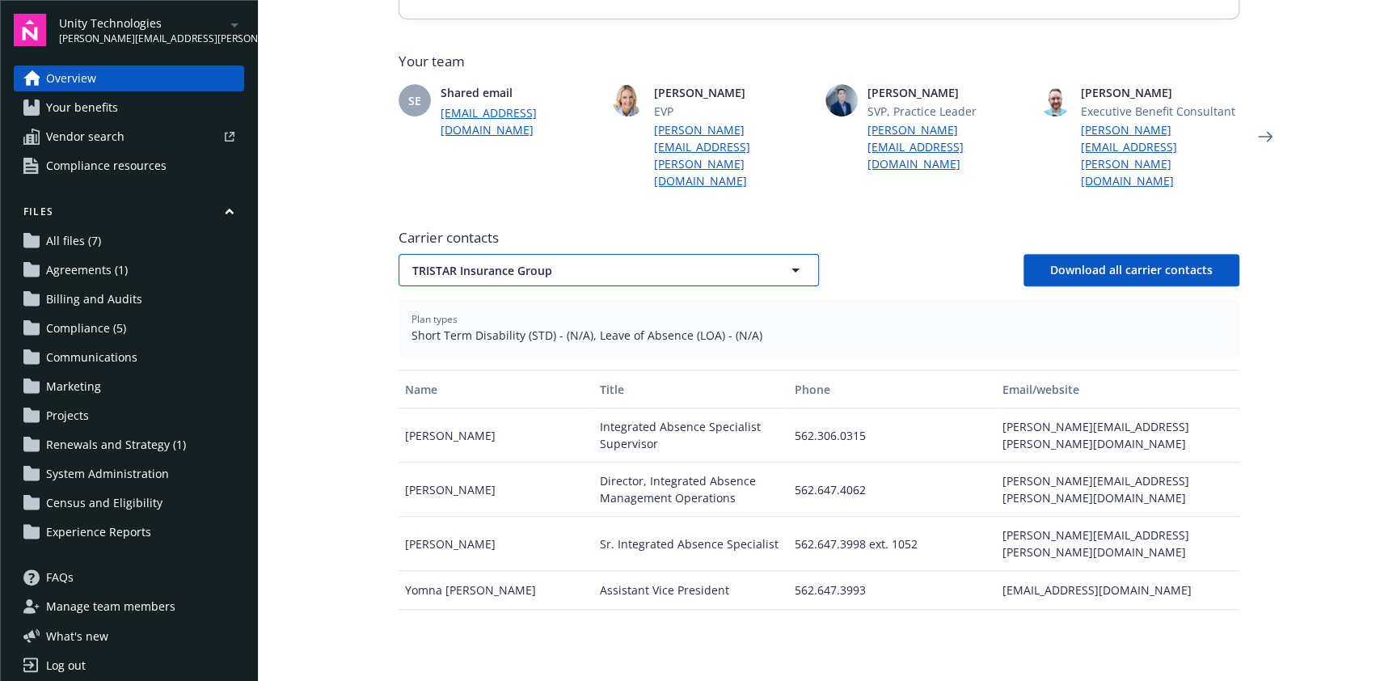
click at [786, 260] on icon "button" at bounding box center [795, 269] width 19 height 19
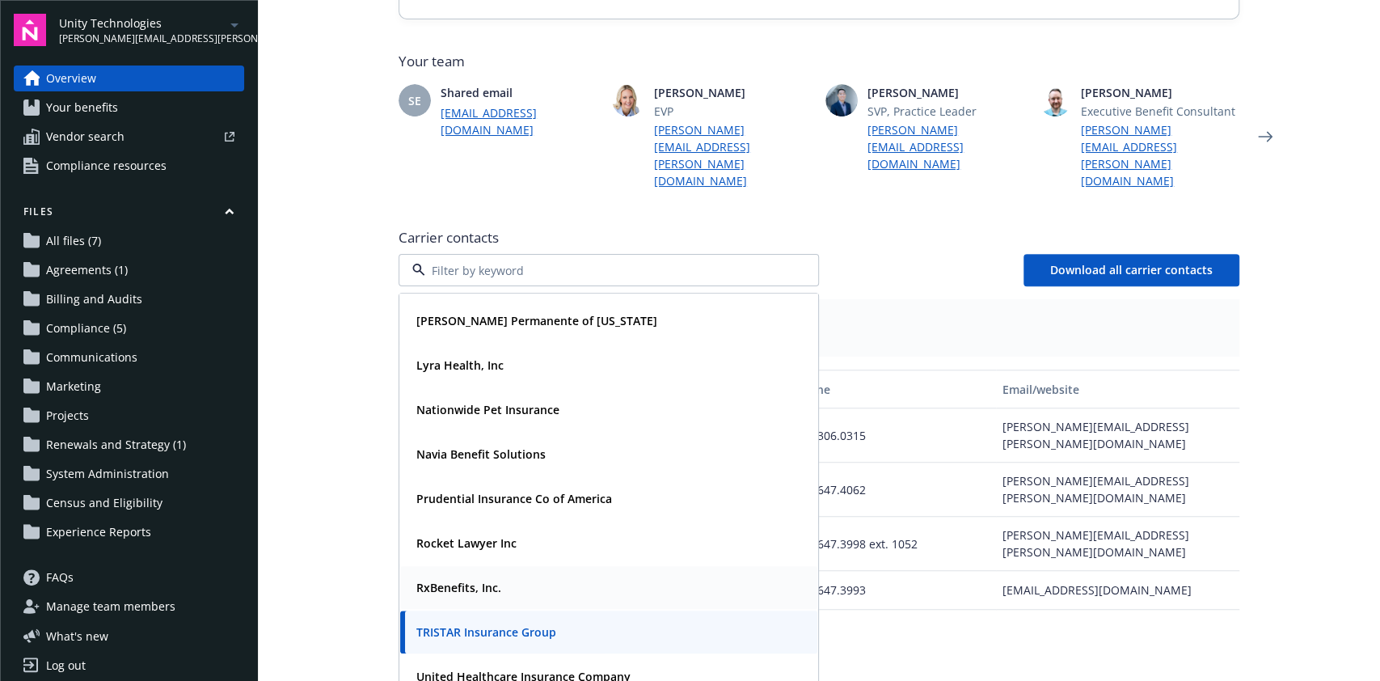
click at [636, 576] on div "RxBenefits, Inc." at bounding box center [609, 587] width 398 height 23
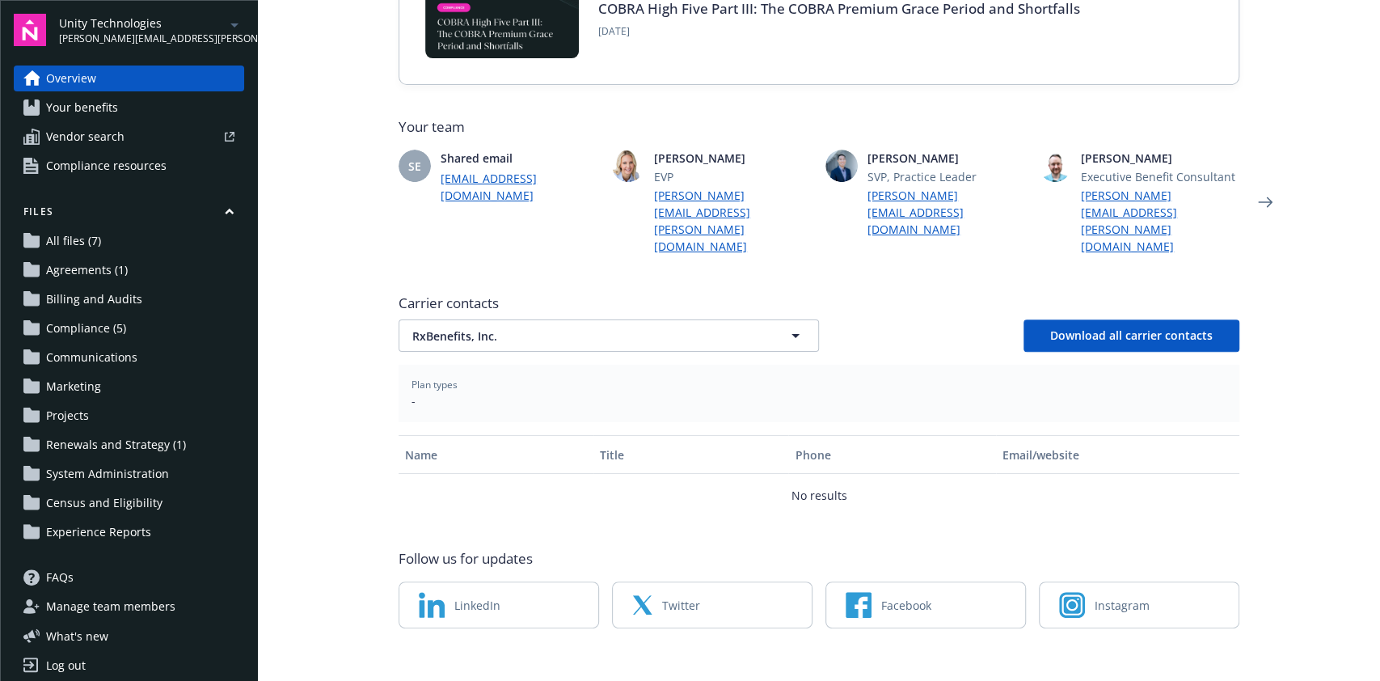
scroll to position [366, 0]
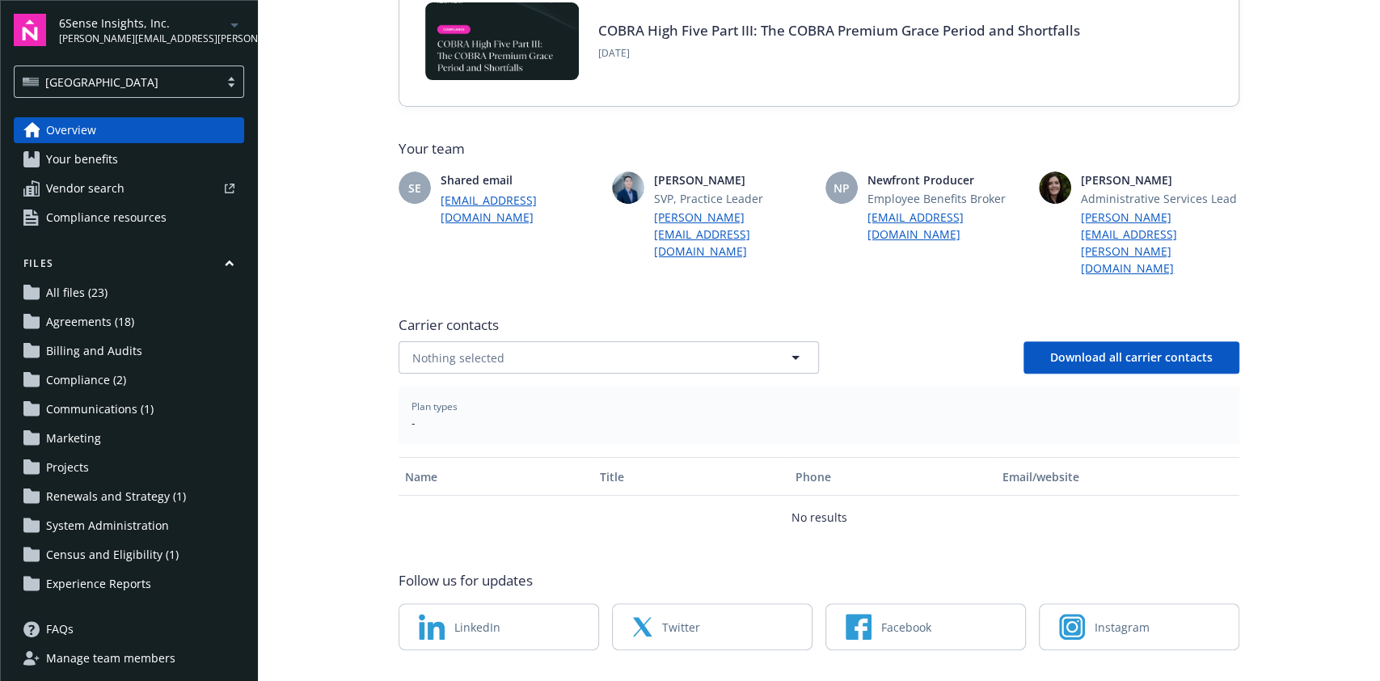
scroll to position [349, 0]
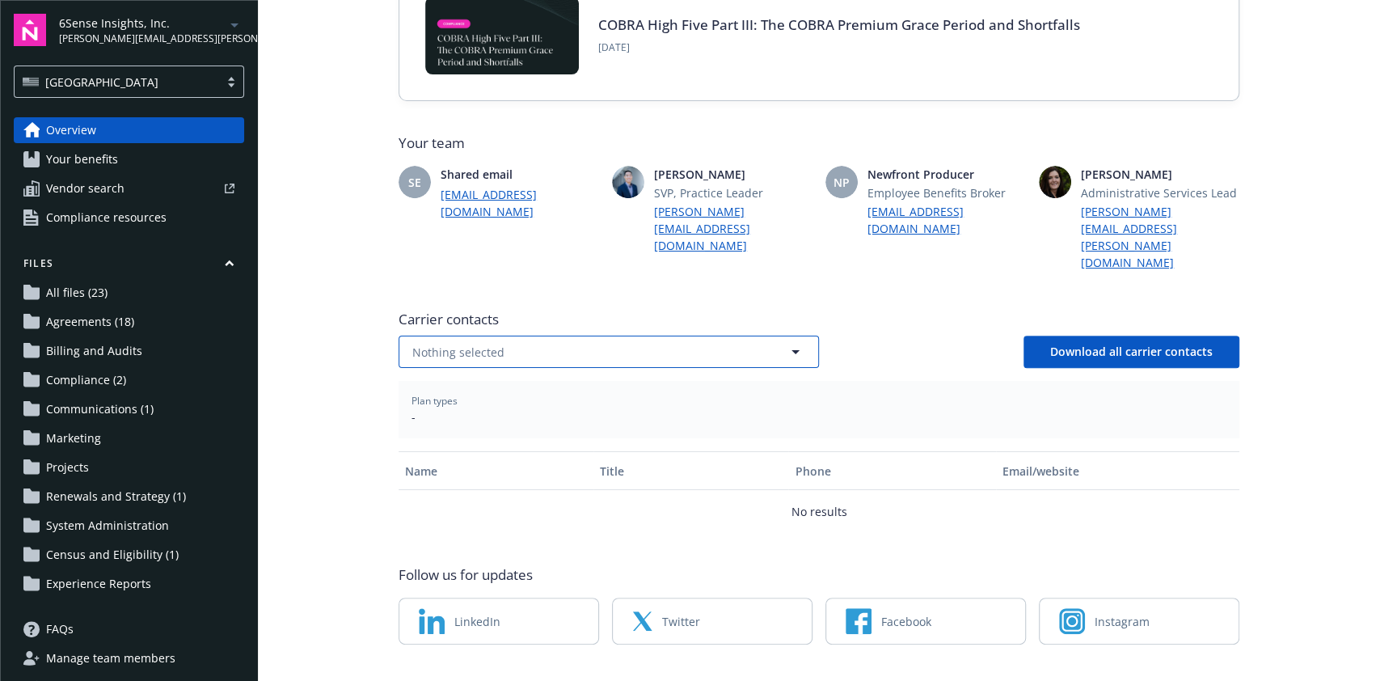
click at [723, 336] on button "Nothing selected" at bounding box center [609, 352] width 421 height 32
click at [905, 310] on span "Carrier contacts" at bounding box center [819, 319] width 841 height 19
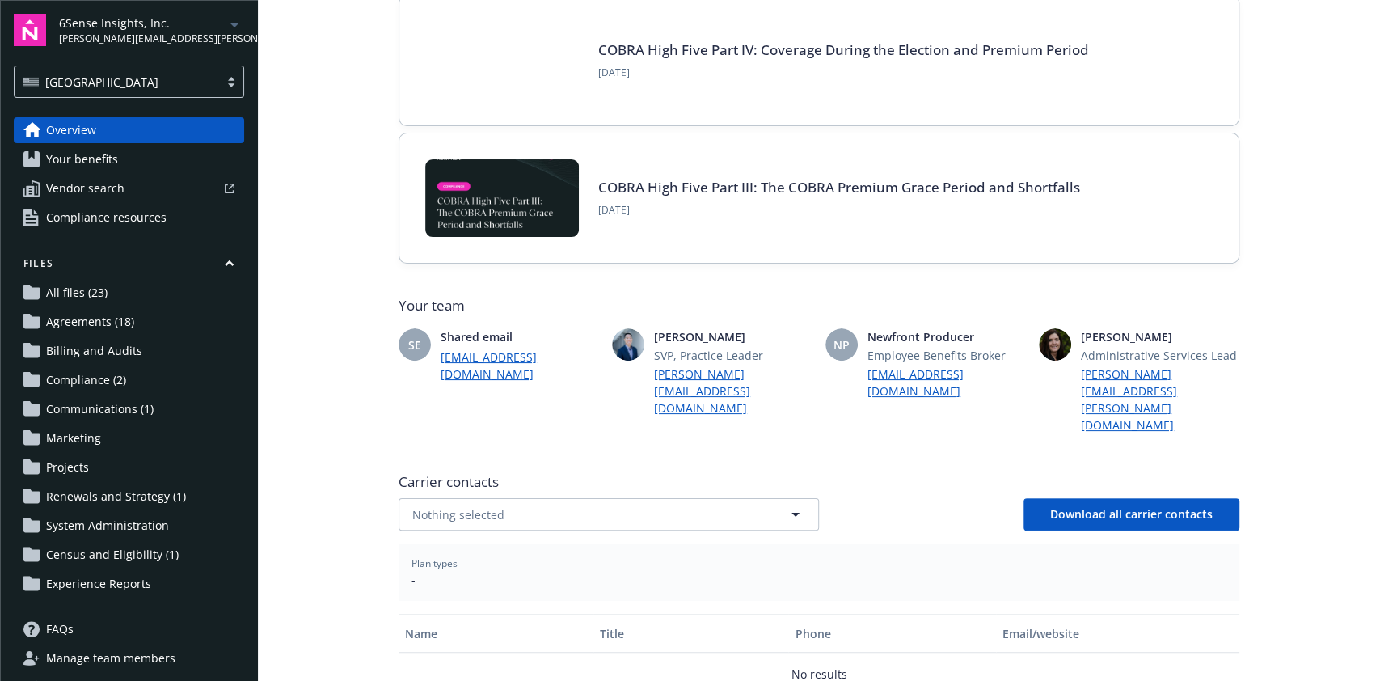
scroll to position [25, 0]
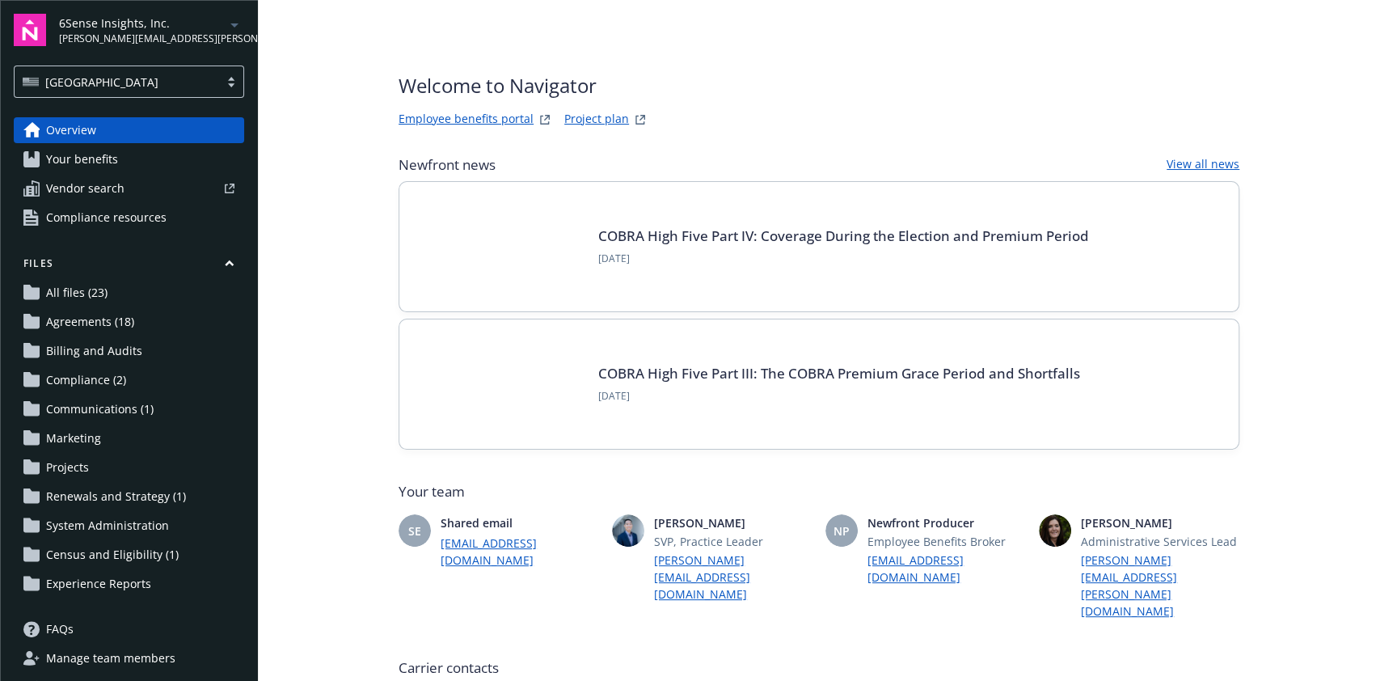
scroll to position [349, 0]
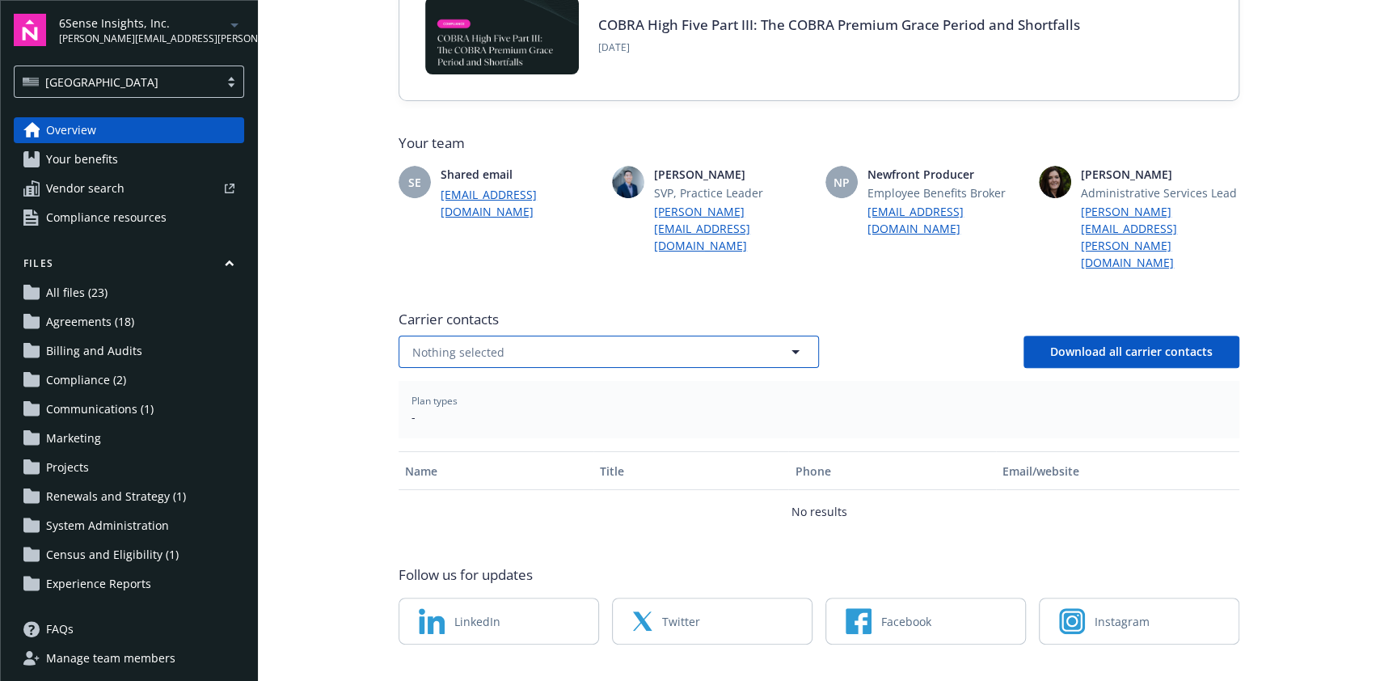
click at [767, 336] on button "Nothing selected" at bounding box center [609, 352] width 421 height 32
